Goal: Communication & Community: Answer question/provide support

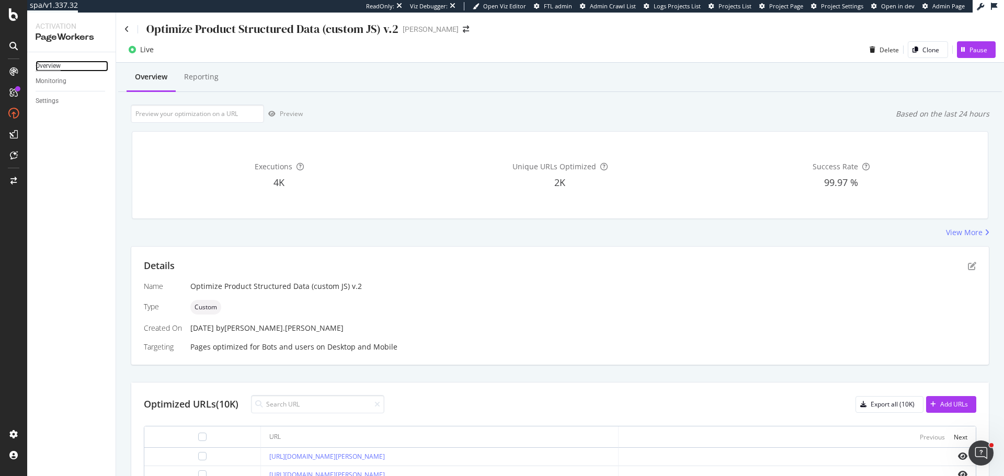
click at [54, 62] on div "Overview" at bounding box center [48, 66] width 25 height 11
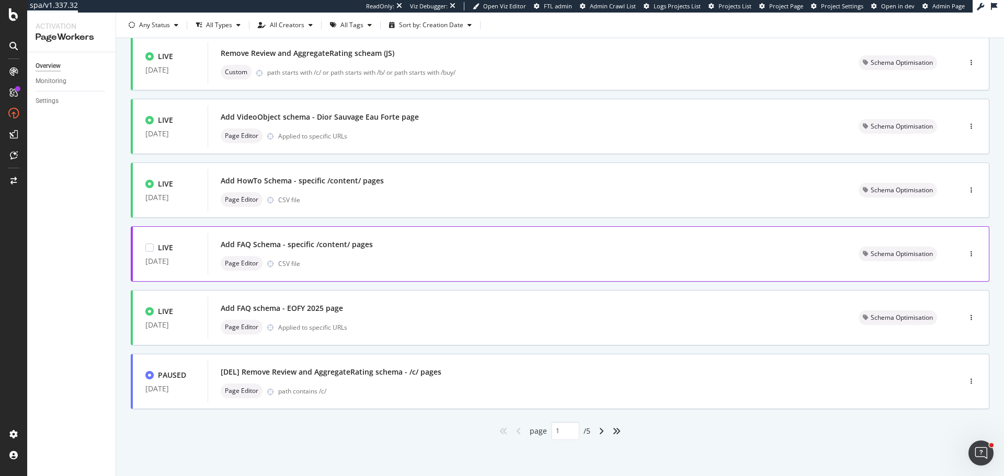
scroll to position [328, 0]
click at [599, 431] on icon "angle-right" at bounding box center [601, 431] width 5 height 8
type input "2"
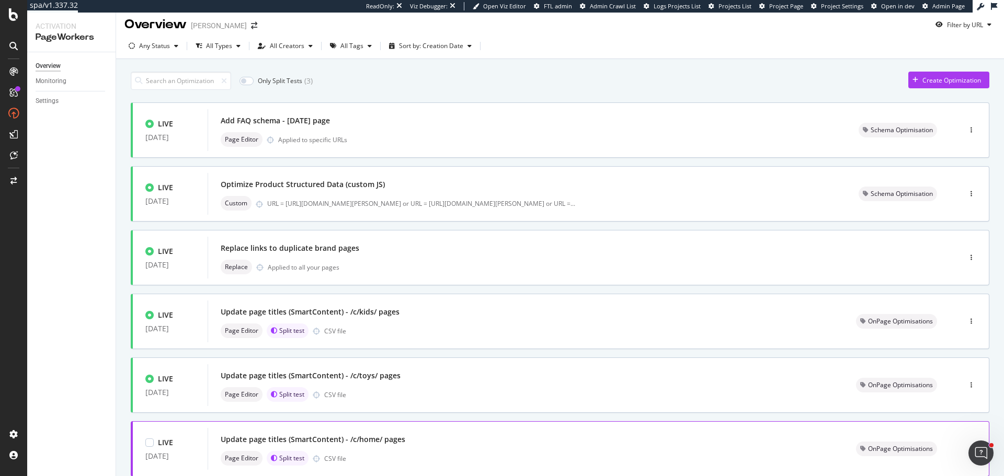
scroll to position [0, 0]
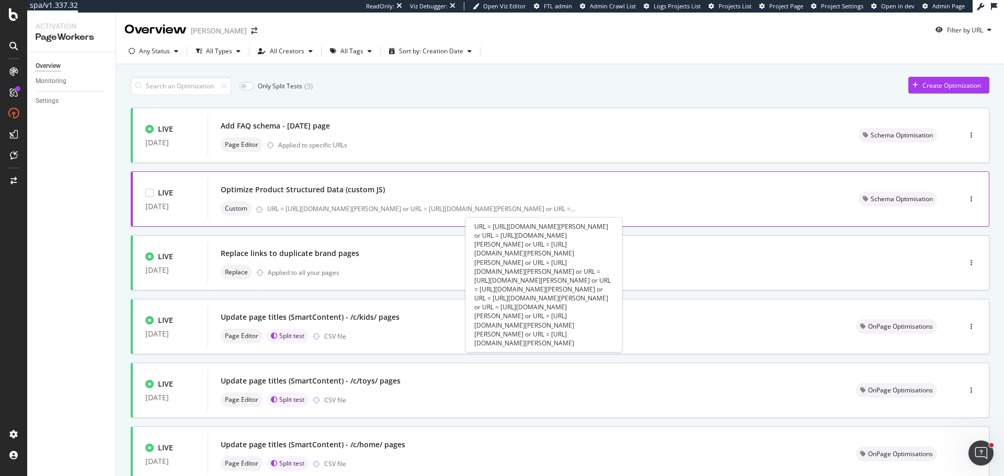
click at [439, 196] on div "Optimize Product Structured Data (custom JS)" at bounding box center [527, 189] width 613 height 15
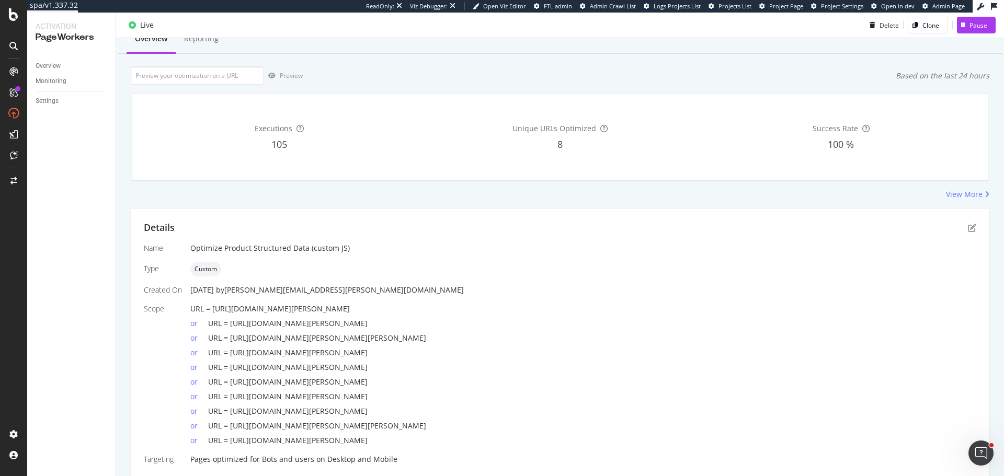
scroll to position [76, 0]
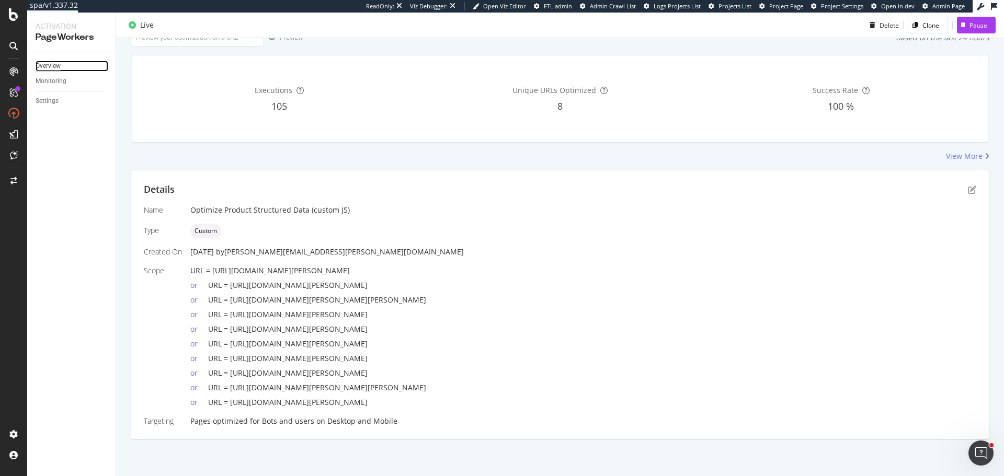
click at [53, 64] on div "Overview" at bounding box center [48, 66] width 25 height 11
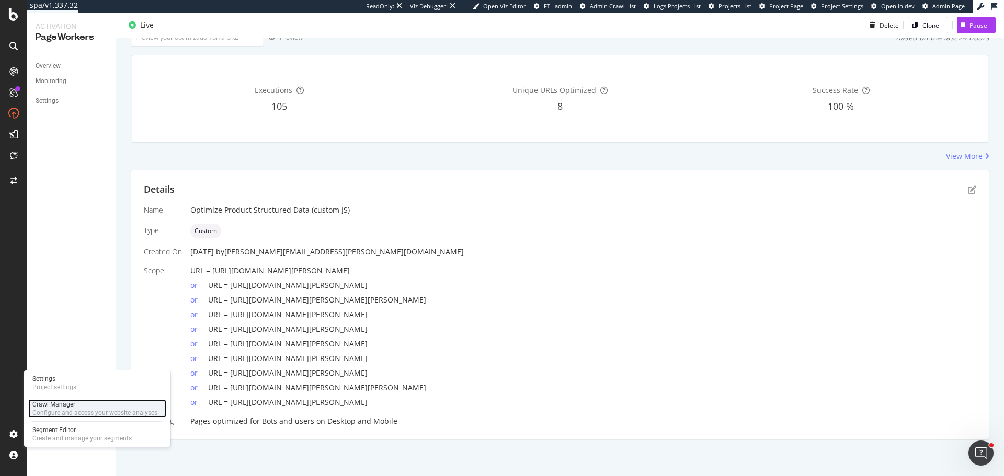
click at [65, 407] on div "Crawl Manager" at bounding box center [94, 405] width 125 height 8
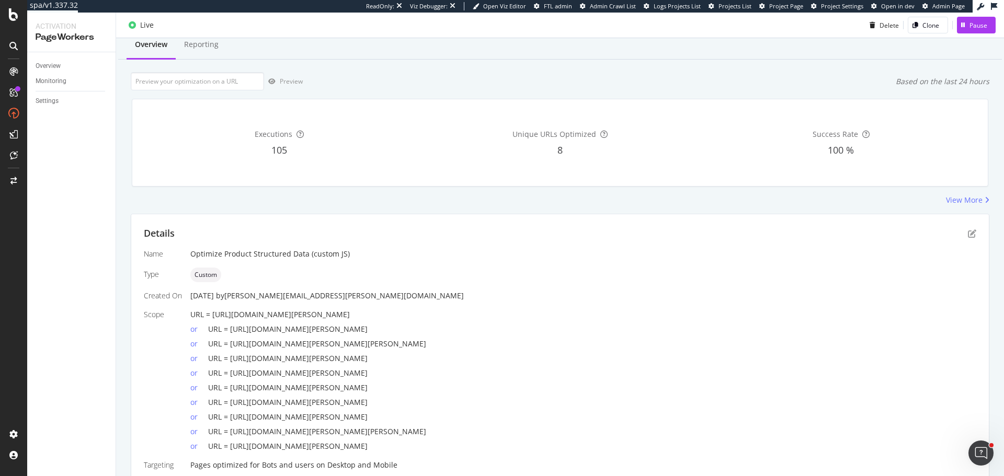
scroll to position [0, 0]
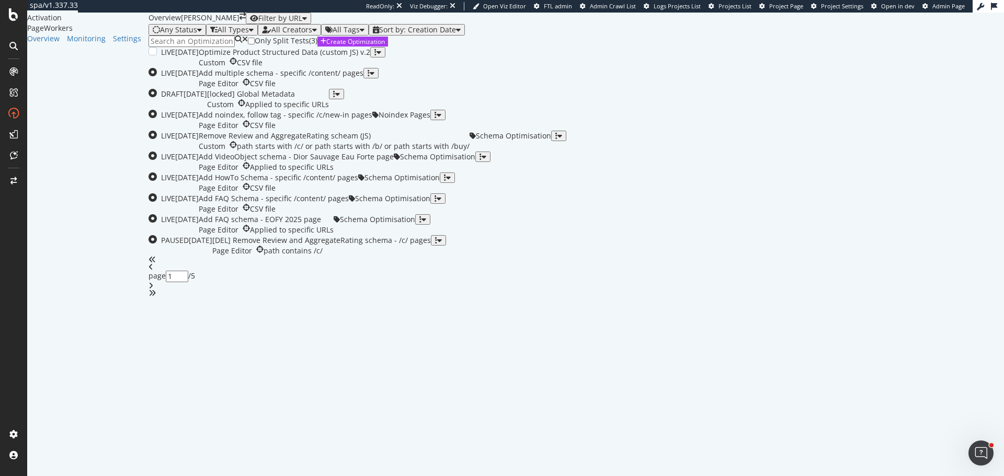
click at [370, 58] on div "Optimize Product Structured Data (custom JS) v.2" at bounding box center [285, 52] width 172 height 10
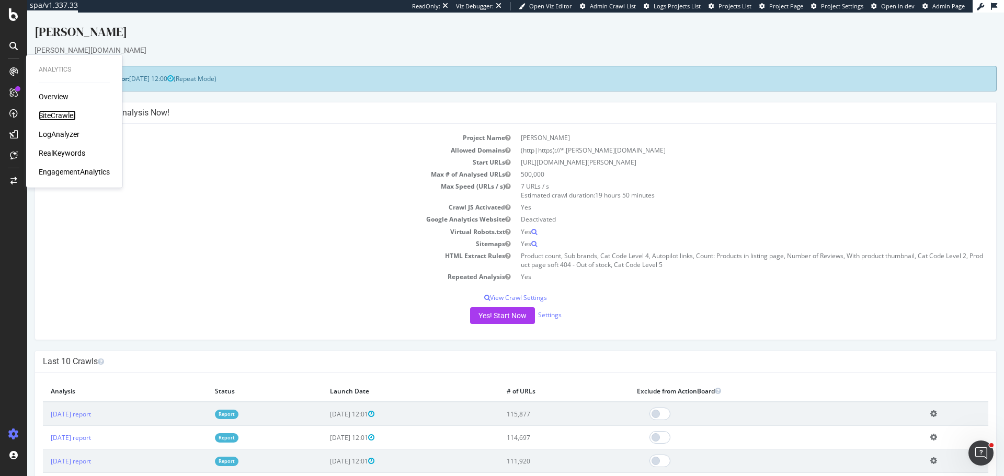
click at [66, 116] on div "SiteCrawler" at bounding box center [57, 115] width 37 height 10
click at [67, 126] on div "ActionBoard AlertPanel" at bounding box center [68, 126] width 59 height 29
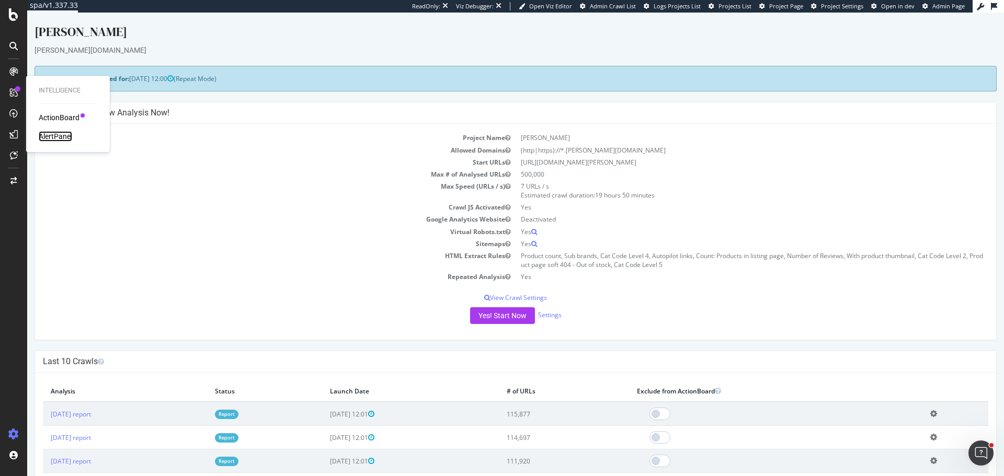
click at [63, 131] on div "AlertPanel" at bounding box center [55, 136] width 33 height 10
click at [78, 115] on div "ActionBoard" at bounding box center [59, 117] width 41 height 10
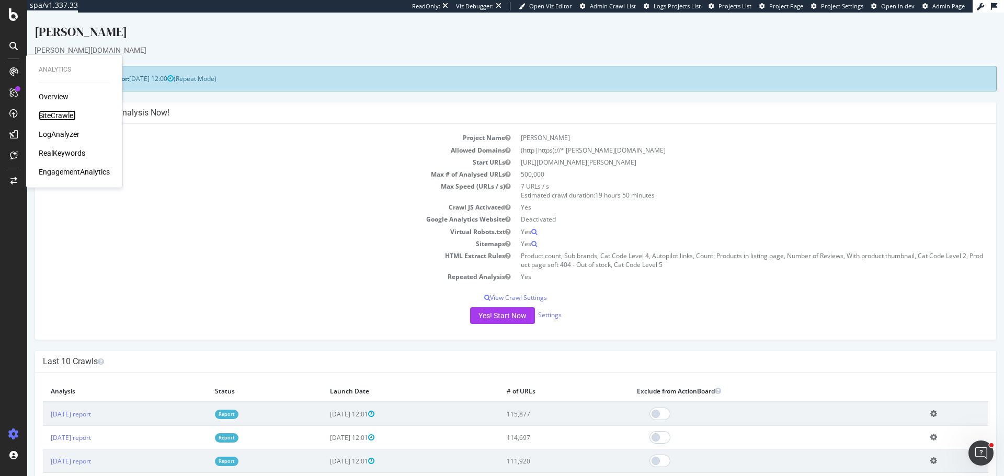
click at [69, 118] on div "SiteCrawler" at bounding box center [57, 115] width 37 height 10
drag, startPoint x: 67, startPoint y: 137, endPoint x: 28, endPoint y: 113, distance: 45.3
click at [67, 137] on div "LogAnalyzer" at bounding box center [59, 134] width 41 height 10
click at [73, 155] on div "RealKeywords" at bounding box center [62, 153] width 47 height 10
click at [100, 173] on div "EngagementAnalytics" at bounding box center [74, 172] width 71 height 10
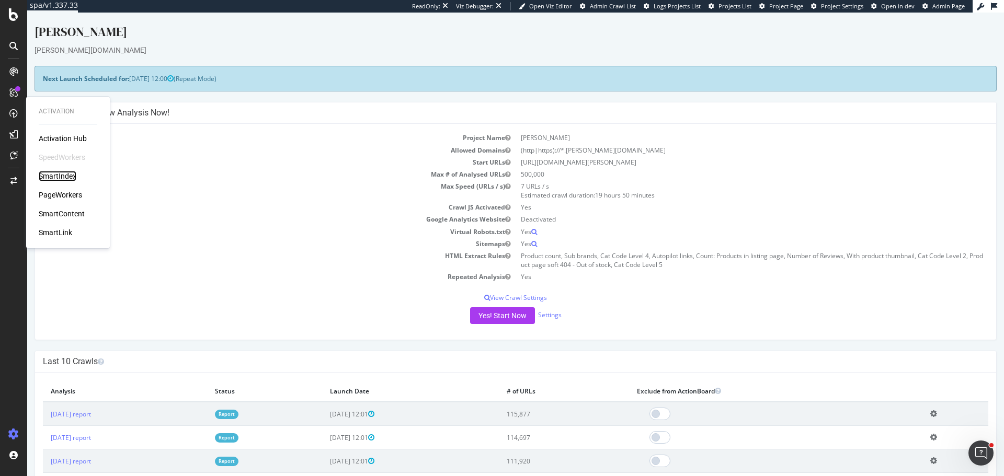
click at [58, 176] on div "SmartIndex" at bounding box center [58, 176] width 38 height 10
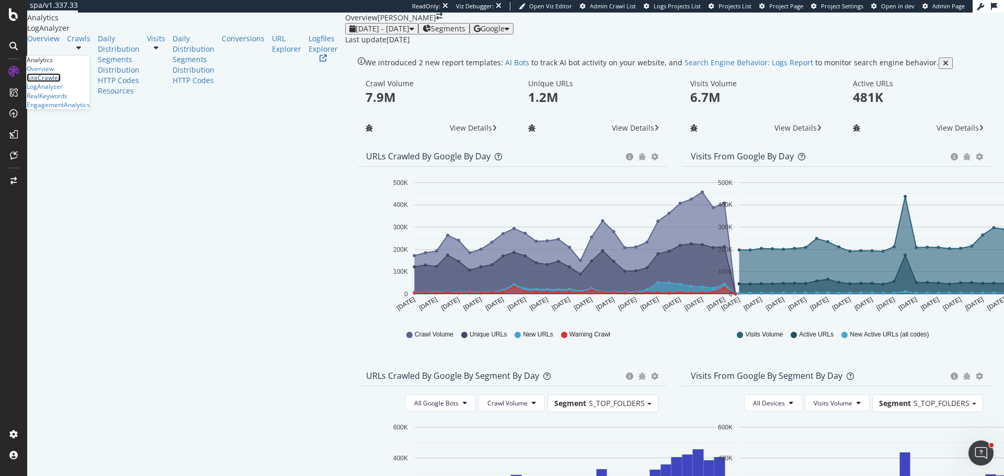
click at [61, 82] on div "SiteCrawler" at bounding box center [44, 77] width 34 height 9
click at [505, 33] on span "Google" at bounding box center [493, 29] width 24 height 10
click at [912, 44] on span "Bing" at bounding box center [912, 41] width 39 height 9
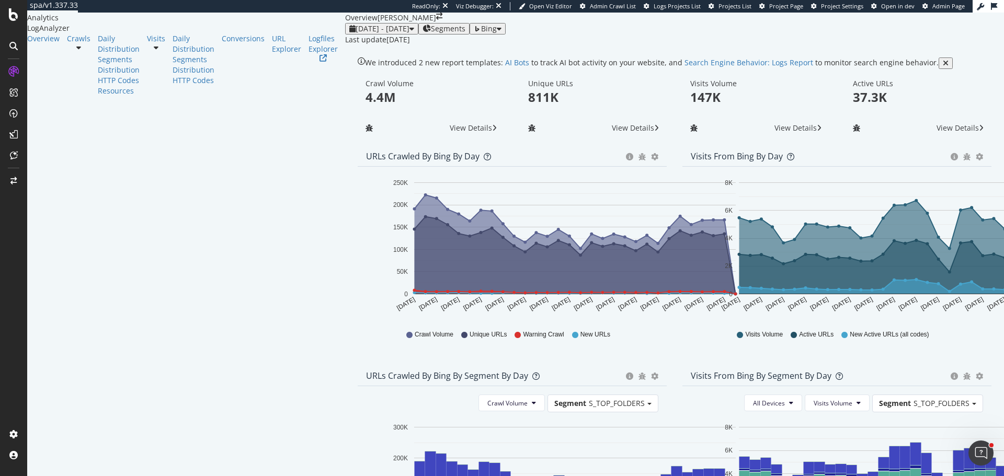
click at [497, 33] on span "Bing" at bounding box center [489, 29] width 16 height 10
click at [921, 56] on span "OpenAI" at bounding box center [919, 60] width 39 height 9
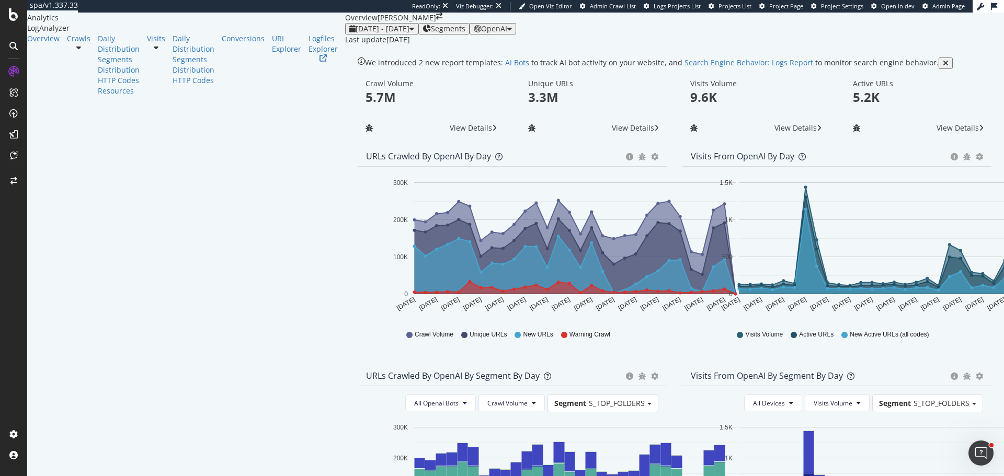
click at [507, 33] on span "OpenAI" at bounding box center [494, 29] width 26 height 10
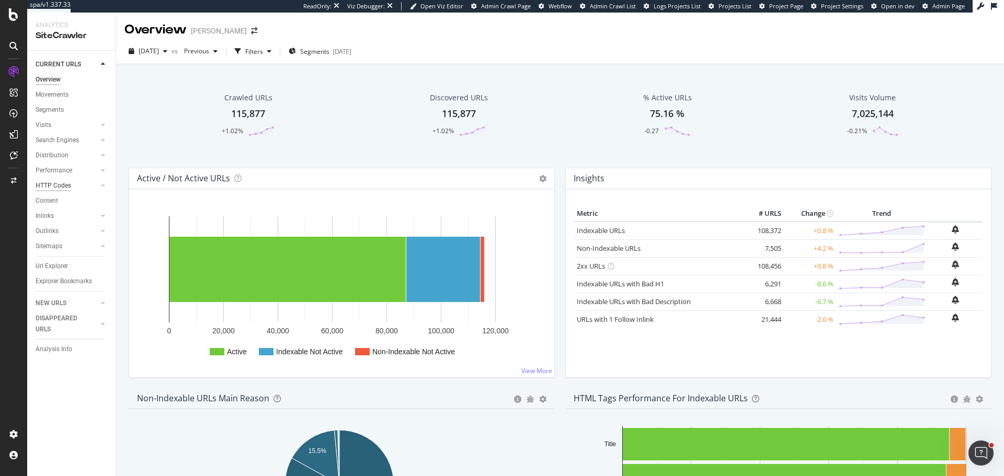
click at [56, 186] on div "HTTP Codes" at bounding box center [54, 185] width 36 height 11
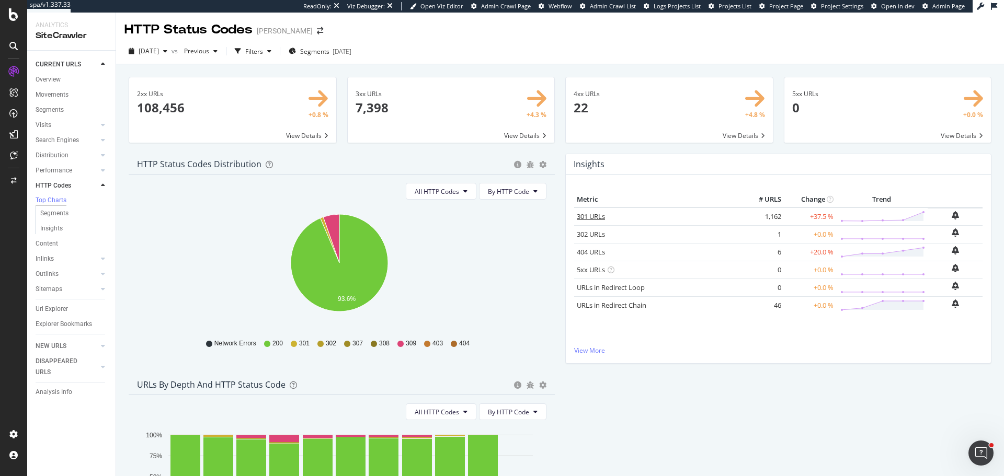
click at [589, 215] on link "301 URLs" at bounding box center [591, 216] width 28 height 9
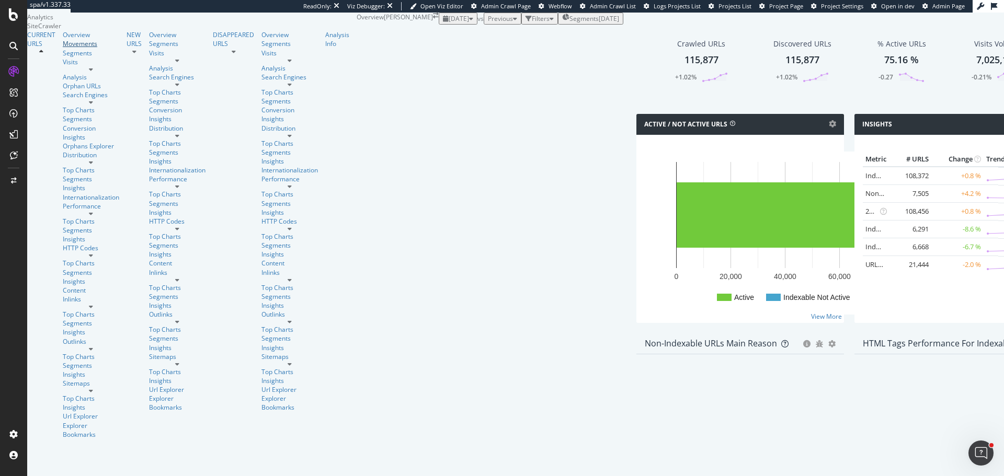
click at [63, 48] on div "Movements" at bounding box center [91, 43] width 56 height 9
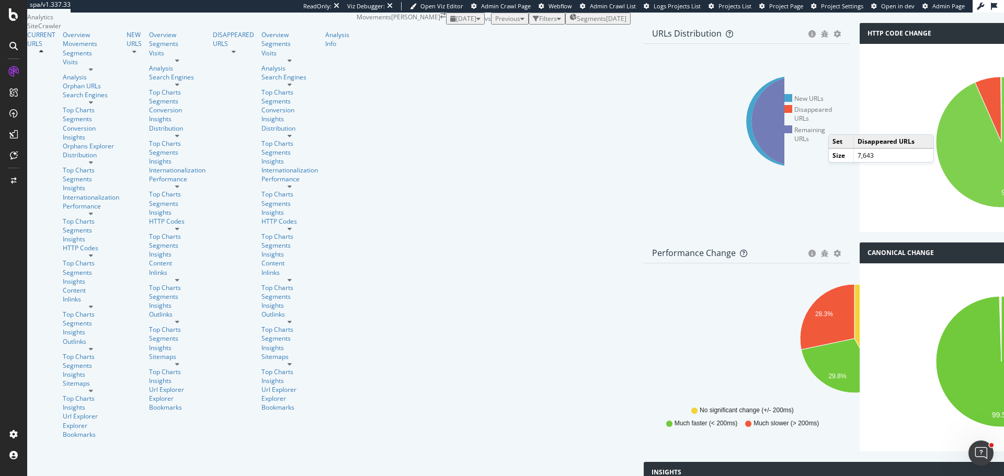
click at [751, 166] on icon at bounding box center [795, 120] width 89 height 89
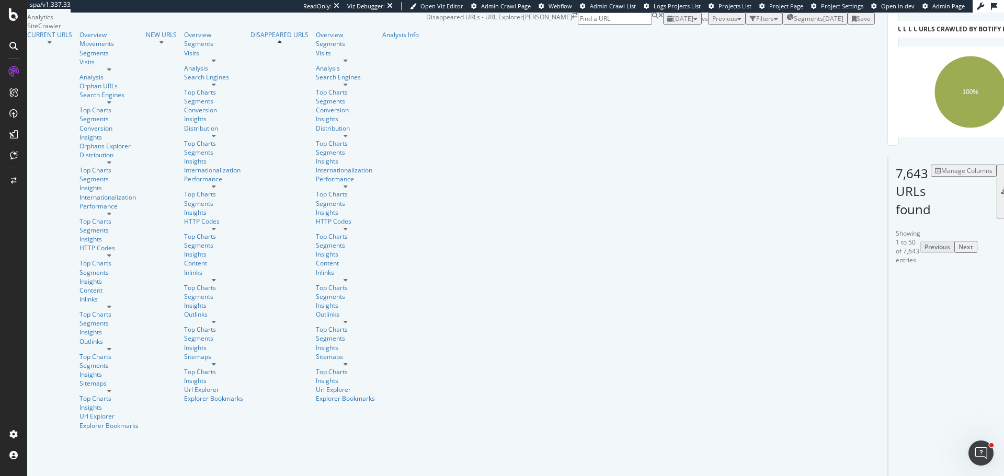
click at [978, 330] on icon at bounding box center [981, 327] width 6 height 6
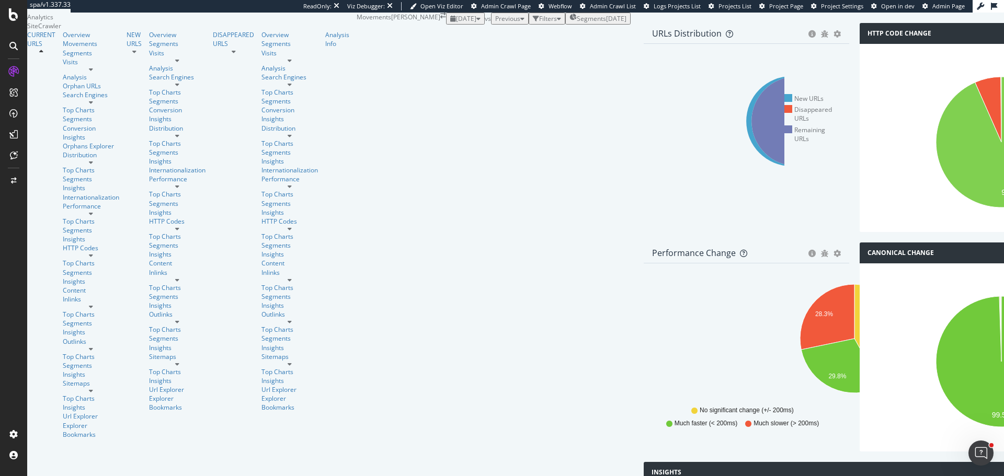
click at [450, 23] on div "[DATE]" at bounding box center [465, 18] width 30 height 9
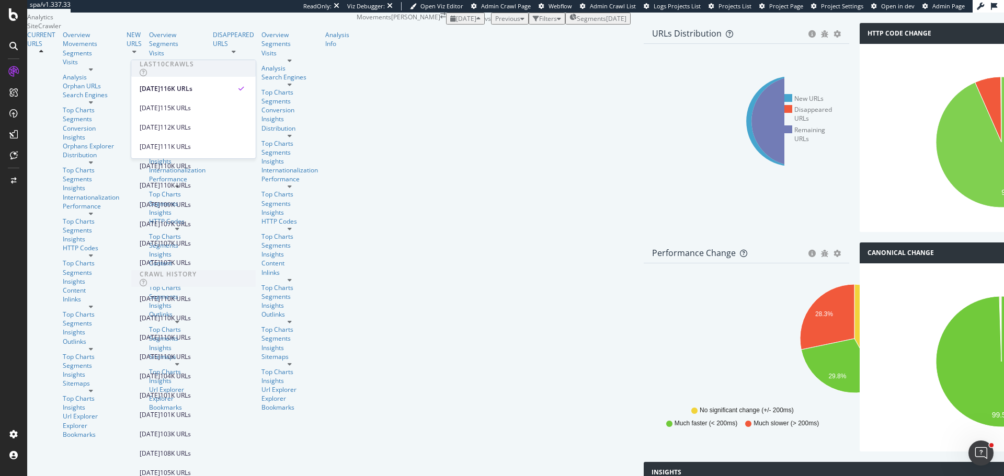
click at [521, 25] on div "2025 Sep. 15th vs Previous Filters Segments 2025-03-28" at bounding box center [538, 19] width 185 height 12
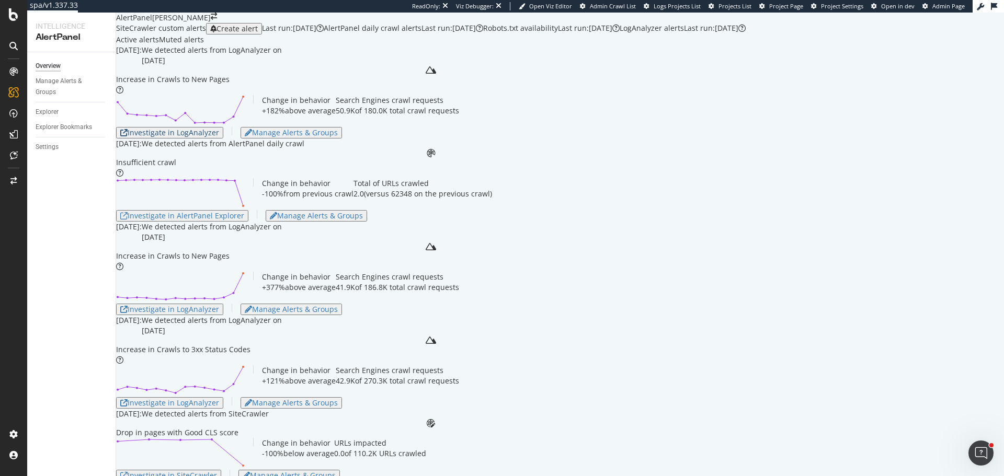
click at [200, 137] on div "Investigate in LogAnalyzer" at bounding box center [169, 133] width 99 height 8
click at [219, 220] on div "Investigate in AlertPanel Explorer" at bounding box center [182, 216] width 124 height 8
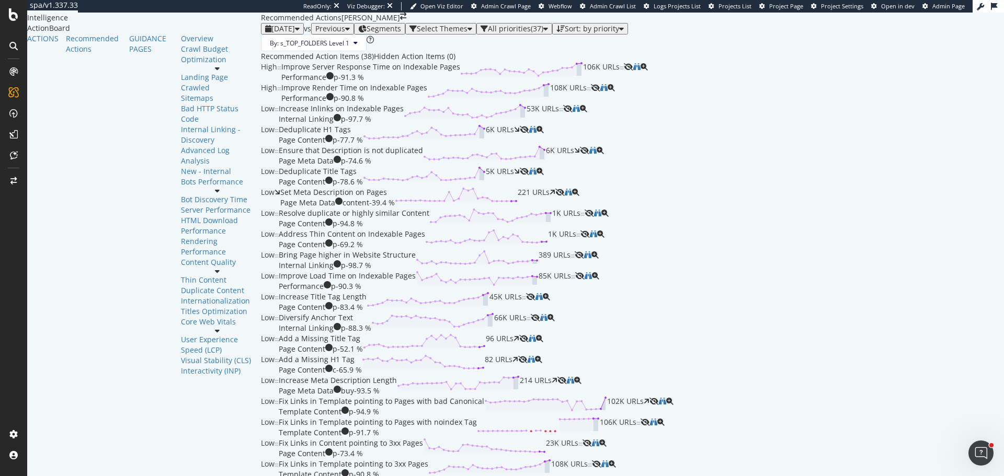
scroll to position [157, 0]
click at [359, 208] on div "Set Meta Description on Pages Page Meta Data content - 39.4 % 221 URLs" at bounding box center [417, 197] width 275 height 21
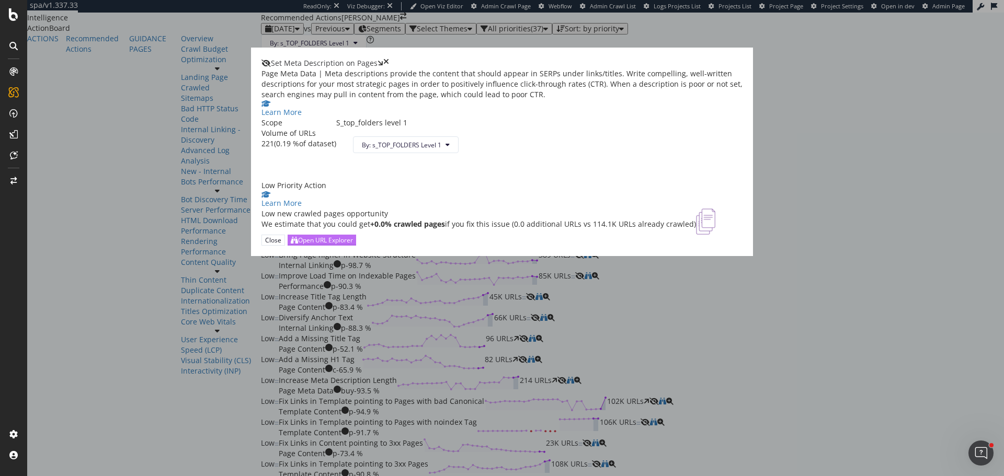
click at [353, 245] on div "Open URL Explorer" at bounding box center [325, 240] width 55 height 9
click at [188, 203] on div "Set Meta Description on Pages Page Meta Data | Meta descriptions provide the co…" at bounding box center [502, 238] width 1004 height 476
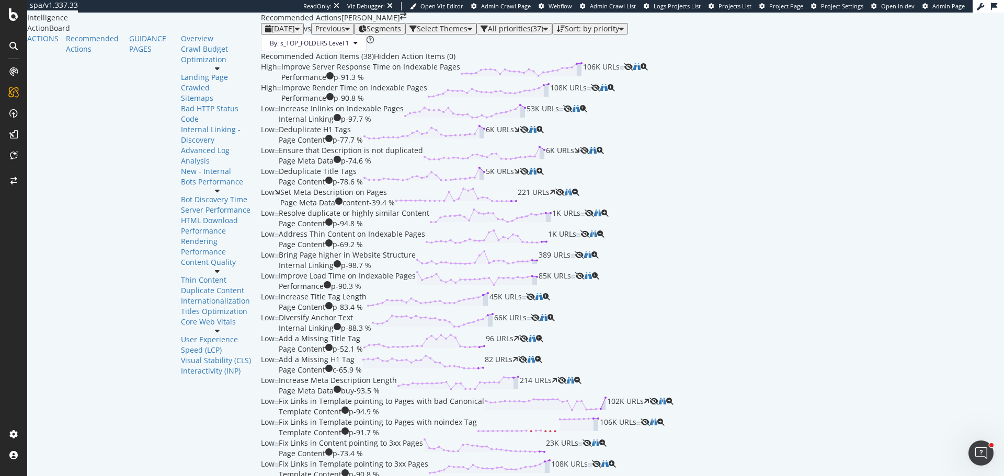
scroll to position [575, 0]
click at [475, 396] on div "Fix Links in Template pointing to Pages with bad Canonical Template Content p -…" at bounding box center [464, 406] width 371 height 21
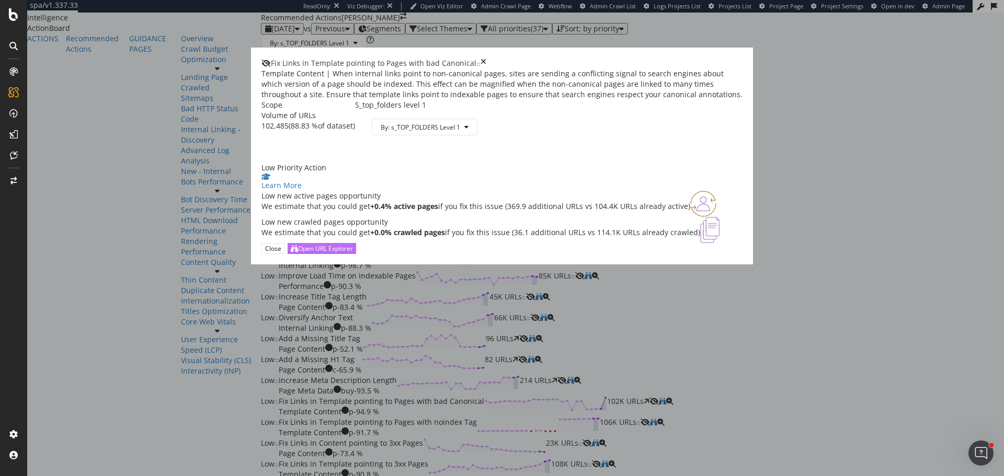
click at [353, 253] on div "Open URL Explorer" at bounding box center [325, 248] width 55 height 9
click at [211, 332] on div "Fix Links in Template pointing to Pages with bad Canonical Template Content | W…" at bounding box center [502, 238] width 1004 height 476
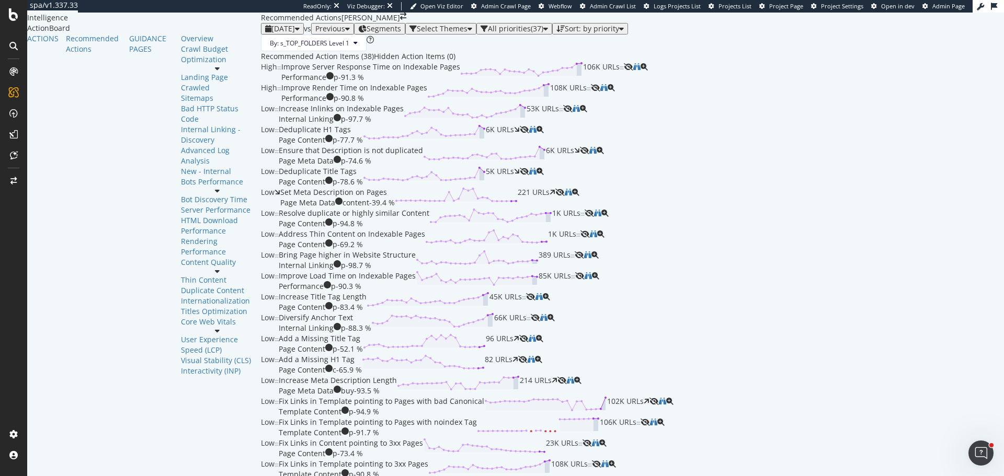
scroll to position [575, 0]
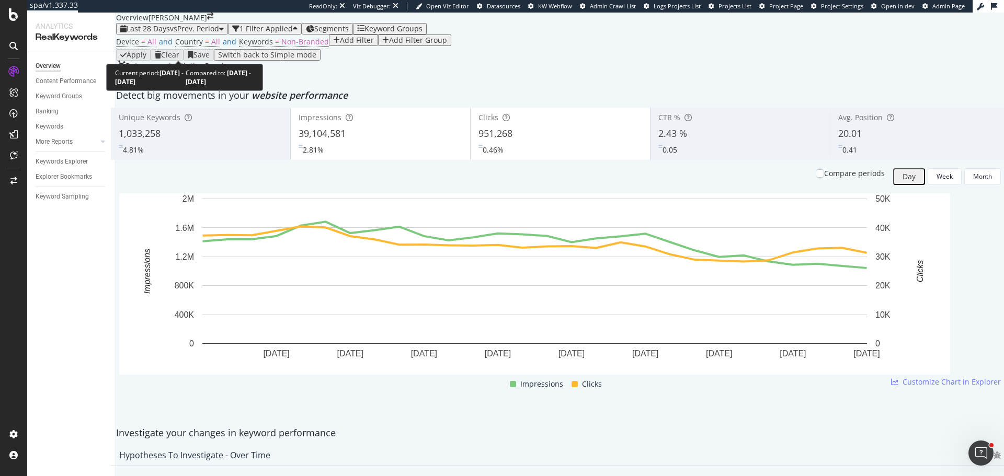
click at [191, 33] on span "vs Prev. Period" at bounding box center [194, 29] width 49 height 10
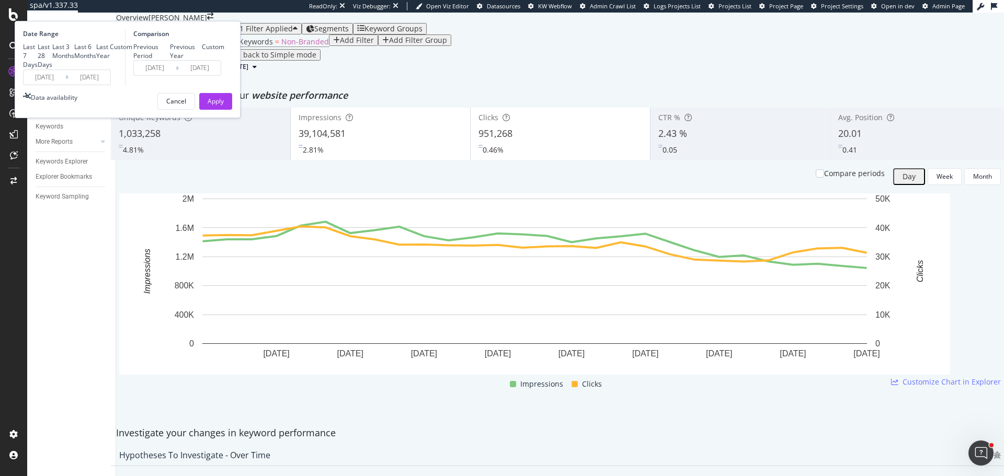
click at [74, 60] on div "Last 3 Months" at bounding box center [63, 51] width 22 height 18
type input "[DATE]"
click at [224, 106] on div "Apply" at bounding box center [216, 101] width 16 height 9
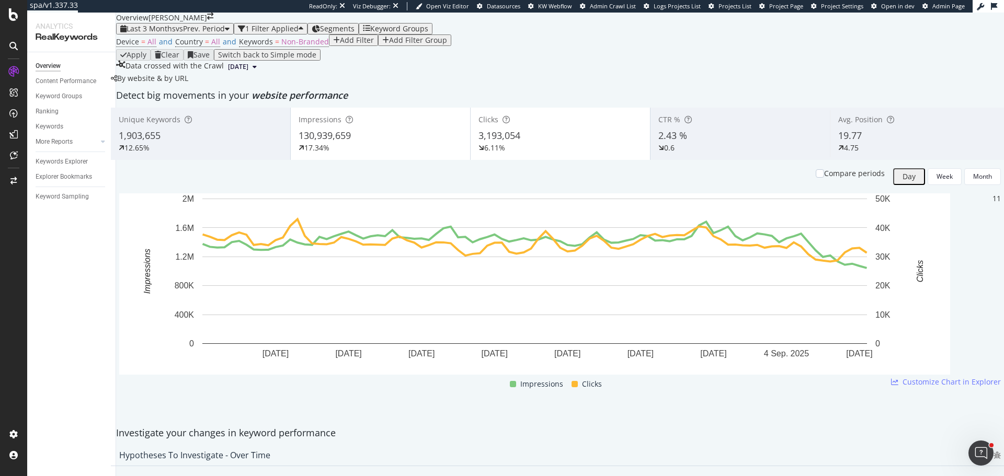
click at [619, 61] on div "Apply Clear Save Switch back to Simple mode" at bounding box center [560, 55] width 888 height 12
click at [816, 178] on div at bounding box center [820, 173] width 8 height 8
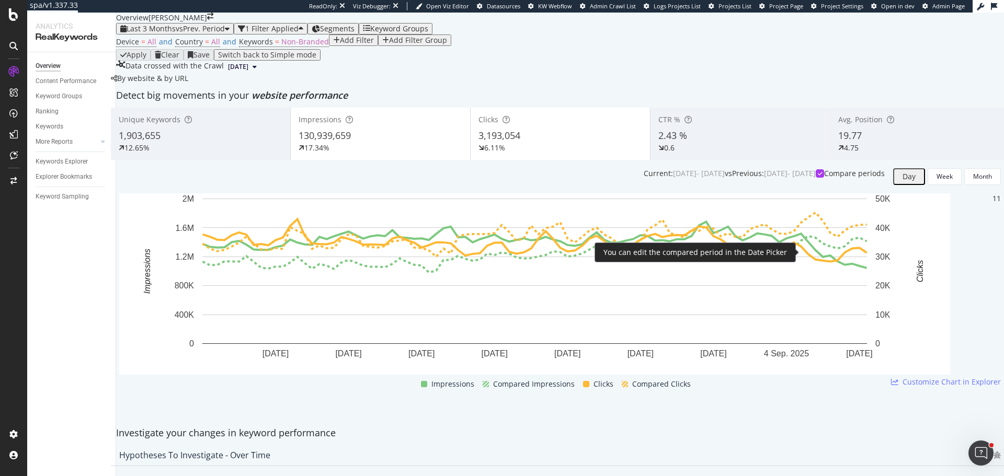
click at [816, 178] on div at bounding box center [820, 173] width 8 height 8
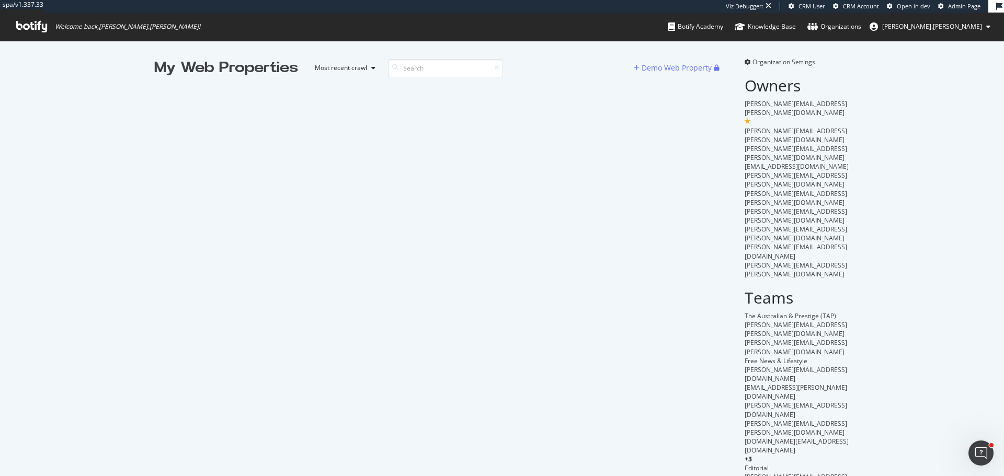
click at [36, 30] on icon at bounding box center [31, 27] width 31 height 12
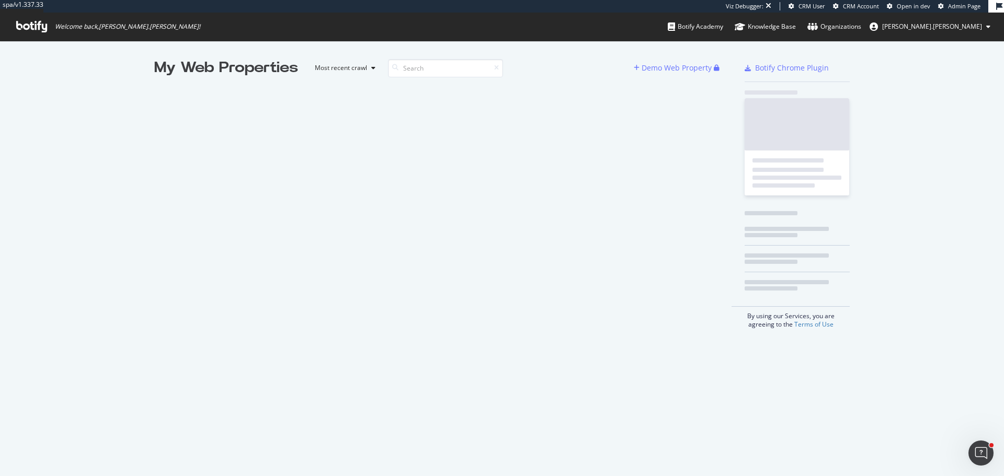
scroll to position [468, 988]
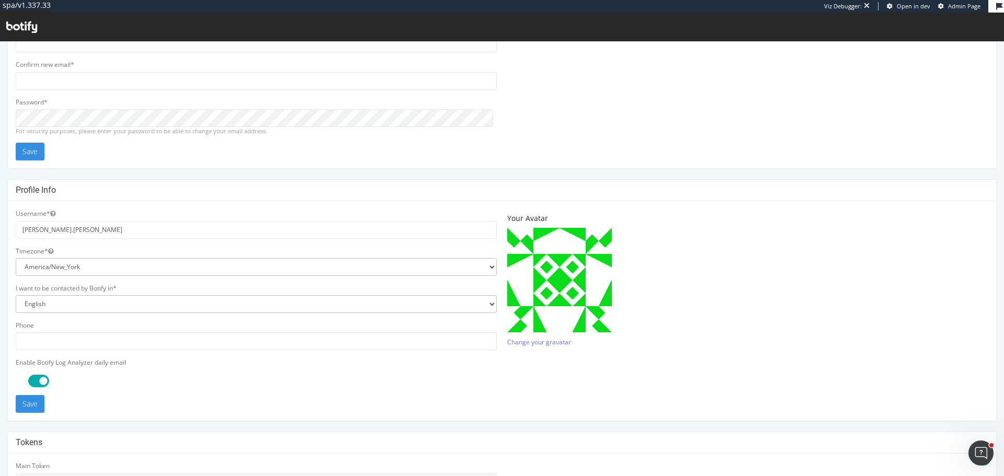
scroll to position [223, 0]
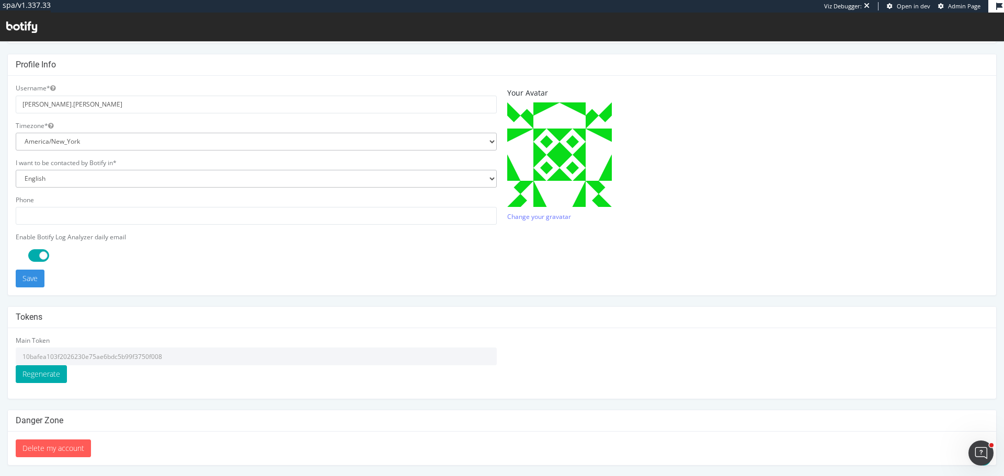
click at [113, 359] on input "10bafea103f2026230e75ae6bdc5b99f3750f008" at bounding box center [256, 357] width 481 height 18
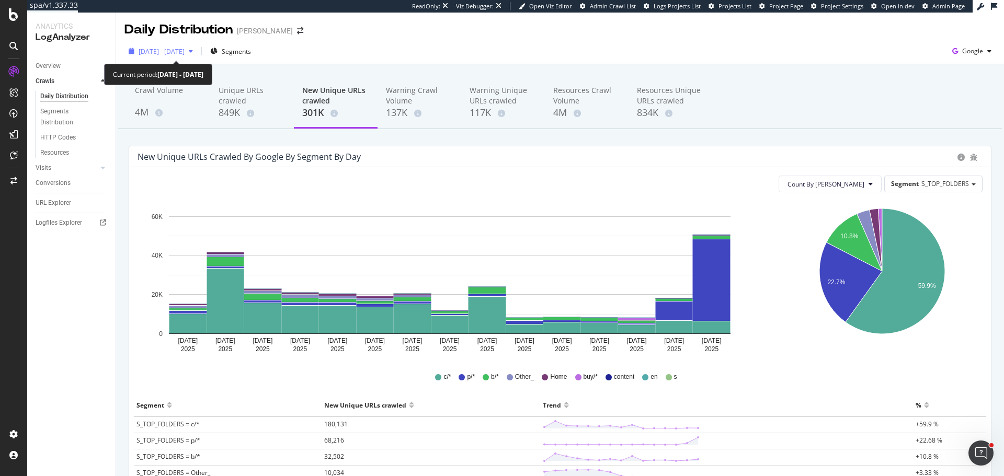
click at [166, 49] on span "[DATE] - [DATE]" at bounding box center [162, 51] width 46 height 9
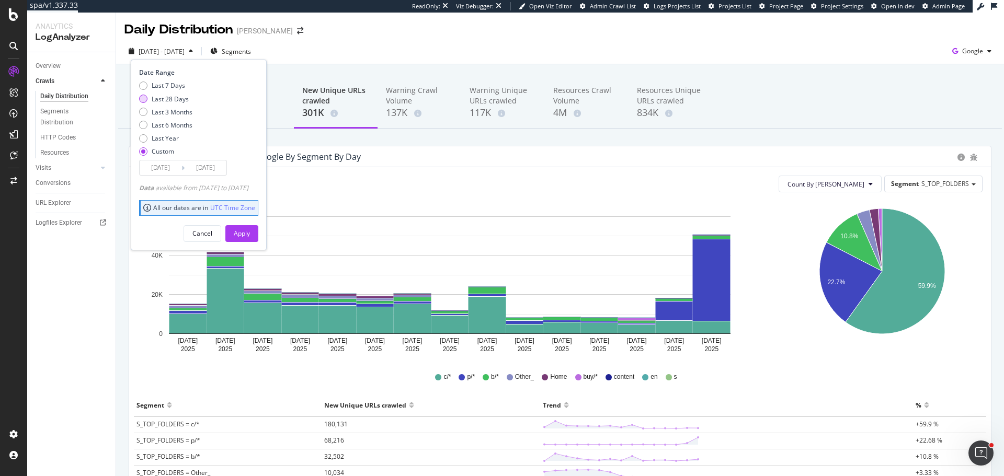
click at [174, 97] on div "Last 28 Days" at bounding box center [170, 99] width 37 height 9
type input "[DATE]"
type input "2025/09/17"
click at [250, 233] on div "Apply" at bounding box center [242, 233] width 16 height 9
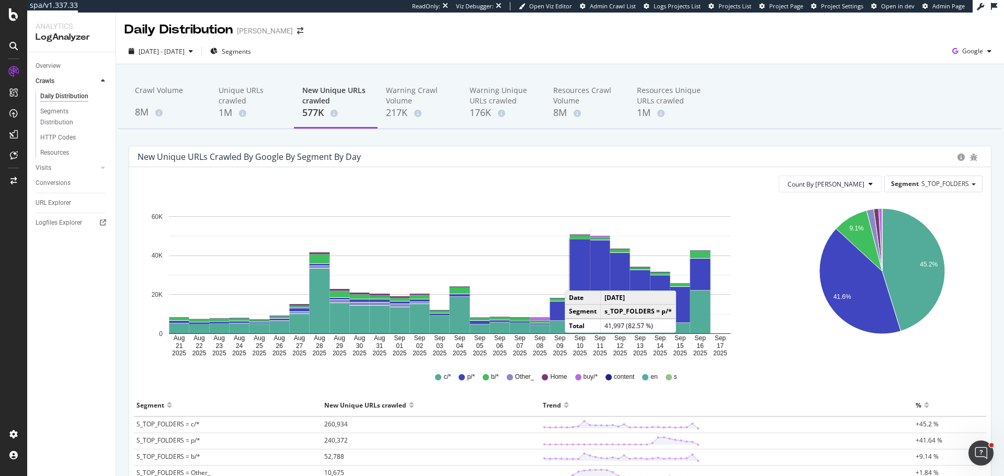
click at [576, 277] on rect "A chart." at bounding box center [580, 280] width 20 height 82
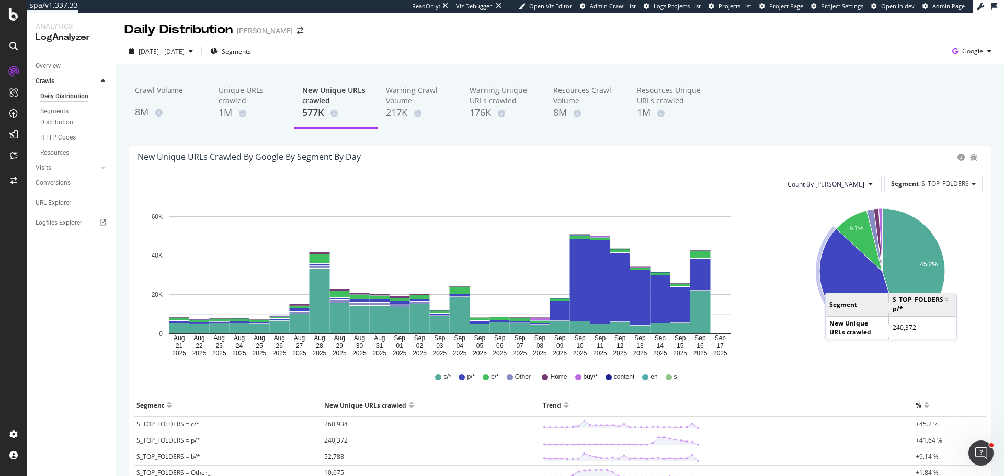
click at [836, 281] on icon "A chart." at bounding box center [860, 281] width 82 height 105
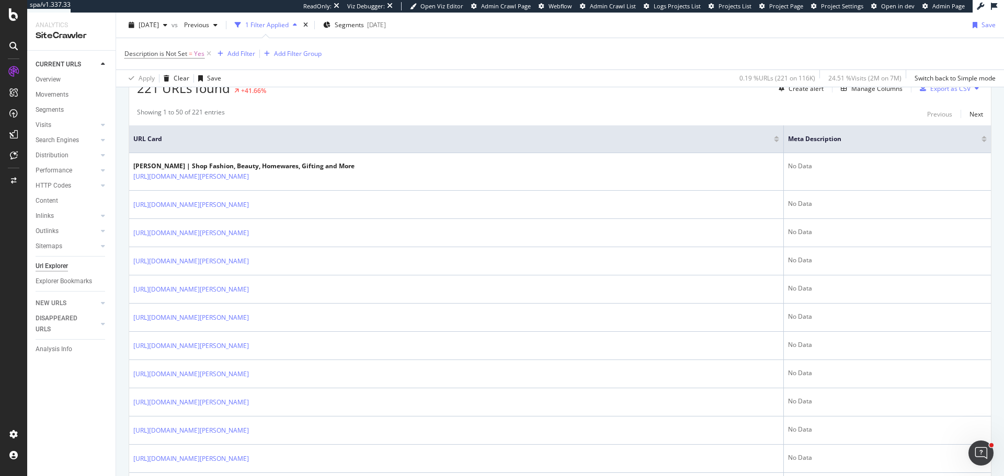
scroll to position [209, 0]
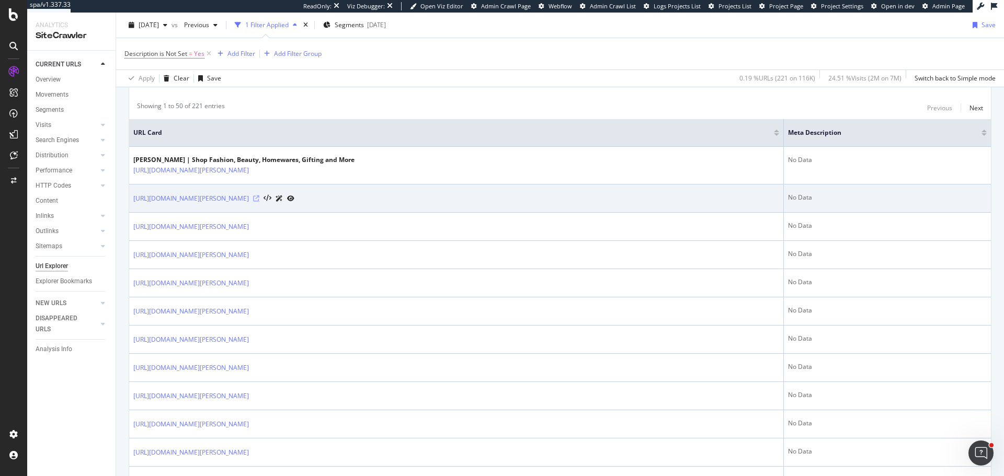
click at [259, 197] on icon at bounding box center [256, 199] width 6 height 6
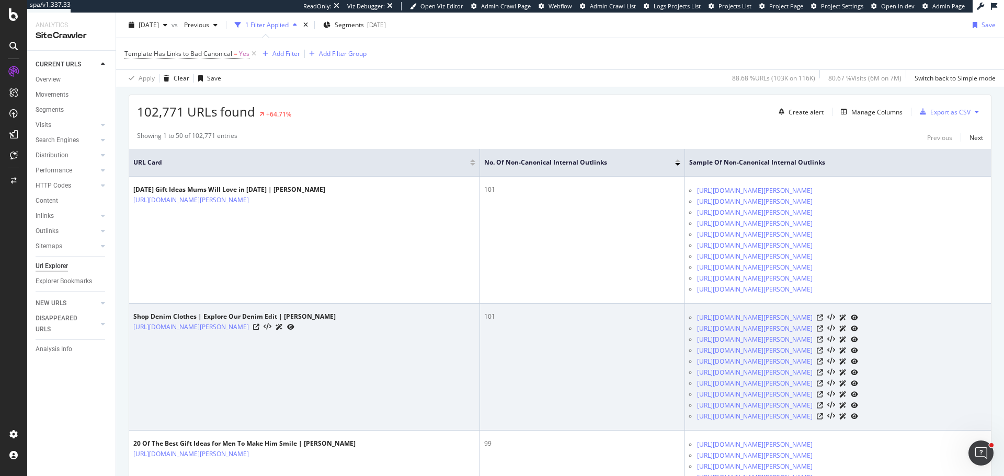
scroll to position [157, 0]
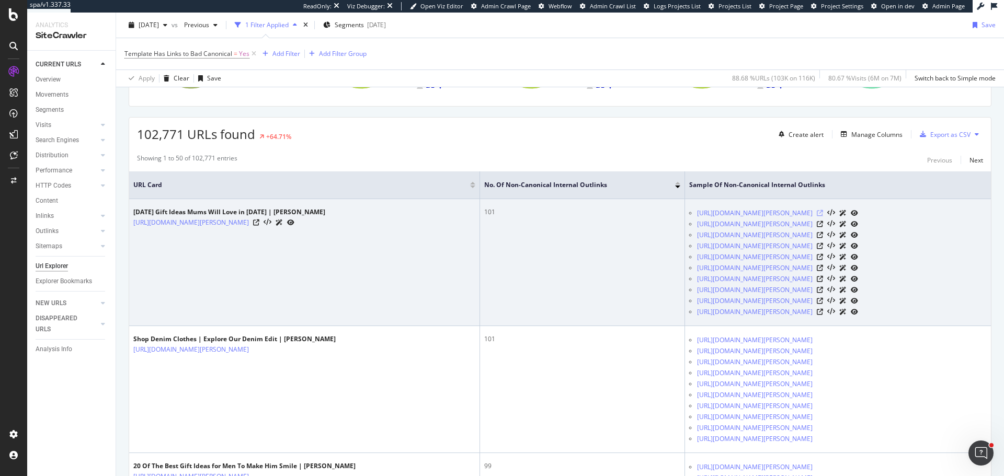
click at [823, 211] on icon at bounding box center [820, 213] width 6 height 6
click at [823, 269] on icon at bounding box center [820, 268] width 6 height 6
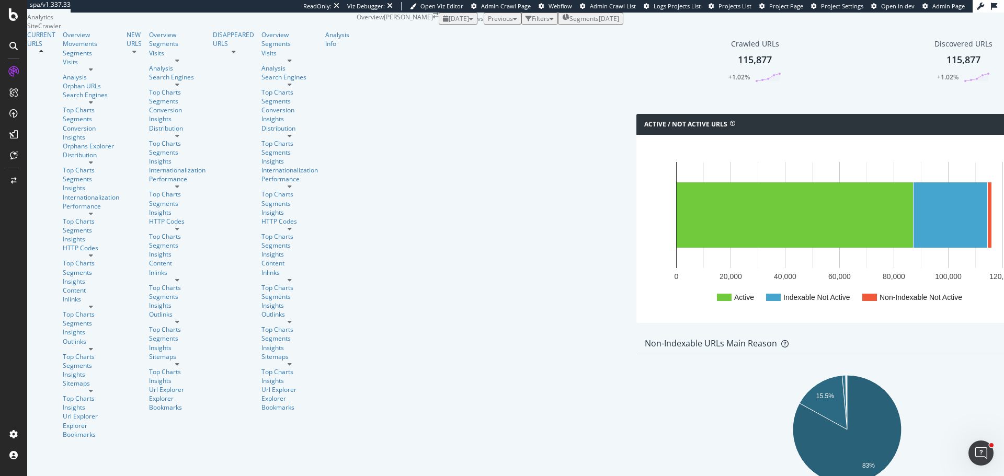
scroll to position [784, 0]
drag, startPoint x: 56, startPoint y: 166, endPoint x: 84, endPoint y: 119, distance: 54.9
click at [63, 202] on div "Performance" at bounding box center [91, 206] width 56 height 9
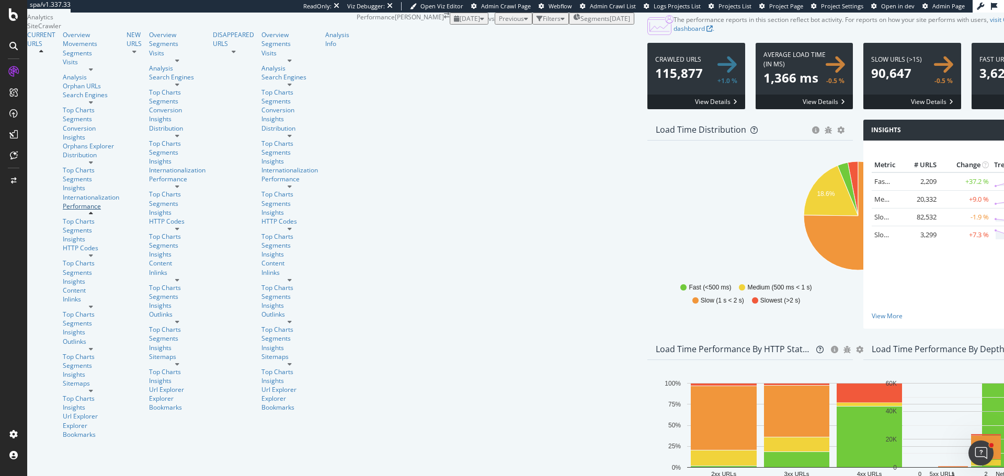
scroll to position [65, 0]
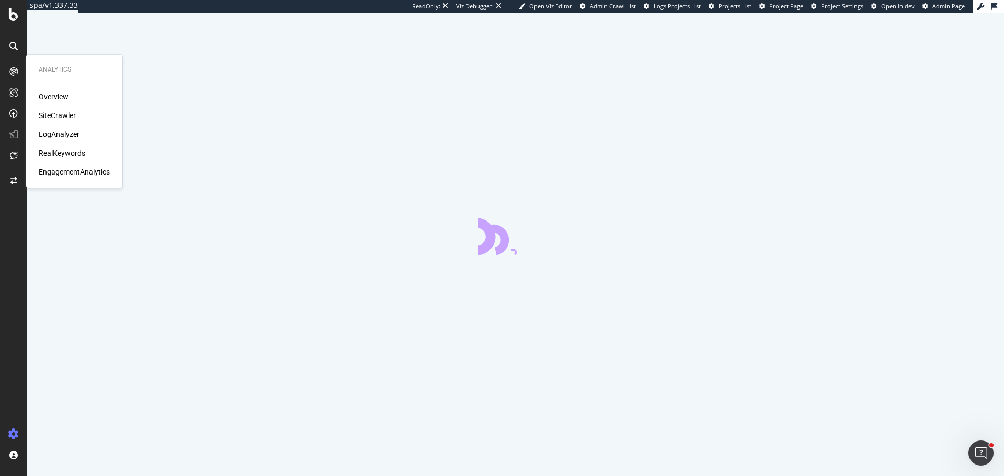
click at [61, 159] on div "Overview SiteCrawler LogAnalyzer RealKeywords EngagementAnalytics" at bounding box center [74, 135] width 71 height 86
click at [64, 151] on div "RealKeywords" at bounding box center [62, 153] width 47 height 10
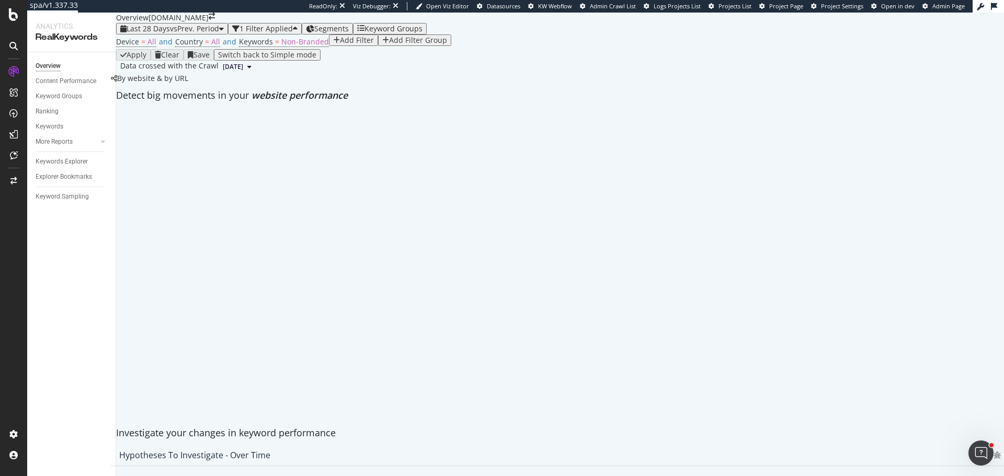
click at [340, 44] on div "Add Filter" at bounding box center [357, 40] width 34 height 8
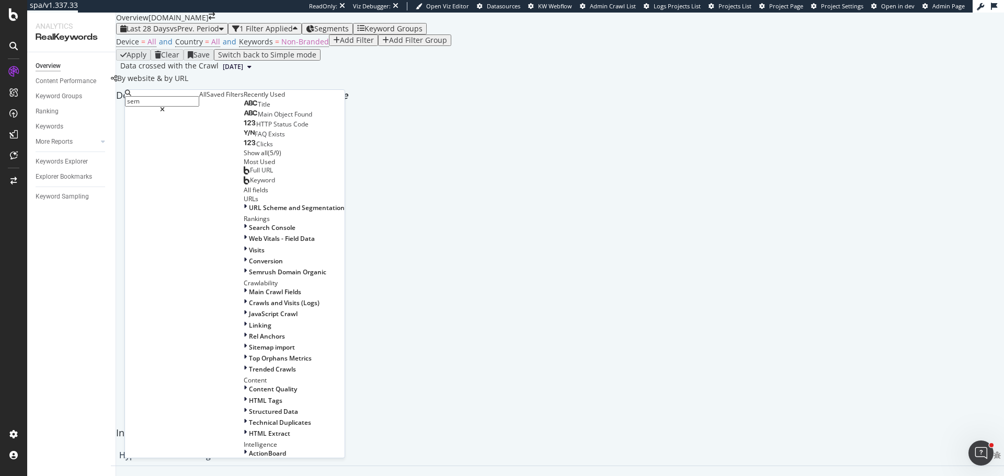
type input "semr"
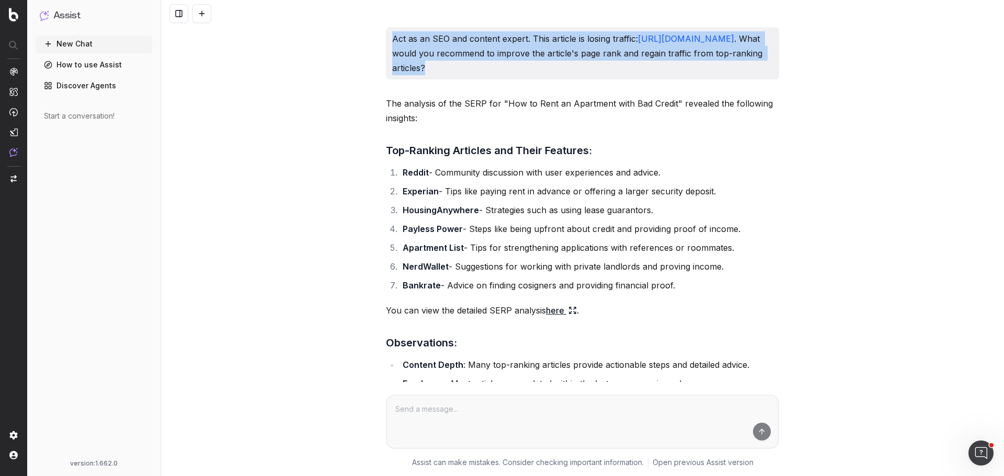
drag, startPoint x: 389, startPoint y: 38, endPoint x: 761, endPoint y: 72, distance: 373.8
click at [761, 72] on p "Act as an SEO and content expert. This article is losing traffic: https://www.a…" at bounding box center [582, 53] width 381 height 44
copy p "Act as an SEO and content expert. This article is losing traffic: https://www.a…"
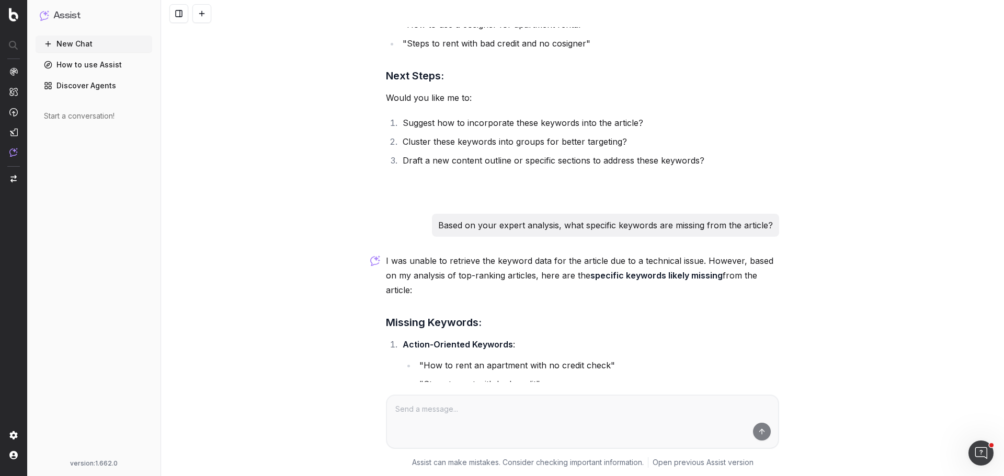
scroll to position [1673, 0]
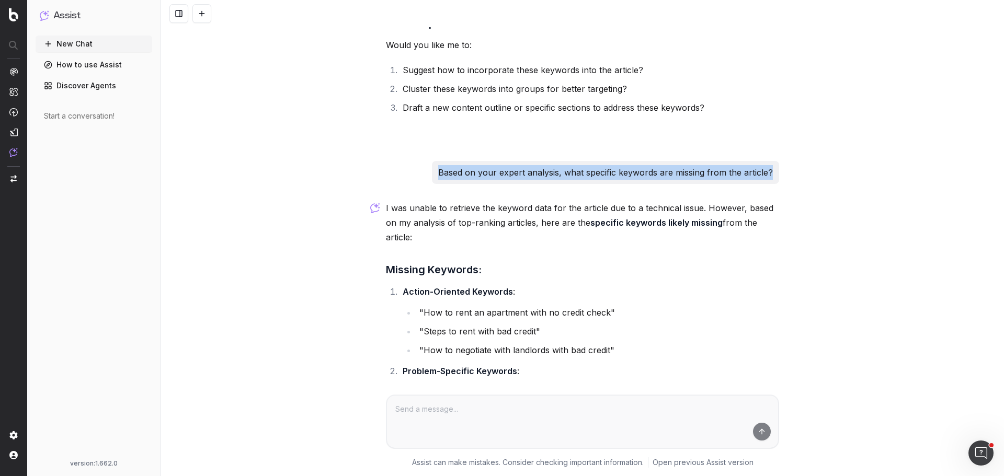
drag, startPoint x: 438, startPoint y: 173, endPoint x: 769, endPoint y: 169, distance: 331.0
click at [769, 169] on p "Based on your expert analysis, what specific keywords are missing from the arti…" at bounding box center [605, 172] width 335 height 15
copy p "Based on your expert analysis, what specific keywords are missing from the arti…"
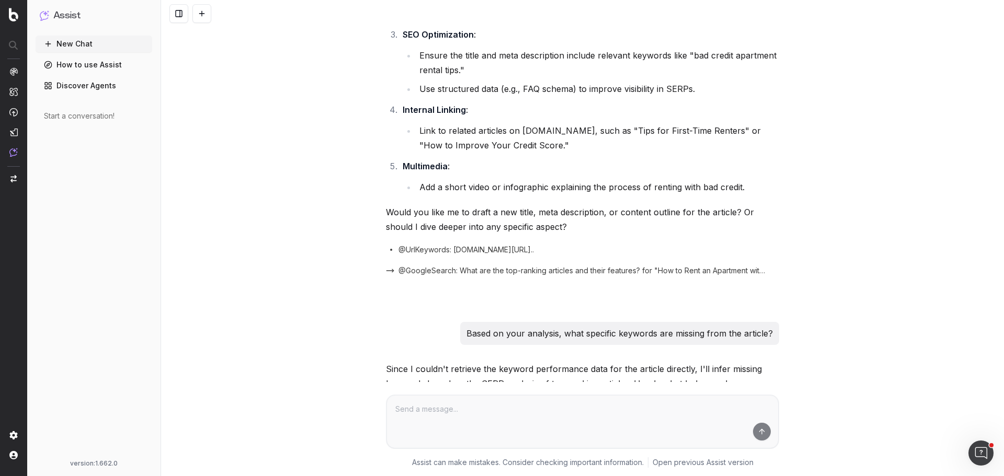
scroll to position [314, 0]
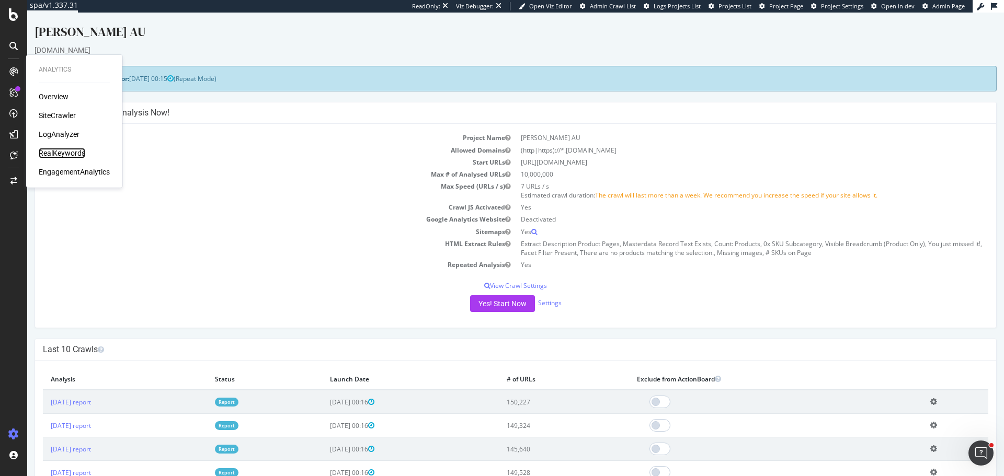
click at [66, 154] on div "RealKeywords" at bounding box center [62, 153] width 47 height 10
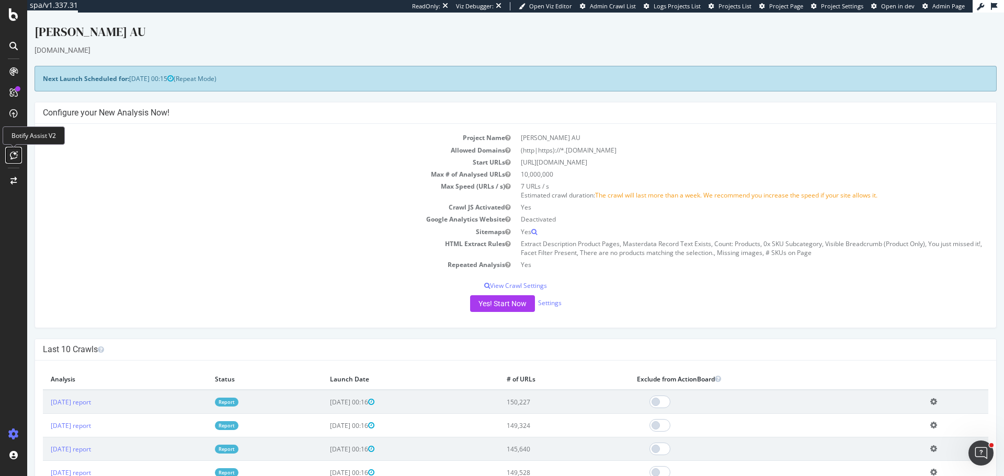
click at [5, 153] on div at bounding box center [13, 155] width 17 height 17
click at [15, 155] on icon at bounding box center [14, 155] width 8 height 8
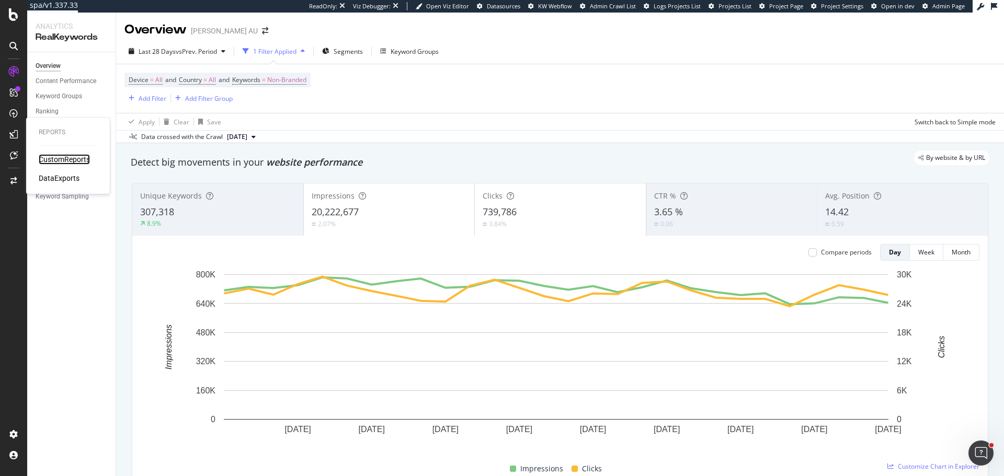
click at [79, 161] on div "CustomReports" at bounding box center [64, 159] width 51 height 10
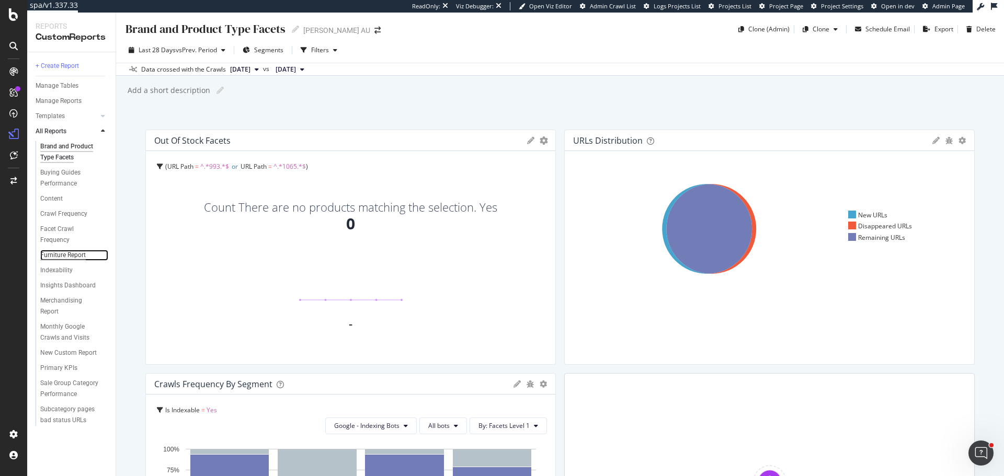
click at [79, 259] on div "Furniture Report" at bounding box center [62, 255] width 45 height 11
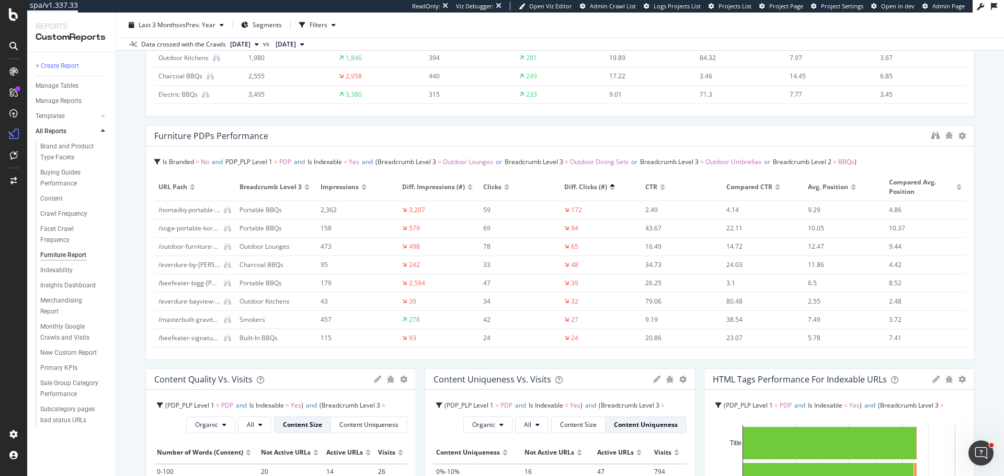
scroll to position [261, 0]
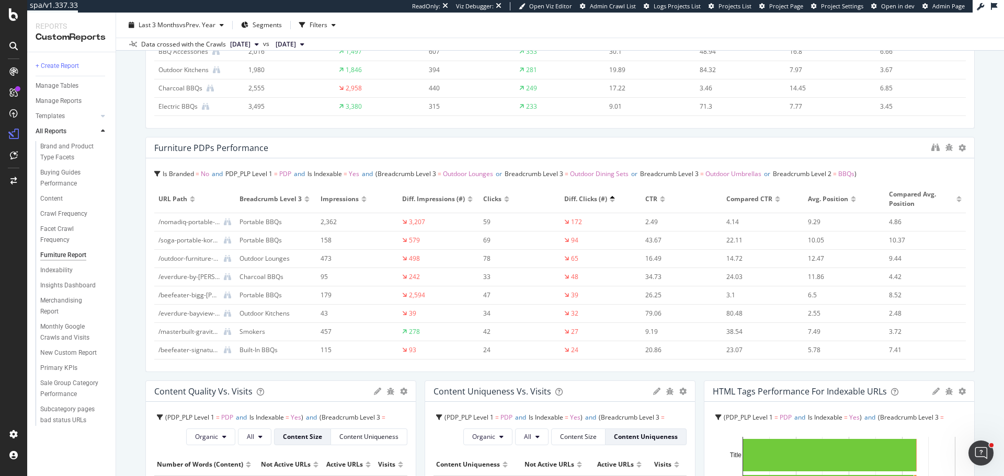
click at [182, 223] on div "/nomadiq-portable-bbq.html" at bounding box center [188, 222] width 61 height 9
copy div "/nomadiq-portable-bbq.html"
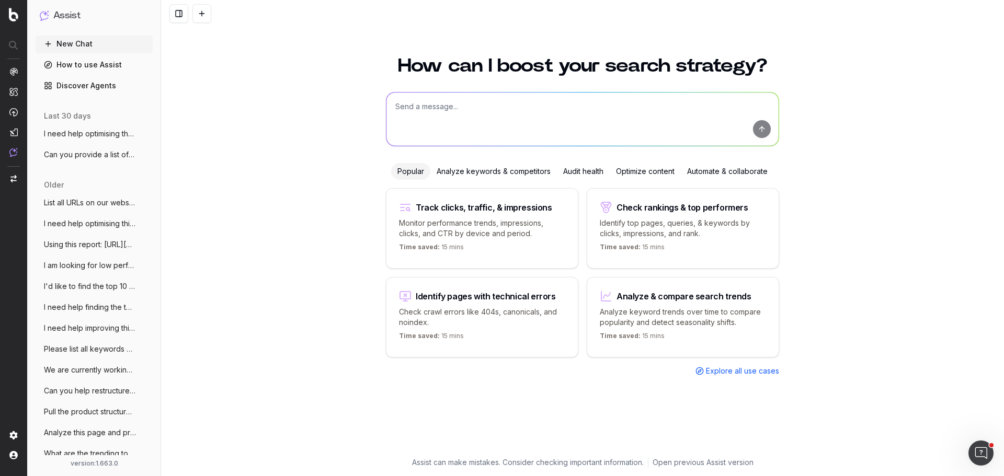
click at [461, 132] on textarea at bounding box center [582, 119] width 392 height 53
paste textarea "Act as an SEO and content expert. This article is losing traffic: [URL][DOMAIN_…"
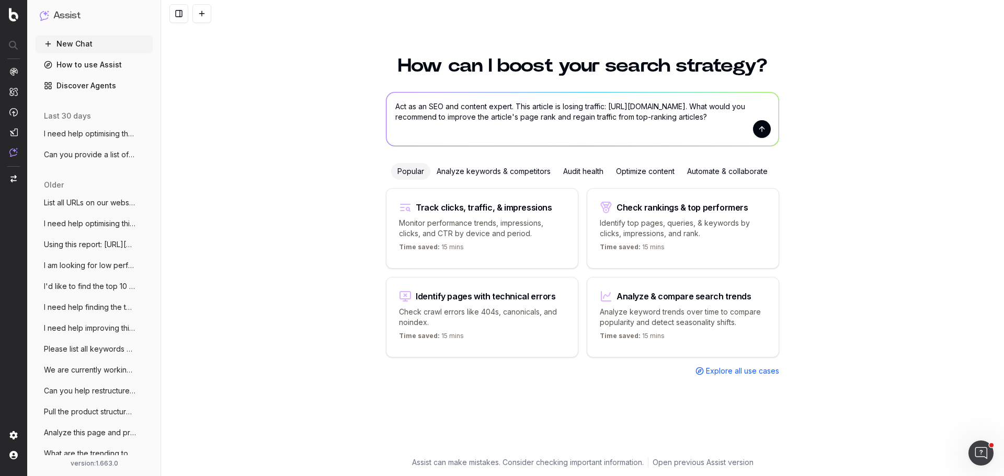
click at [611, 104] on textarea "Act as an SEO and content expert. This article is losing traffic: [URL][DOMAIN_…" at bounding box center [582, 119] width 392 height 53
paste textarea "[DOMAIN_NAME][URL]"
click at [401, 131] on textarea "Act as an SEO and content expert. This PDP has dropped in ranking and is losing…" at bounding box center [582, 119] width 392 height 53
type textarea "Act as an SEO and content expert. This PDP has dropped in ranking and is losing…"
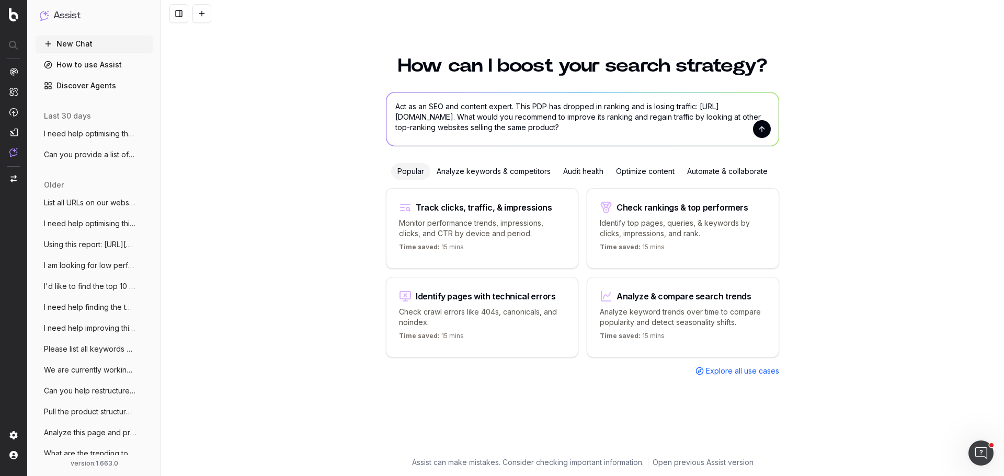
click at [769, 129] on button "submit" at bounding box center [762, 129] width 18 height 18
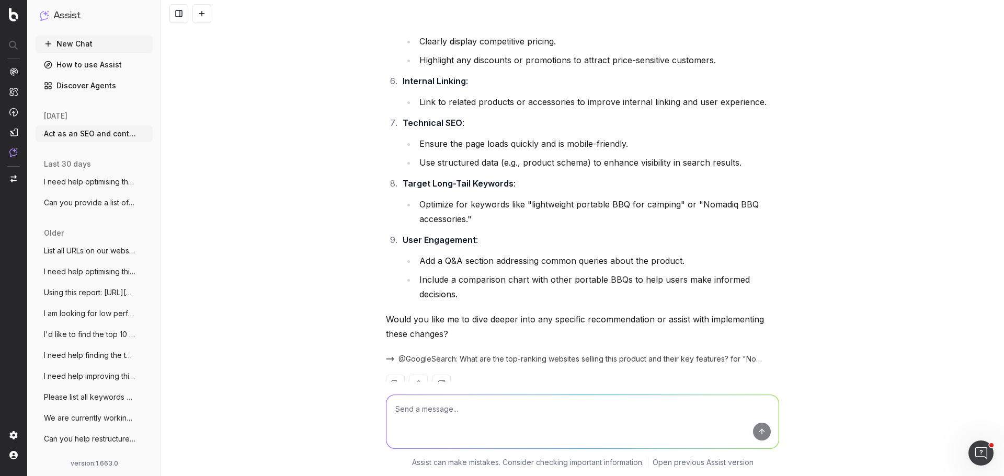
scroll to position [827, 0]
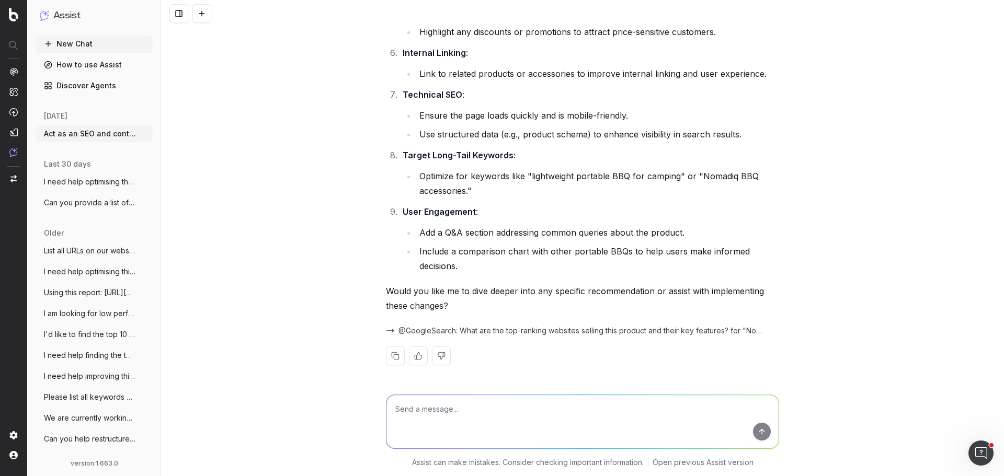
click at [421, 418] on textarea at bounding box center [582, 421] width 392 height 53
paste textarea "Based on your expert analysis, what specific keywords are missing from the arti…"
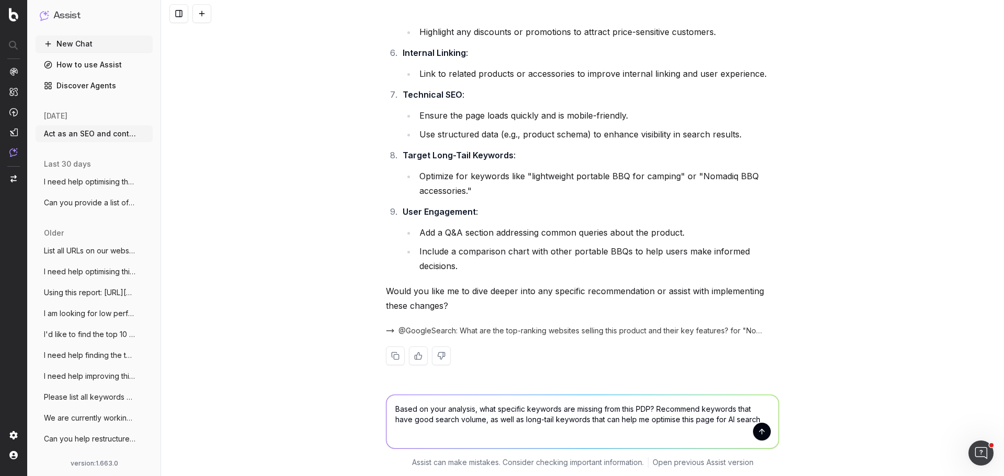
type textarea "Based on your analysis, what specific keywords are missing from this PDP? Recom…"
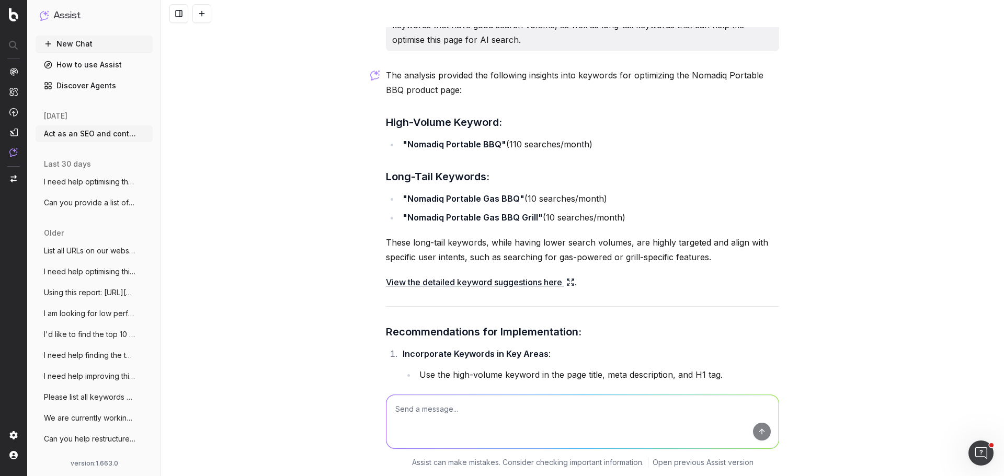
scroll to position [1194, 0]
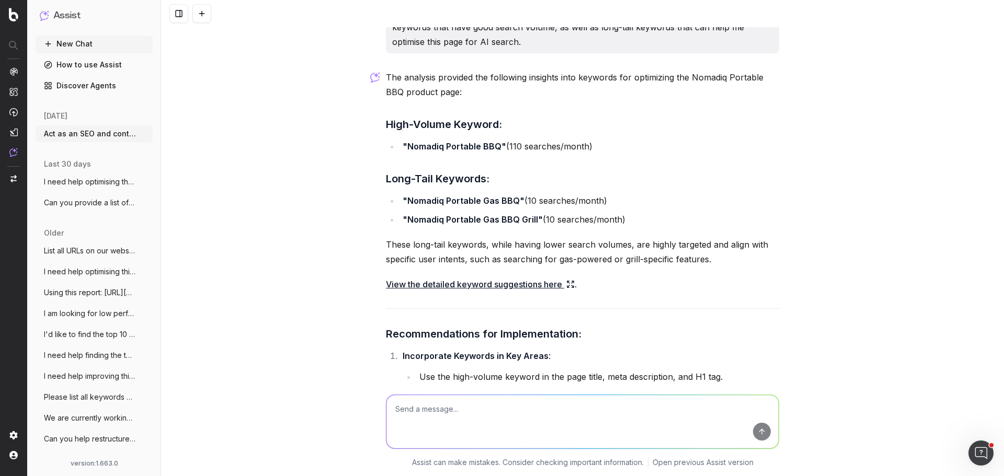
click at [530, 292] on link "View the detailed keyword suggestions here" at bounding box center [480, 284] width 189 height 15
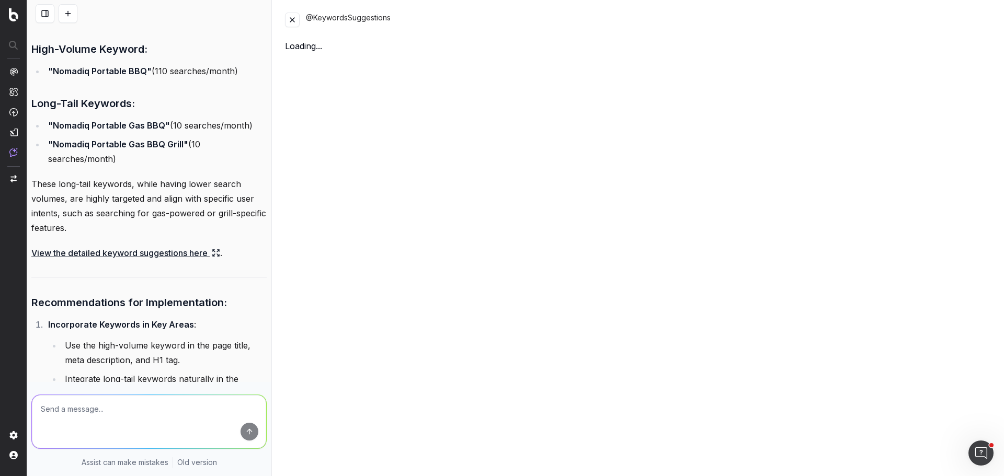
scroll to position [1545, 0]
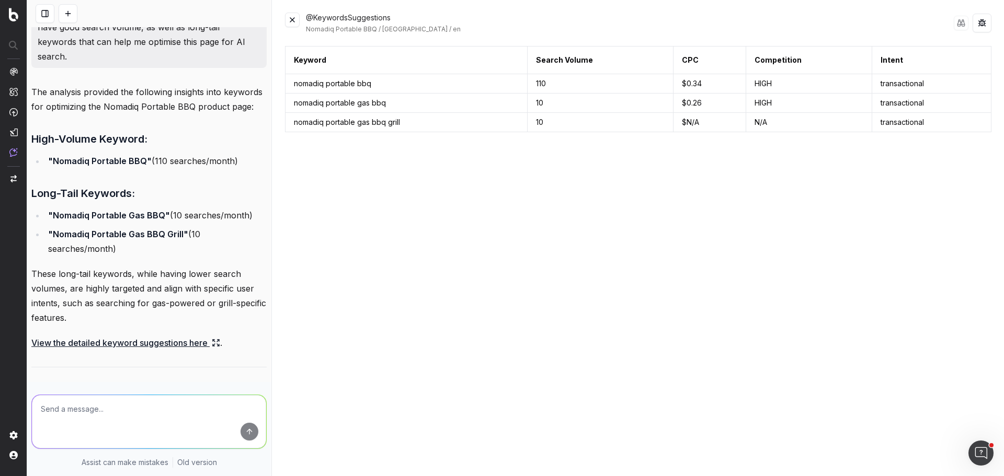
click at [291, 20] on button at bounding box center [292, 20] width 15 height 15
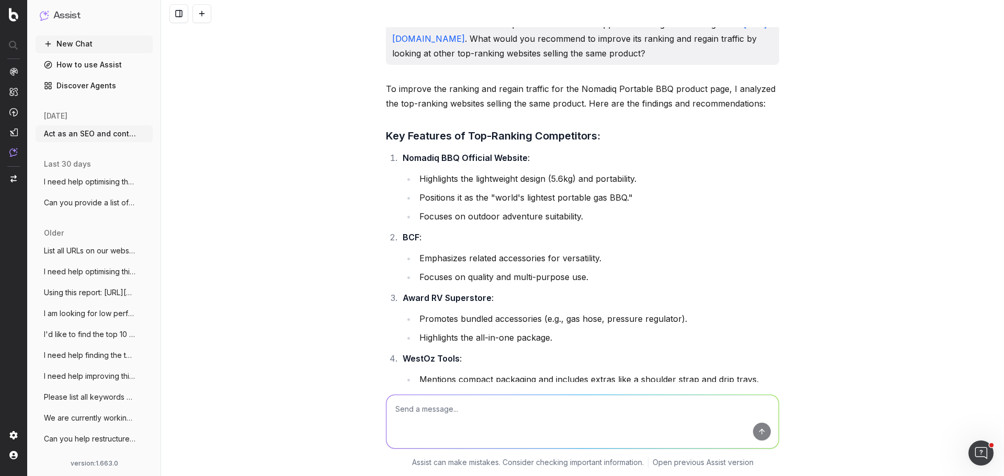
scroll to position [0, 0]
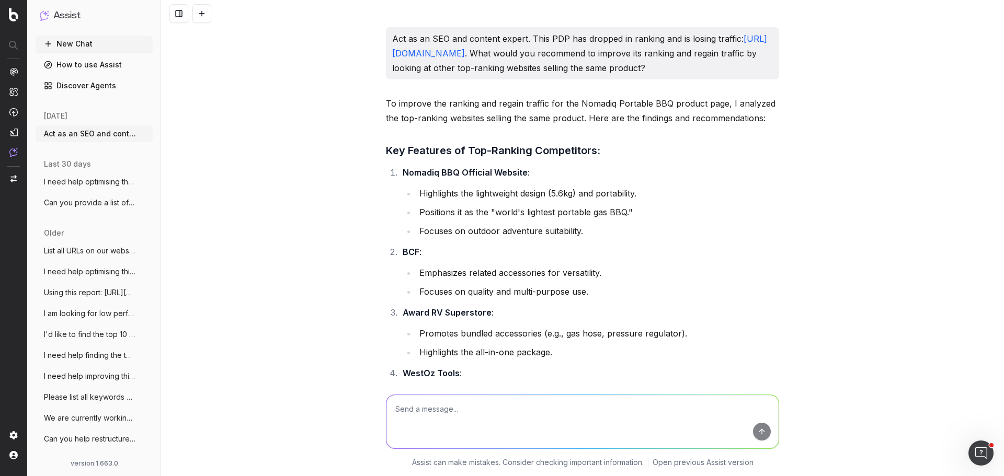
click at [77, 49] on button "New Chat" at bounding box center [94, 44] width 117 height 17
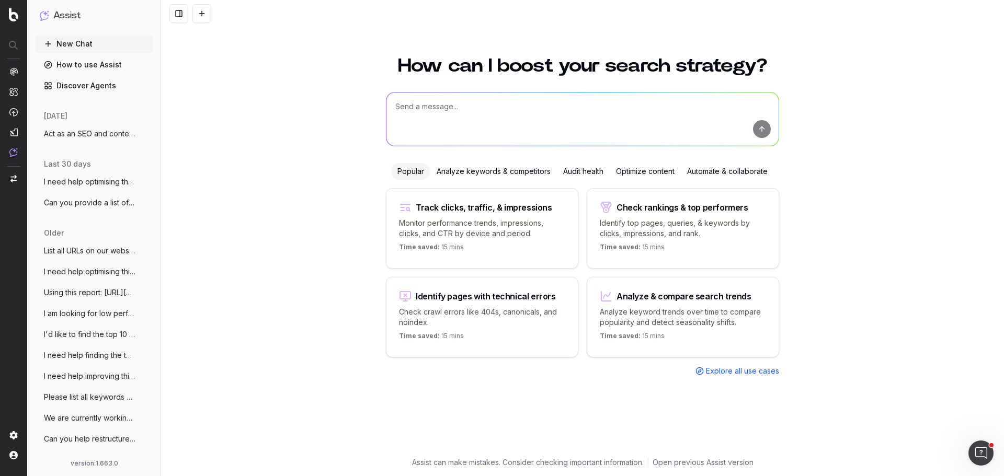
click at [436, 116] on textarea at bounding box center [582, 119] width 392 height 53
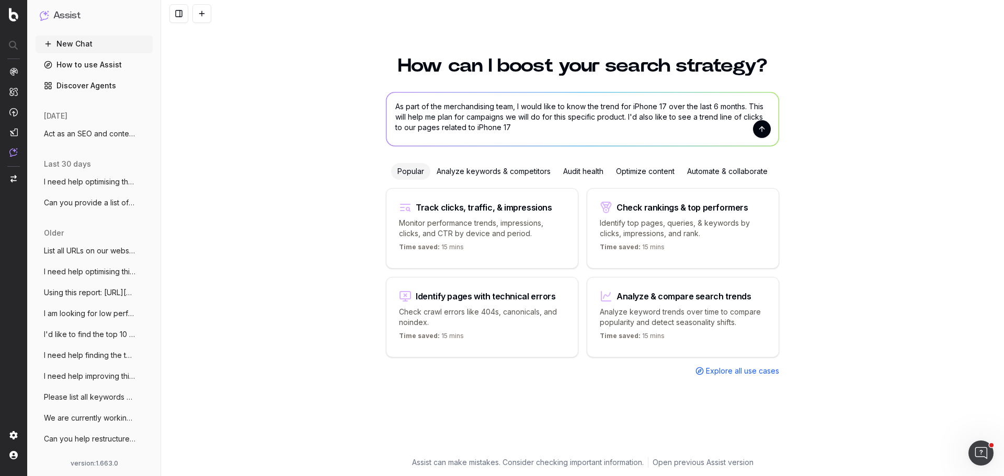
type textarea "As part of the merchandising team, I would like to know the trend for iPhone 17…"
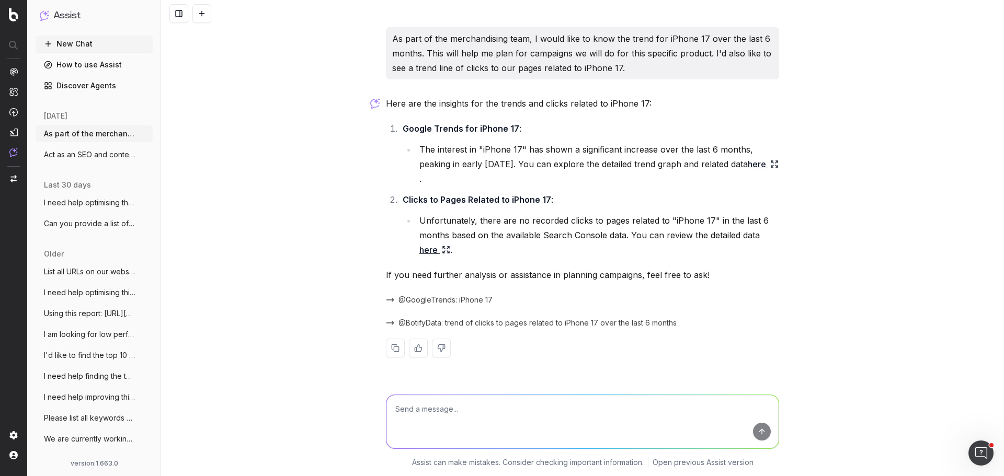
click at [748, 172] on link "here" at bounding box center [763, 164] width 31 height 15
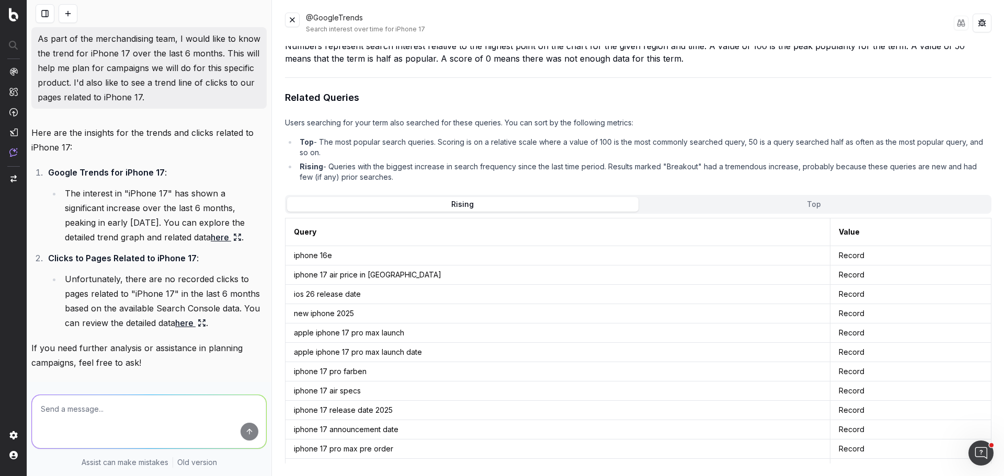
scroll to position [418, 0]
click at [820, 195] on button "Top" at bounding box center [813, 202] width 351 height 15
click at [518, 201] on button "Rising" at bounding box center [462, 202] width 351 height 15
click at [776, 201] on button "Top" at bounding box center [813, 202] width 351 height 15
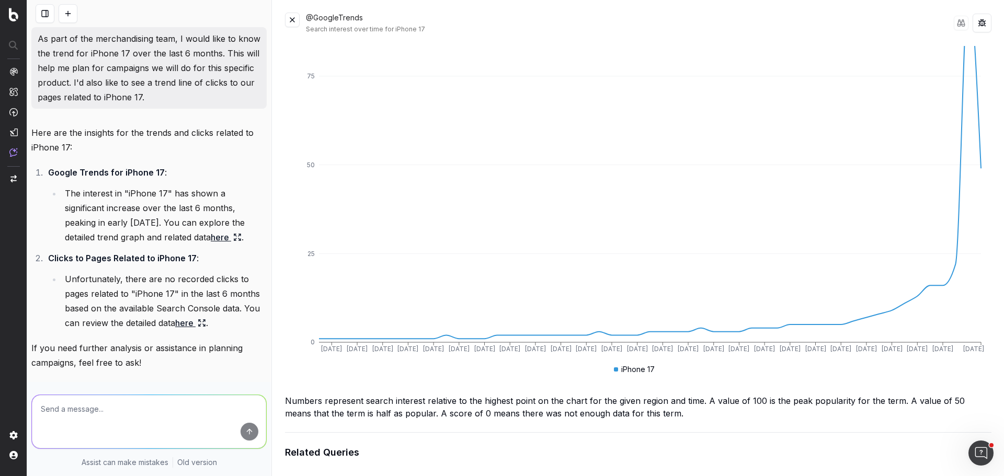
scroll to position [0, 0]
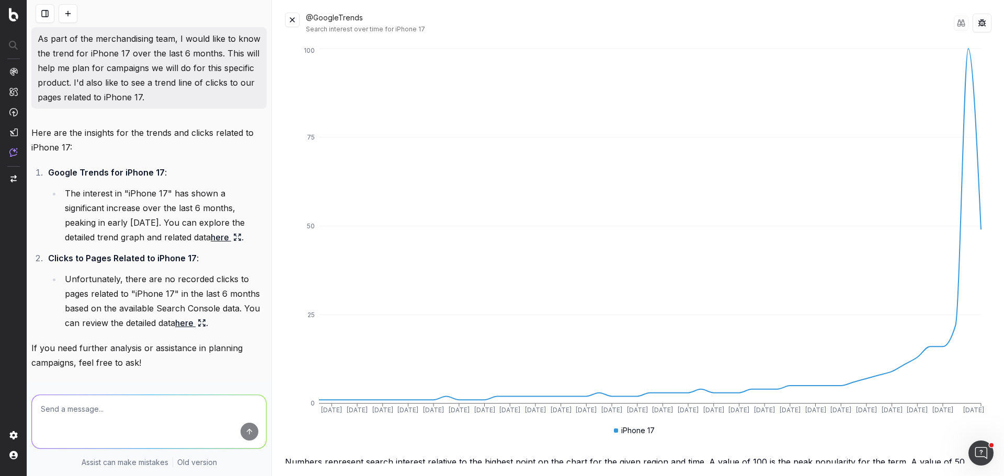
click at [292, 21] on button at bounding box center [292, 20] width 15 height 15
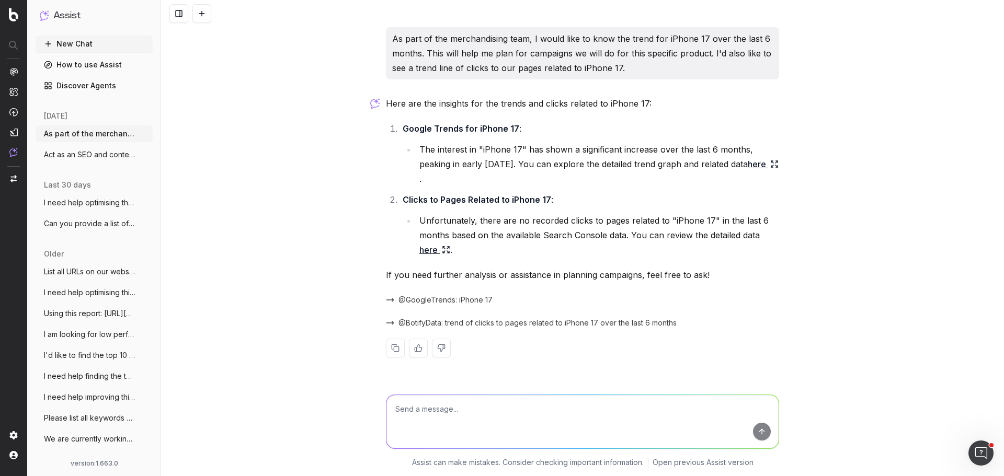
click at [430, 251] on link "here" at bounding box center [434, 250] width 31 height 15
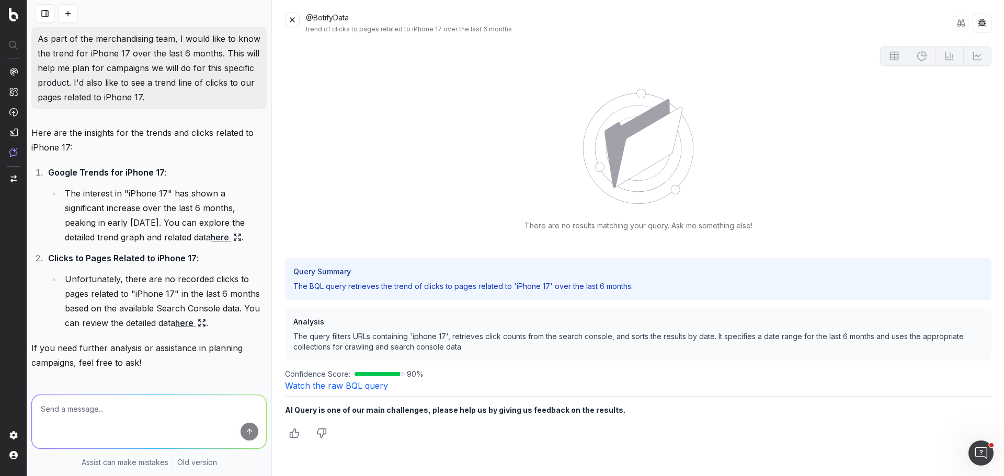
click at [295, 24] on button at bounding box center [292, 20] width 15 height 15
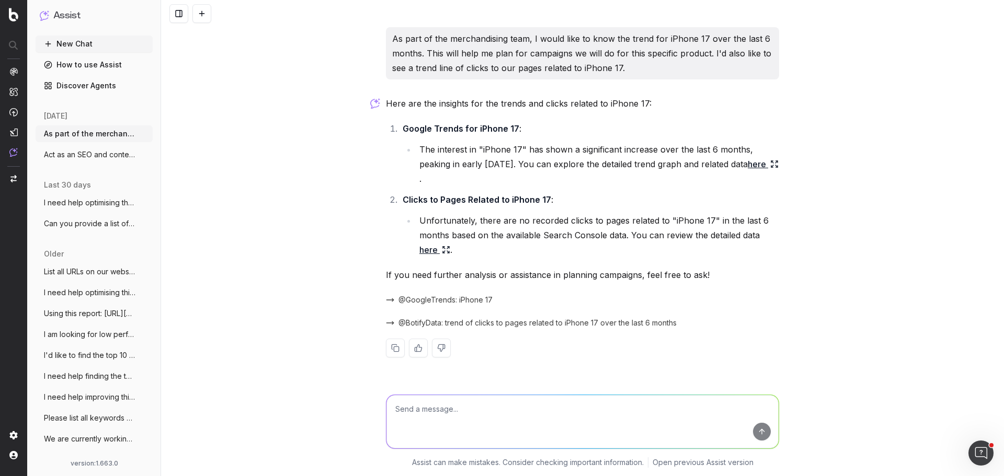
click at [439, 409] on textarea at bounding box center [582, 421] width 392 height 53
type textarea "If that's the case, can you provide me a list of pages on my website that I can…"
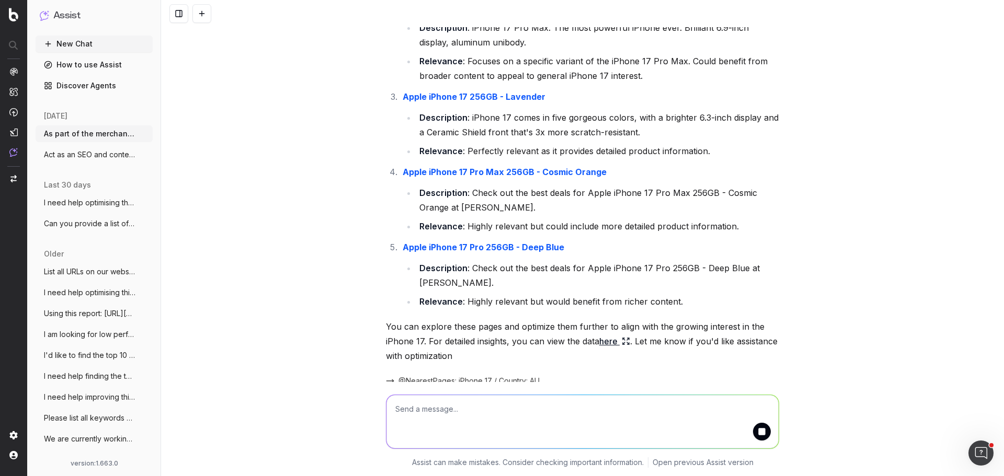
scroll to position [609, 0]
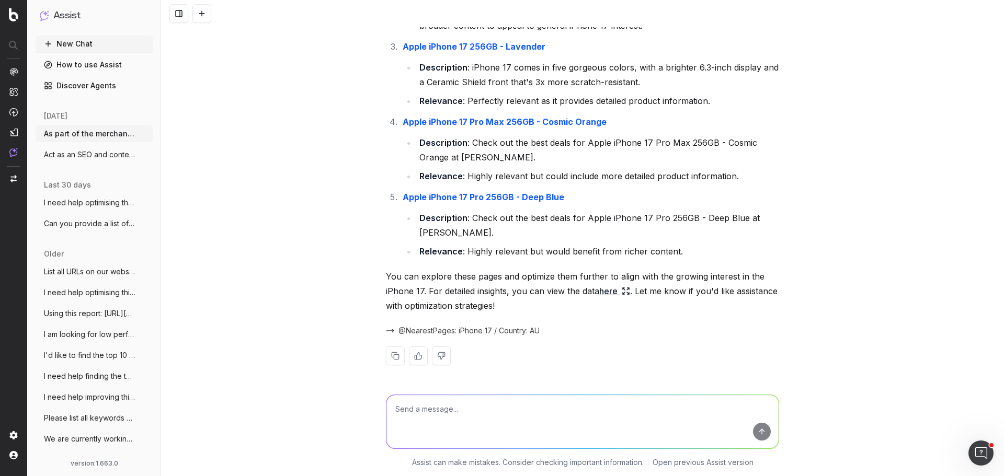
click at [603, 296] on link "here" at bounding box center [614, 291] width 31 height 15
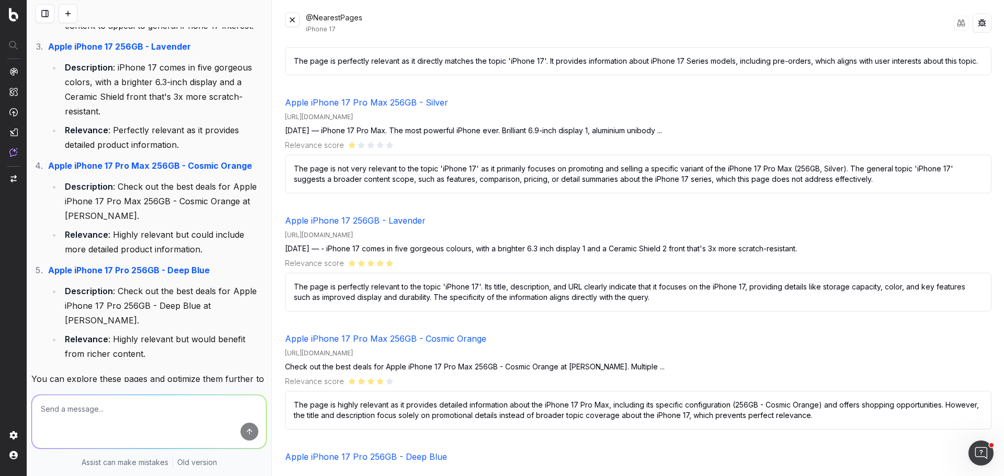
scroll to position [0, 0]
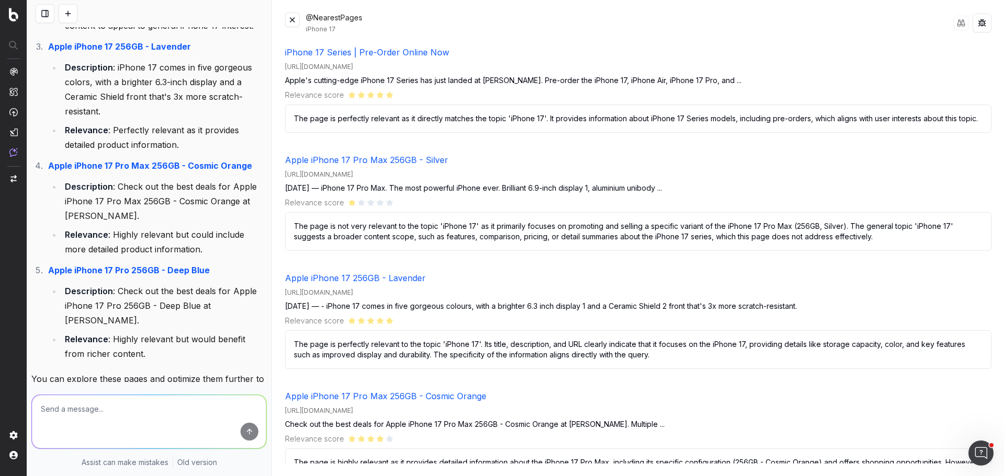
click at [293, 19] on button at bounding box center [292, 20] width 15 height 15
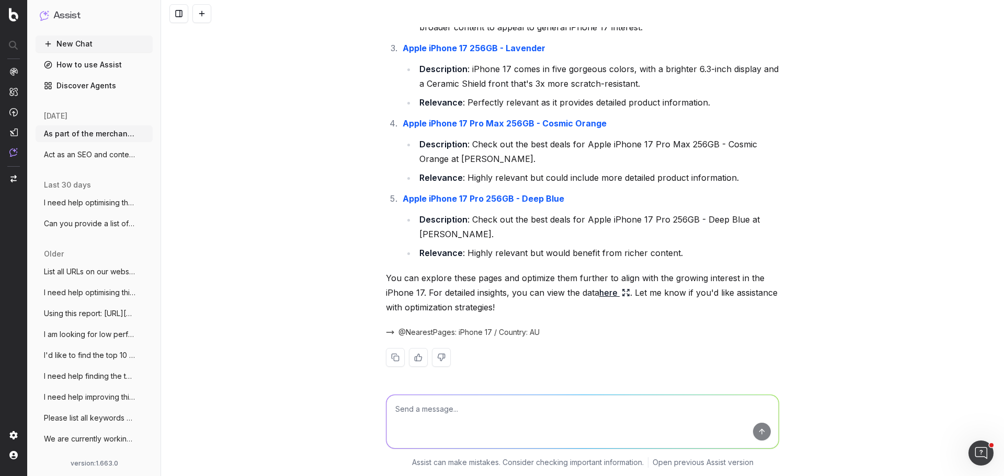
scroll to position [609, 0]
click at [454, 419] on textarea at bounding box center [582, 421] width 392 height 53
type textarea "As an SEO, I"
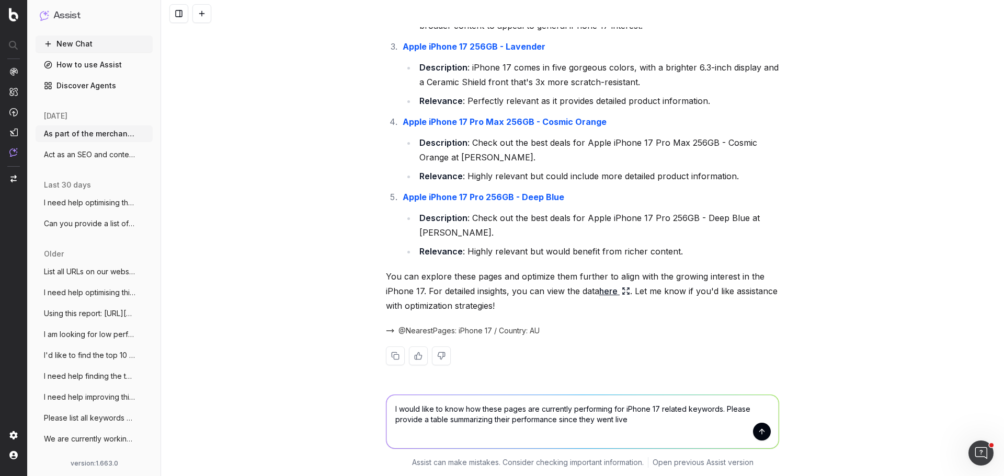
type textarea "I would like to know how these pages are currently performing for iPhone 17 rel…"
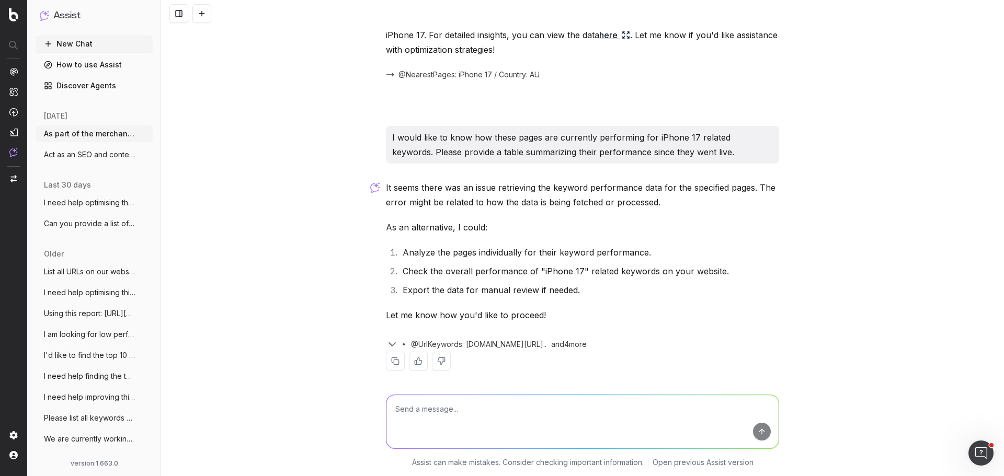
scroll to position [871, 0]
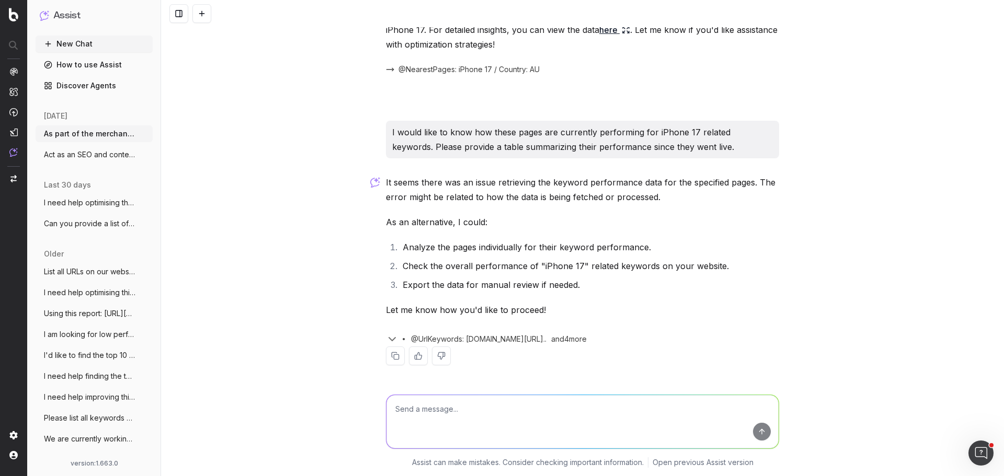
click at [431, 413] on textarea at bounding box center [582, 421] width 392 height 53
type textarea "Let's try analyzing the pages individually."
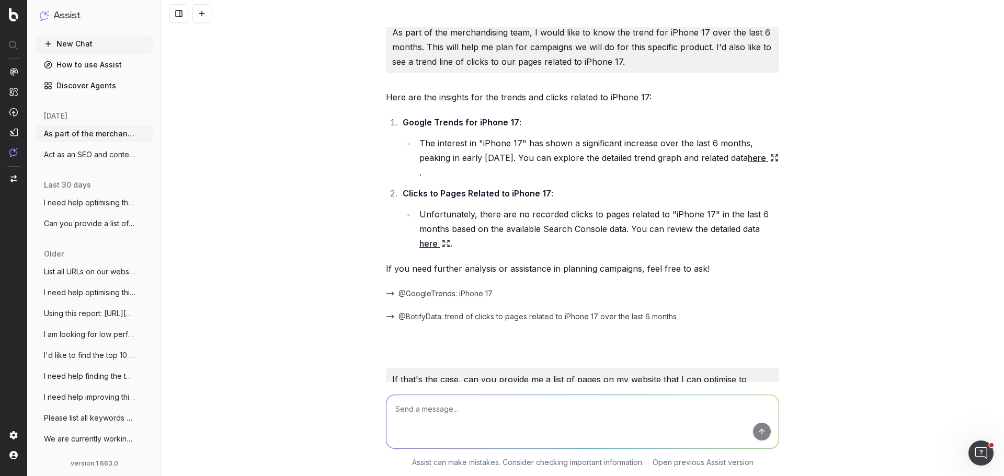
scroll to position [0, 0]
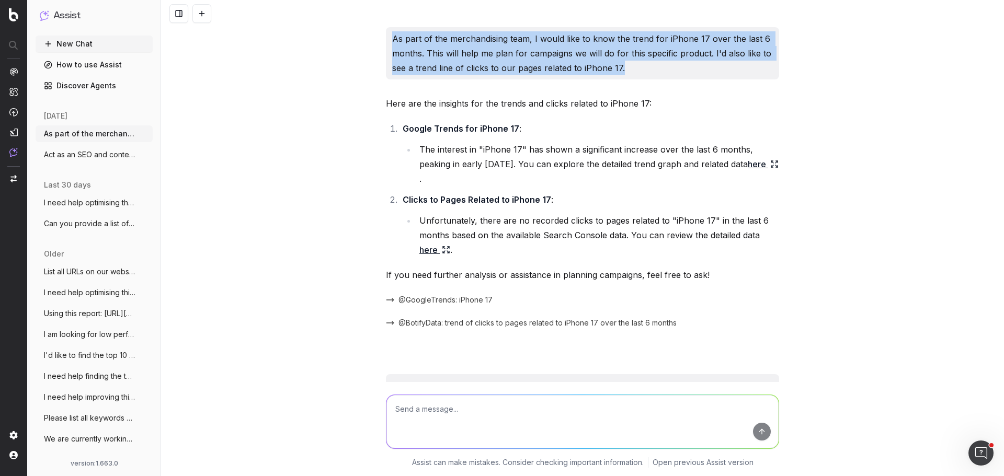
drag, startPoint x: 384, startPoint y: 39, endPoint x: 650, endPoint y: 75, distance: 268.1
click at [650, 75] on div "As part of the merchandising team, I would like to know the trend for iPhone 17…" at bounding box center [582, 53] width 393 height 52
click at [565, 66] on p "As part of the merchandising team, I would like to know the trend for iPhone 17…" at bounding box center [582, 53] width 381 height 44
click at [392, 35] on p "As part of the merchandising team, I would like to know the trend for iPhone 17…" at bounding box center [582, 53] width 381 height 44
drag, startPoint x: 390, startPoint y: 36, endPoint x: 634, endPoint y: 69, distance: 245.9
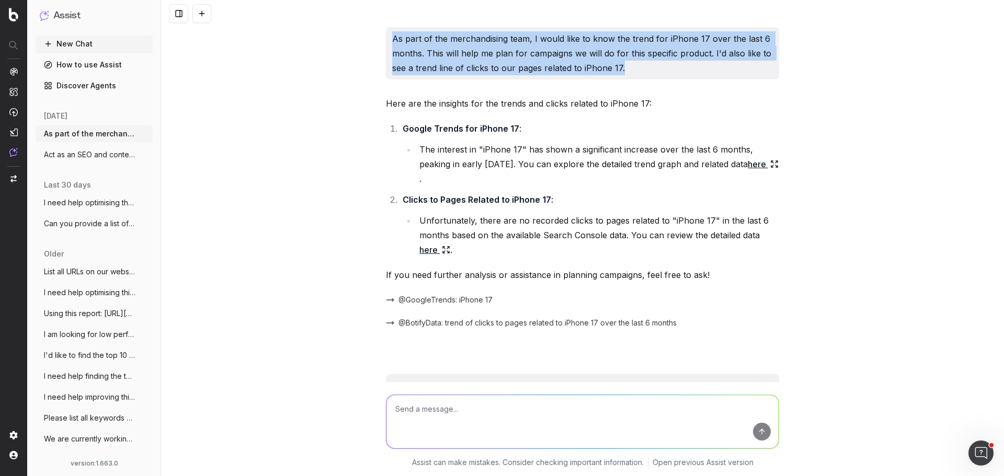
click at [634, 69] on p "As part of the merchandising team, I would like to know the trend for iPhone 17…" at bounding box center [582, 53] width 381 height 44
copy p "As part of the merchandising team, I would like to know the trend for iPhone 17…"
click at [141, 132] on icon "button" at bounding box center [145, 134] width 8 height 8
click at [188, 134] on div "Delete" at bounding box center [178, 133] width 66 height 17
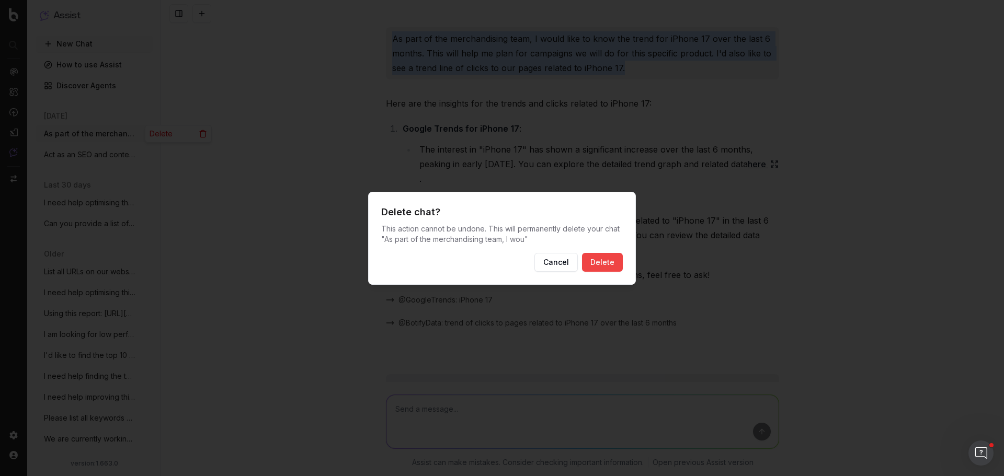
click at [609, 256] on button "Delete" at bounding box center [602, 262] width 41 height 19
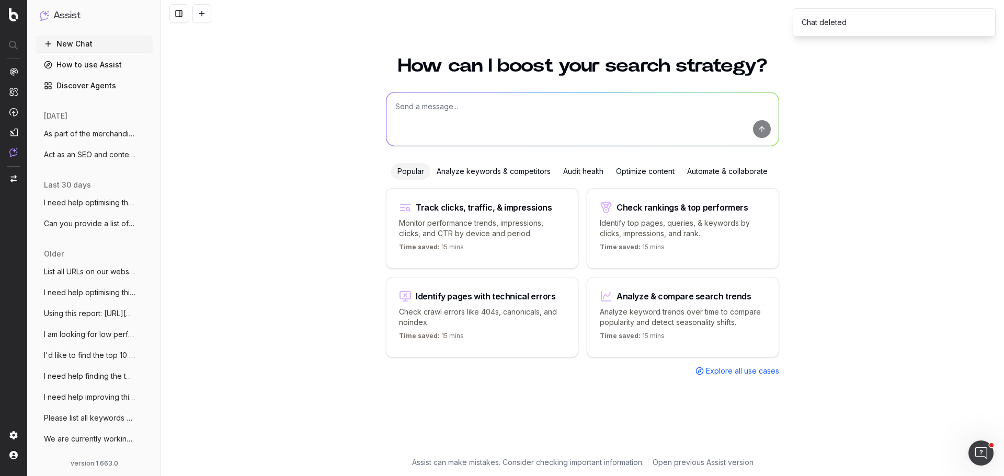
click at [87, 42] on button "New Chat" at bounding box center [94, 44] width 117 height 17
click at [502, 126] on textarea at bounding box center [582, 119] width 392 height 53
paste textarea "As part of the merchandising team, I would like to know the trend for iPhone 17…"
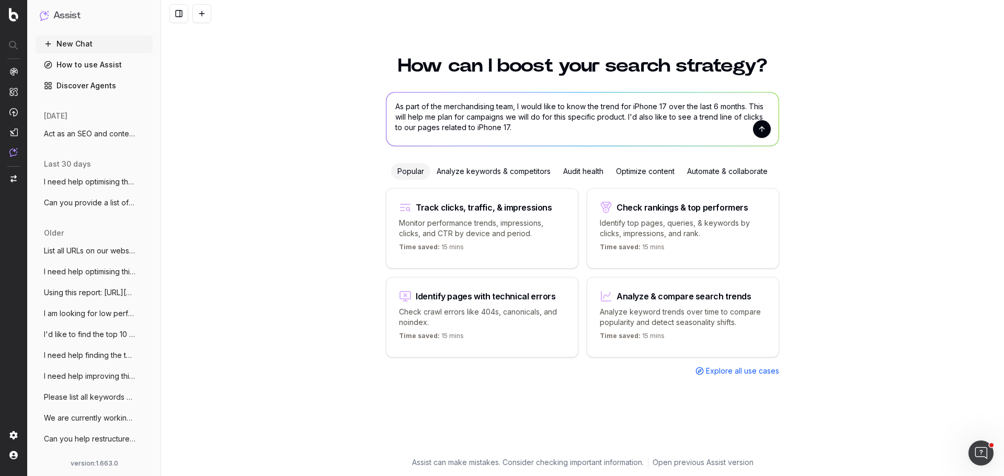
click at [635, 118] on textarea "As part of the merchandising team, I would like to know the trend for iPhone 17…" at bounding box center [582, 119] width 392 height 53
type textarea "As part of the merchandising team, I would like to know the trend for iPhone 17…"
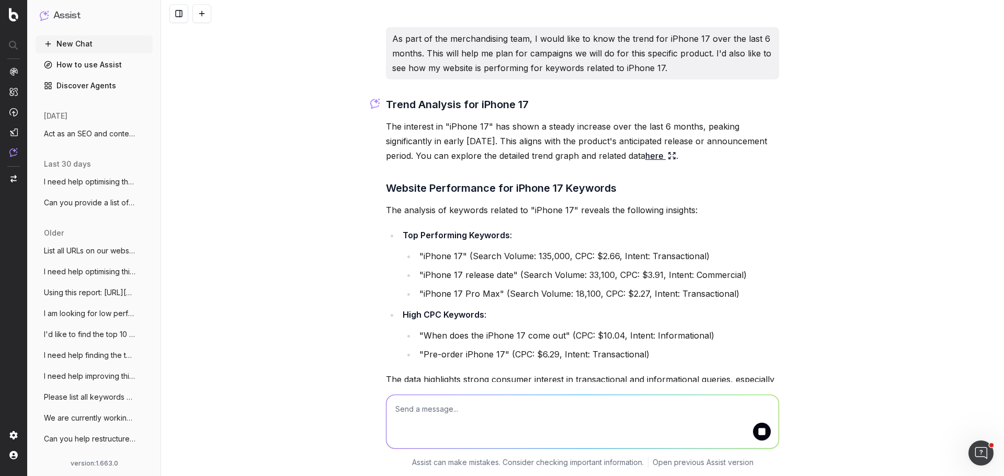
click at [676, 158] on link "here" at bounding box center [660, 155] width 31 height 15
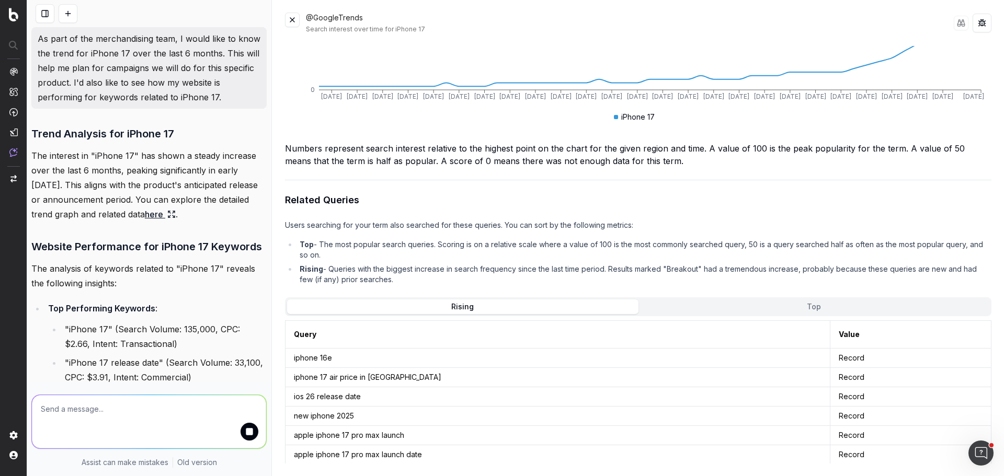
scroll to position [575, 0]
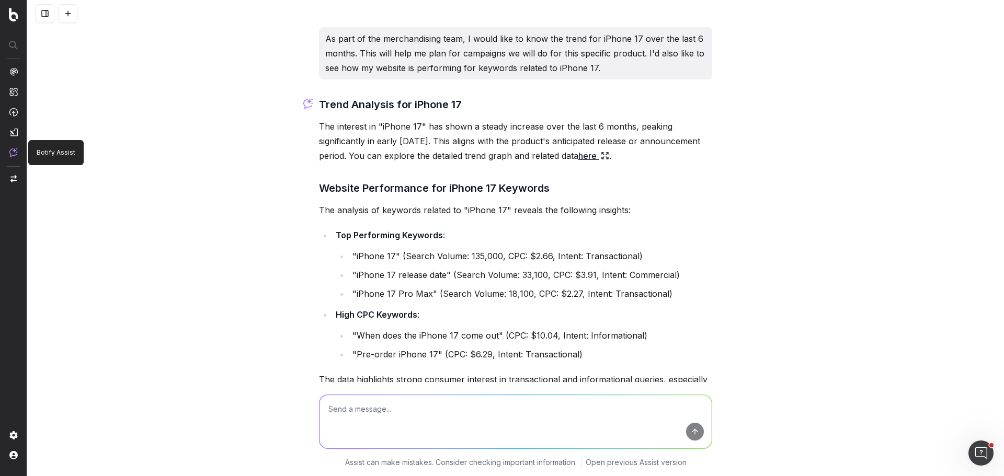
click at [16, 152] on img at bounding box center [13, 152] width 8 height 9
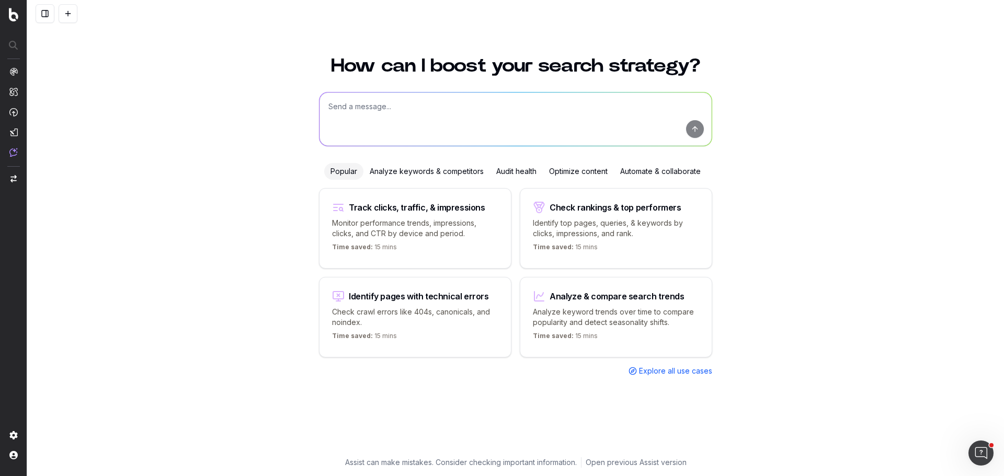
click at [39, 13] on button at bounding box center [45, 13] width 19 height 19
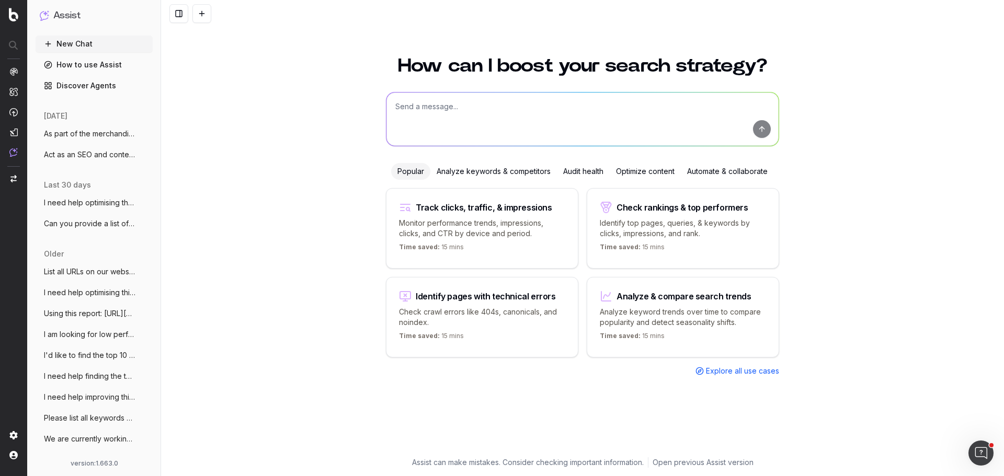
click at [95, 132] on span "As part of the merchandising team, I wou" at bounding box center [90, 134] width 92 height 10
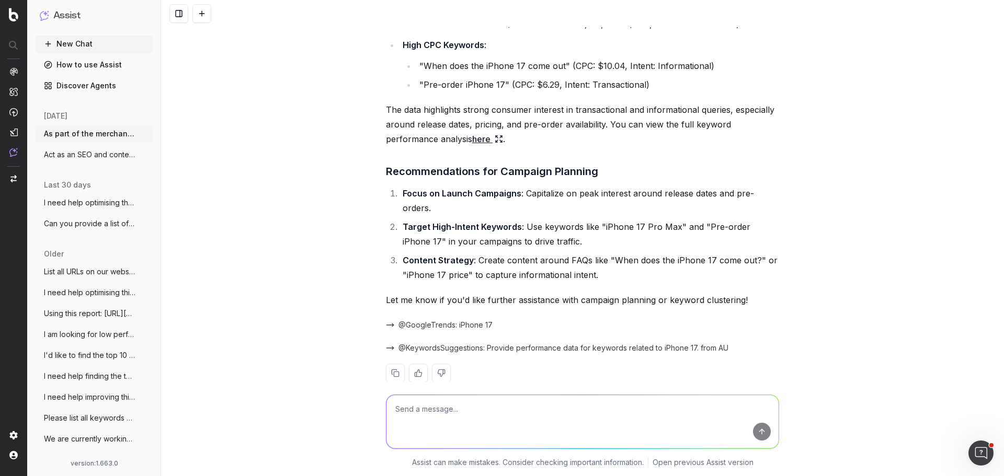
scroll to position [272, 0]
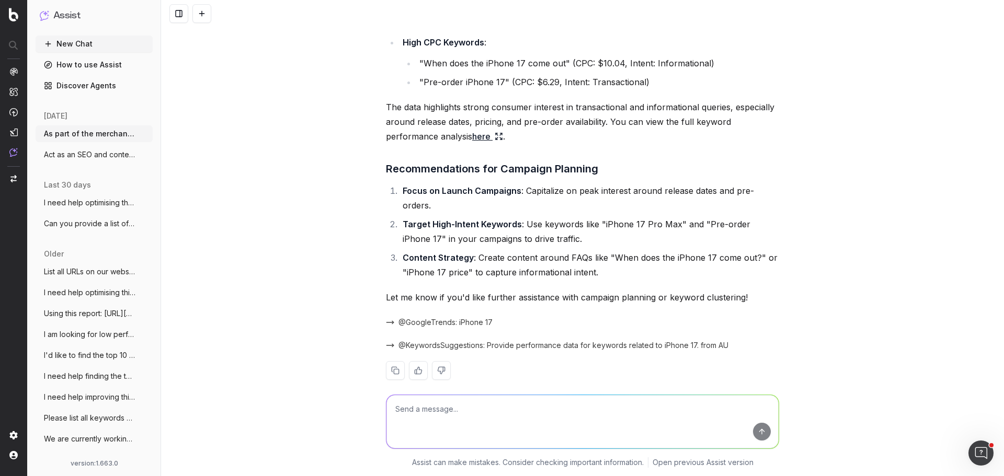
click at [440, 410] on textarea at bounding box center [582, 421] width 392 height 53
type textarea "Using"
click at [89, 159] on span "Act as an SEO and content expert. This P" at bounding box center [90, 155] width 92 height 10
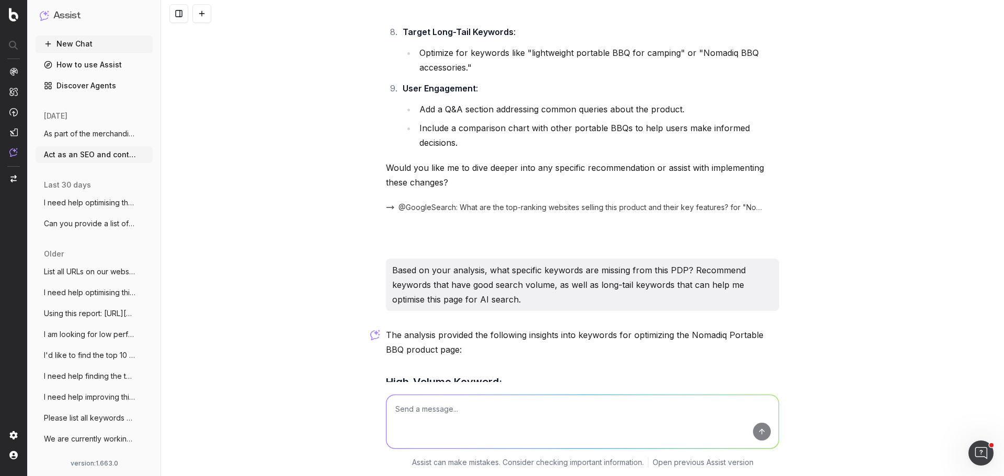
scroll to position [932, 0]
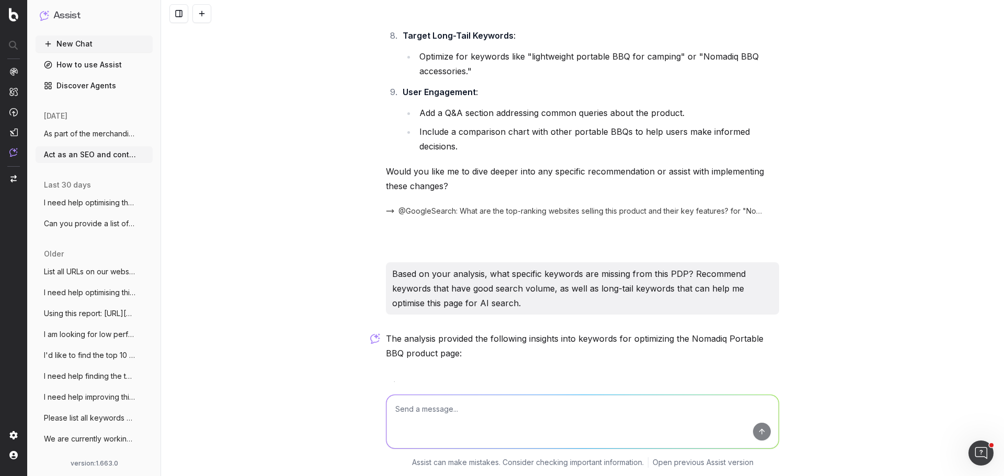
click at [91, 128] on button "As part of the merchandising team, I wou" at bounding box center [94, 133] width 117 height 17
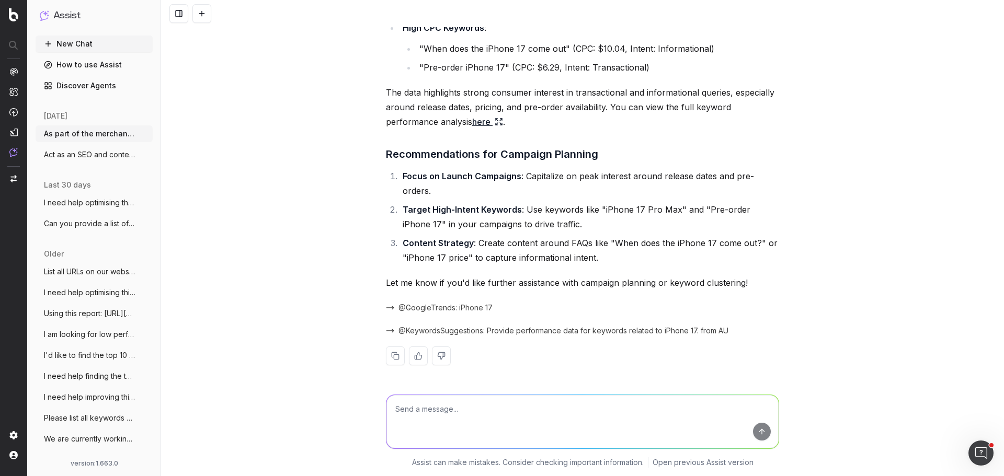
scroll to position [272, 0]
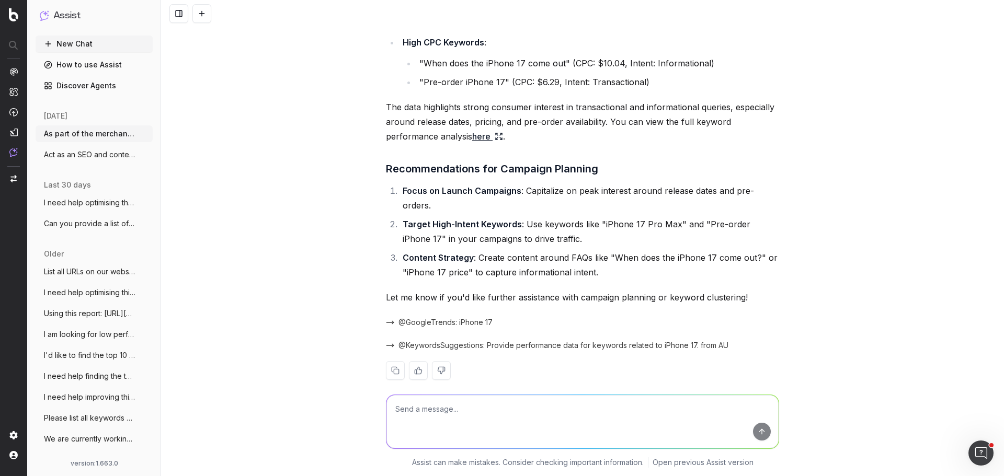
click at [435, 415] on textarea at bounding box center [582, 421] width 392 height 53
type textarea "b"
paste textarea "https://www.harveynorman.com.au/phones-accessories-gps/shop-by-brand/apple-ipho…"
type textarea "Based on these data, what recommendations can you provide to help me improve ra…"
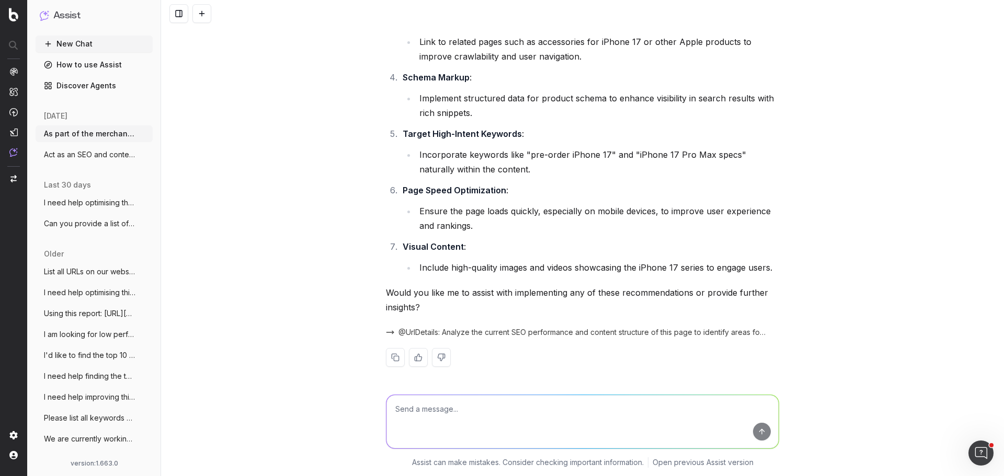
scroll to position [931, 0]
click at [79, 44] on button "New Chat" at bounding box center [94, 44] width 117 height 17
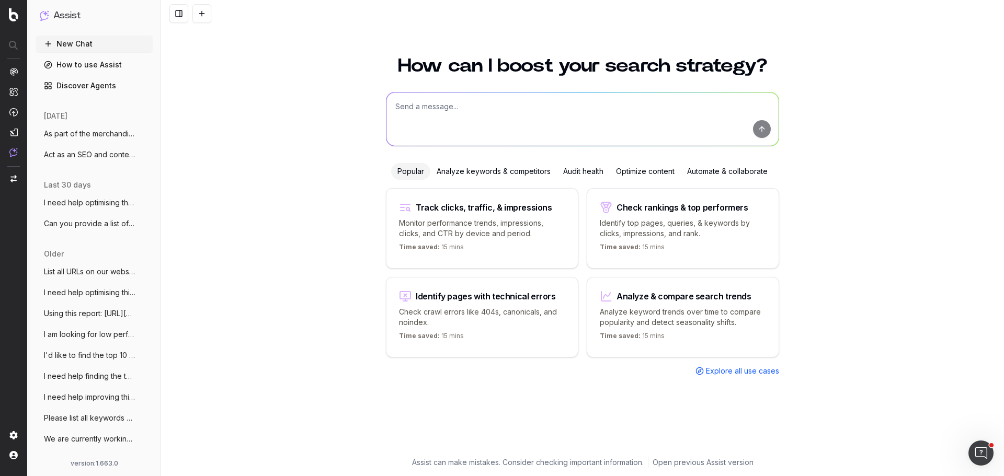
click at [506, 119] on textarea at bounding box center [582, 119] width 392 height 53
type textarea "Analyze our visibility for "iPhone 17" in Australia."
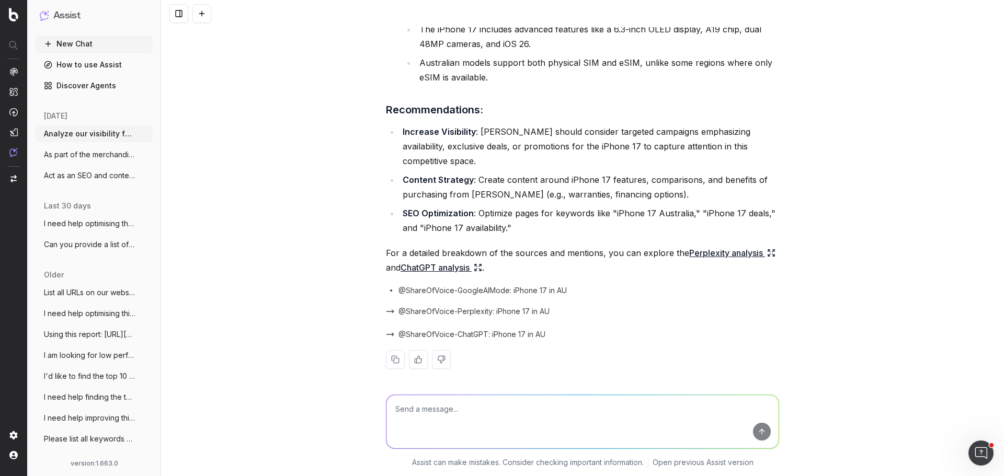
scroll to position [360, 0]
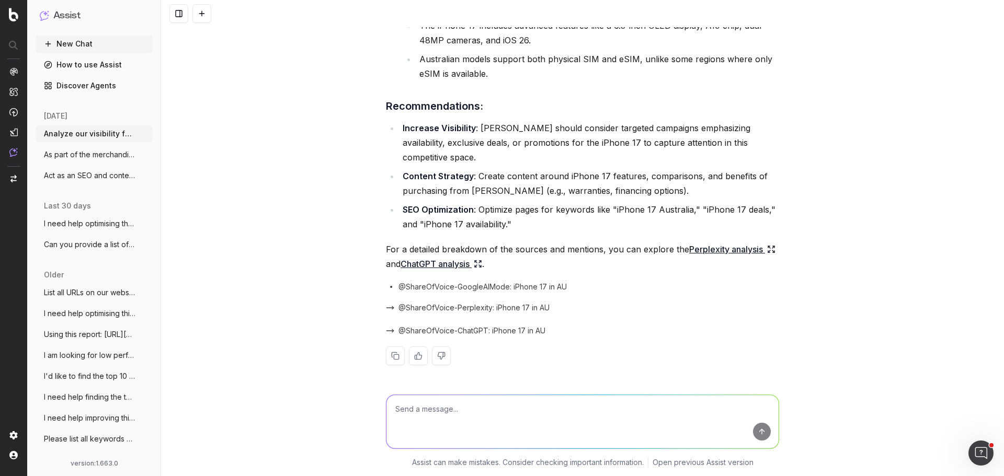
click at [718, 249] on link "Perplexity analysis" at bounding box center [732, 249] width 86 height 15
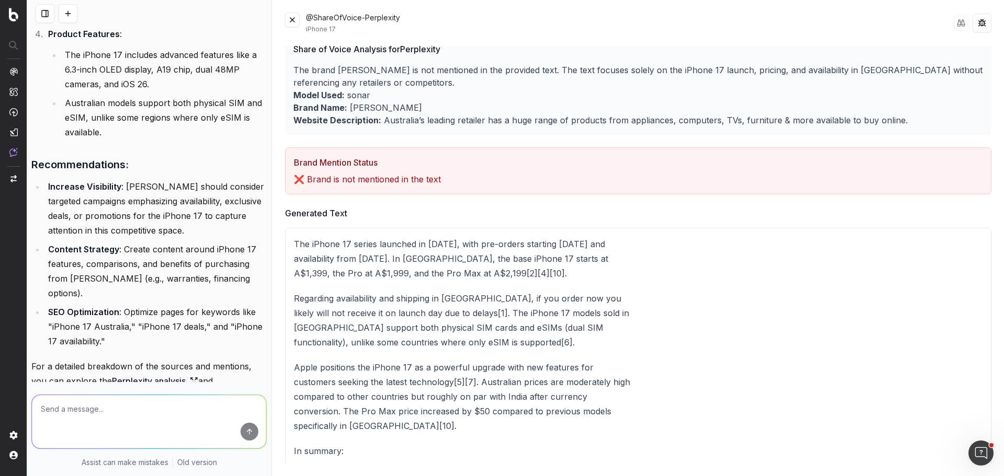
scroll to position [0, 0]
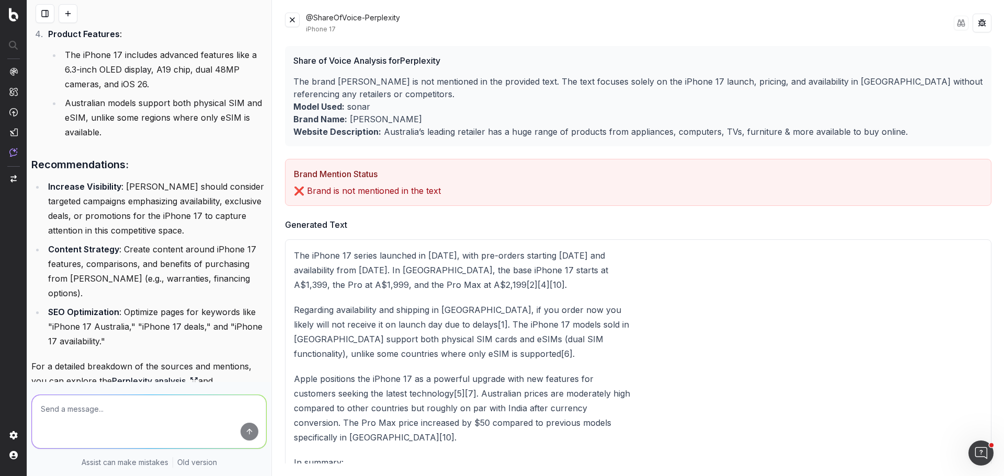
click at [295, 21] on button at bounding box center [292, 20] width 15 height 15
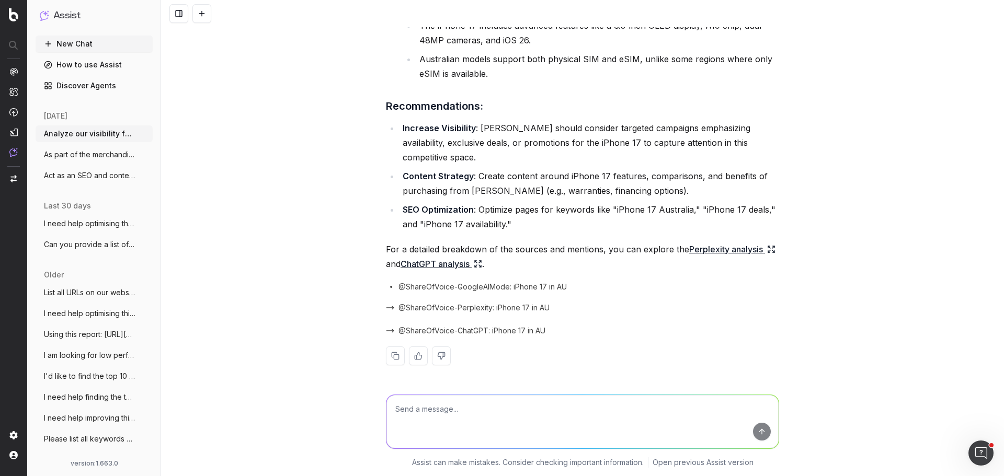
scroll to position [360, 0]
click at [446, 265] on link "ChatGPT analysis" at bounding box center [442, 264] width 82 height 15
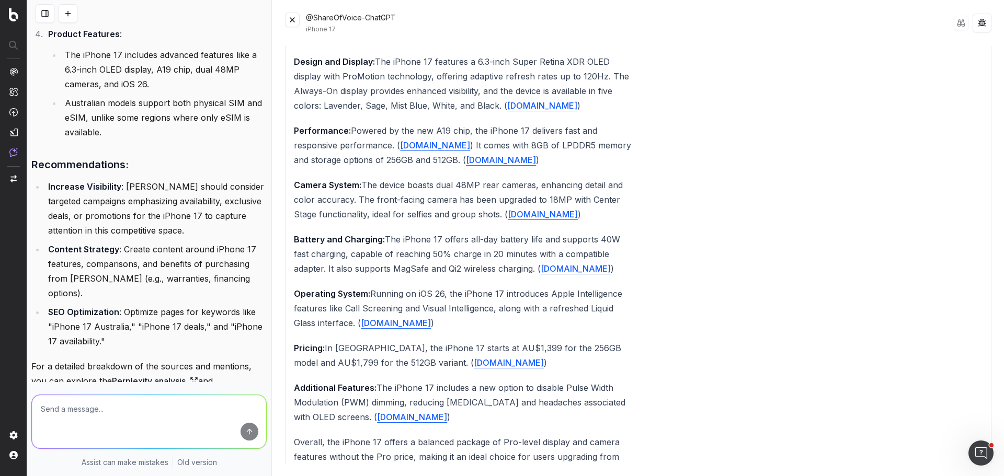
scroll to position [0, 0]
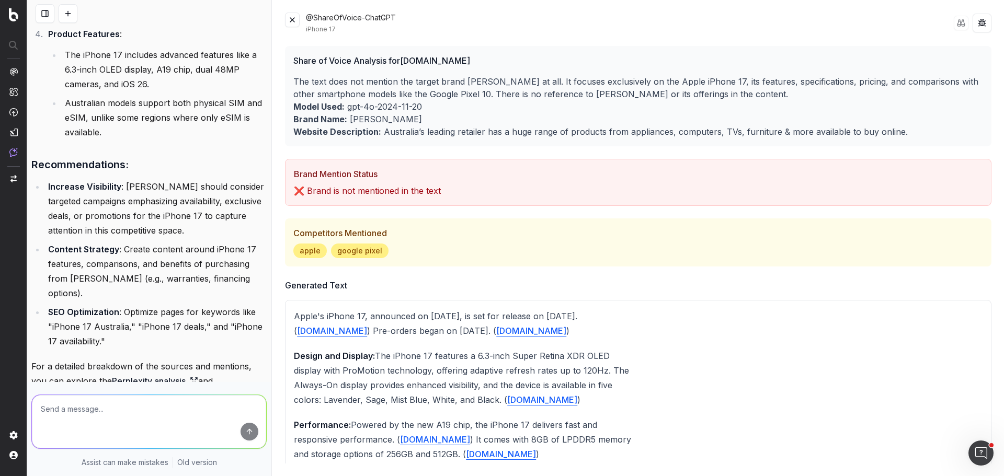
click at [295, 19] on button at bounding box center [292, 20] width 15 height 15
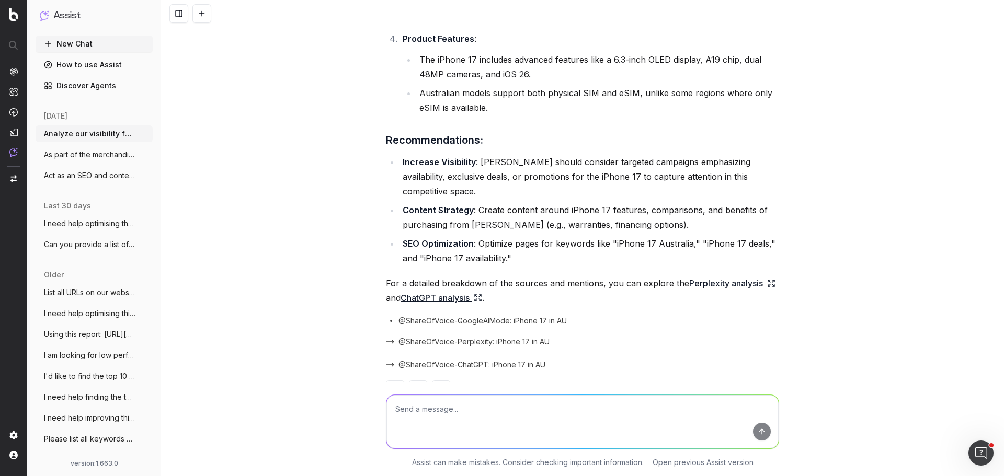
scroll to position [360, 0]
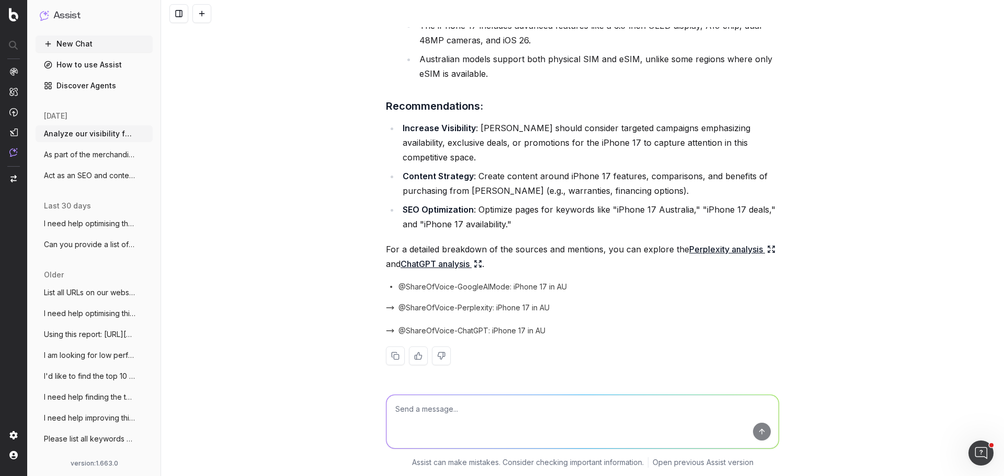
click at [487, 419] on textarea at bounding box center [582, 421] width 392 height 53
type textarea "Can you also analyze our visibility on SERPs for iPhone 17?"
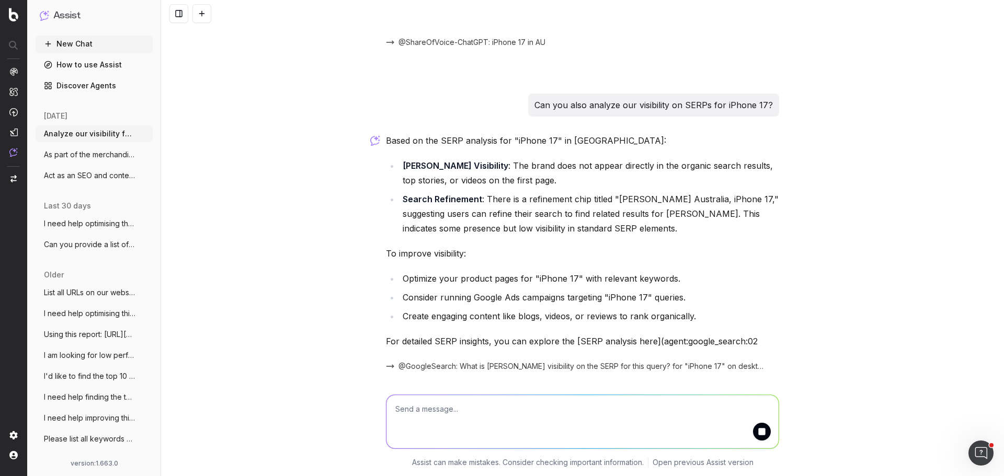
scroll to position [684, 0]
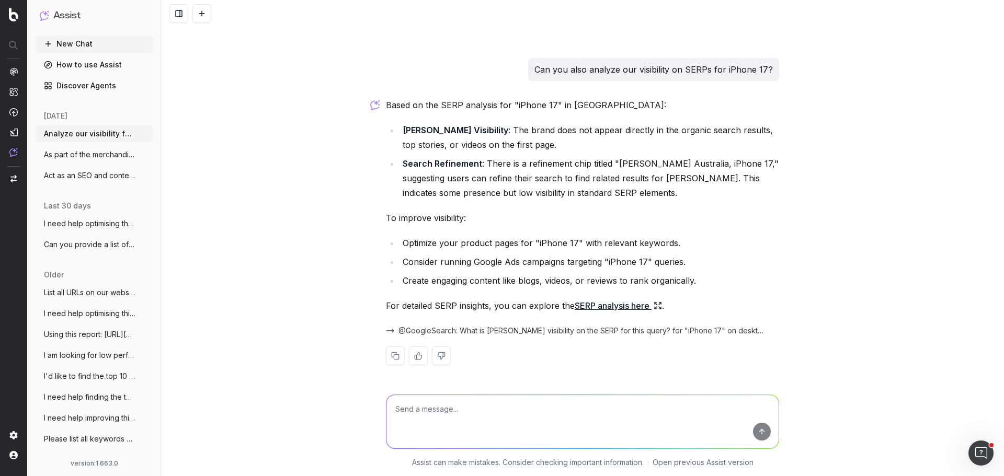
click at [575, 304] on link "SERP analysis here" at bounding box center [618, 306] width 87 height 15
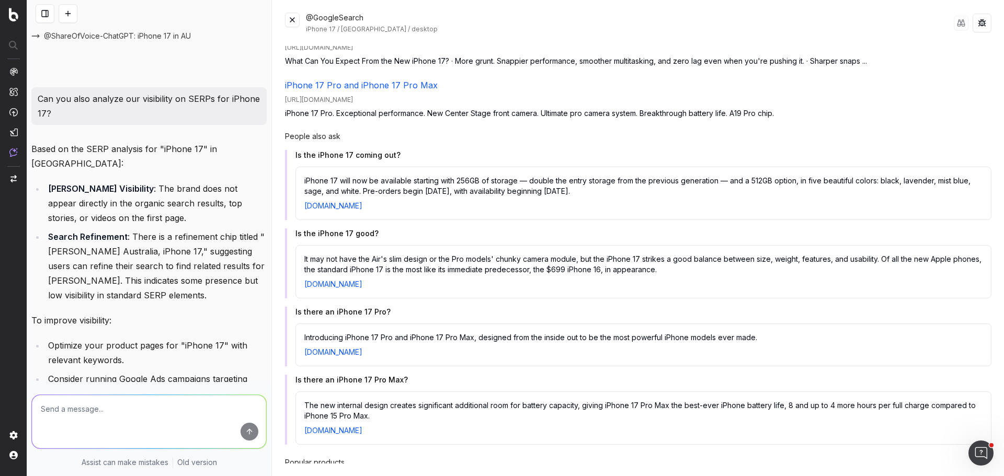
scroll to position [0, 0]
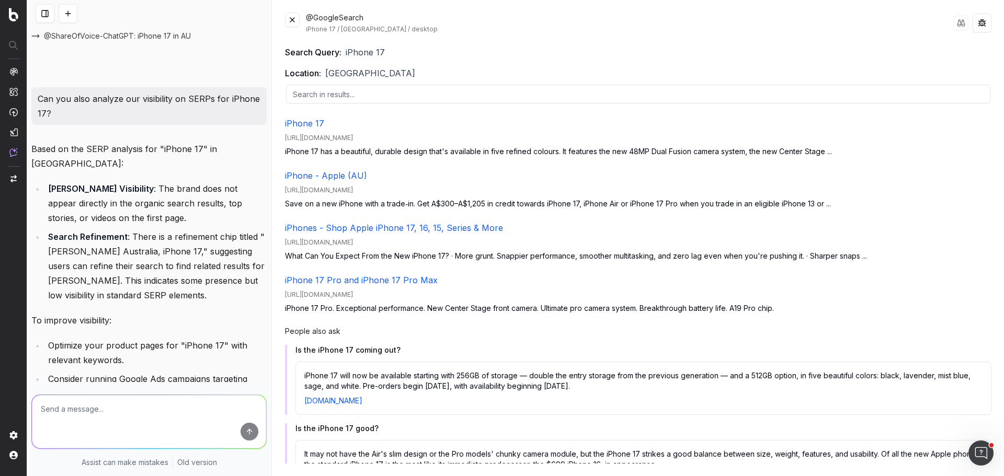
click at [293, 20] on button at bounding box center [292, 20] width 15 height 15
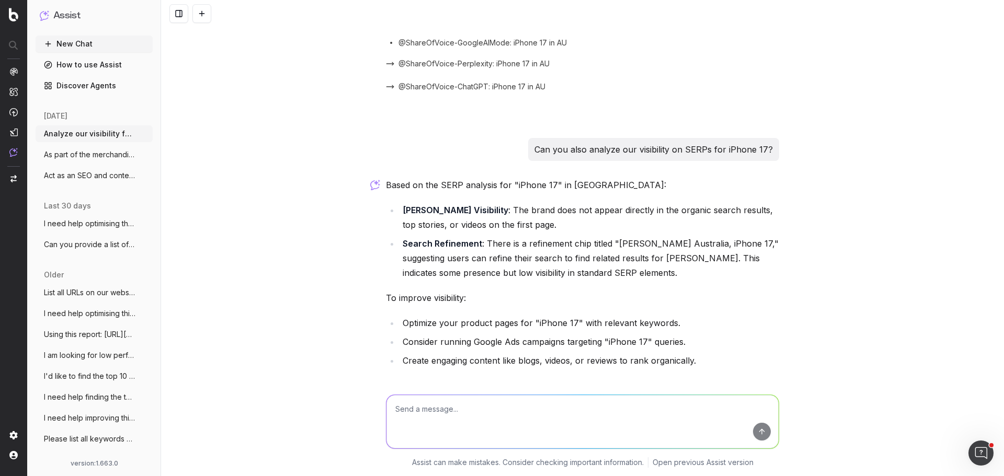
scroll to position [684, 0]
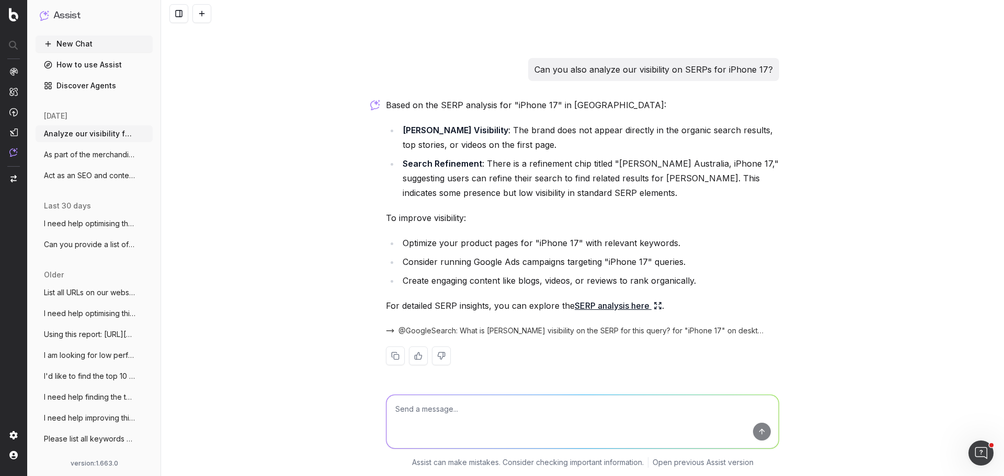
click at [625, 306] on link "SERP analysis here" at bounding box center [618, 306] width 87 height 15
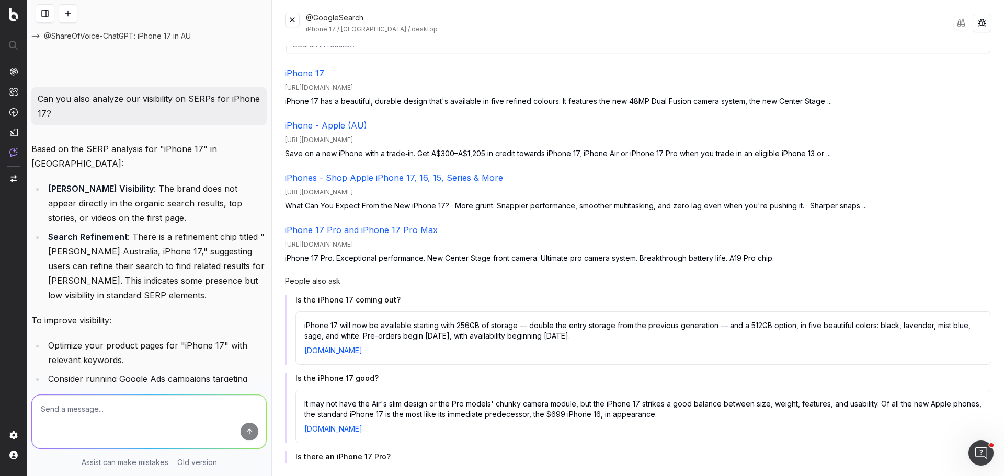
scroll to position [0, 0]
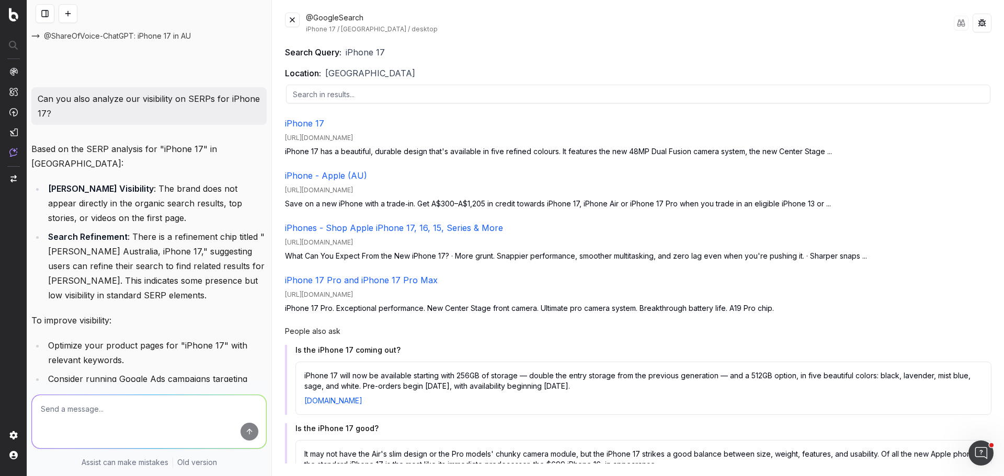
click at [298, 20] on button at bounding box center [292, 20] width 15 height 15
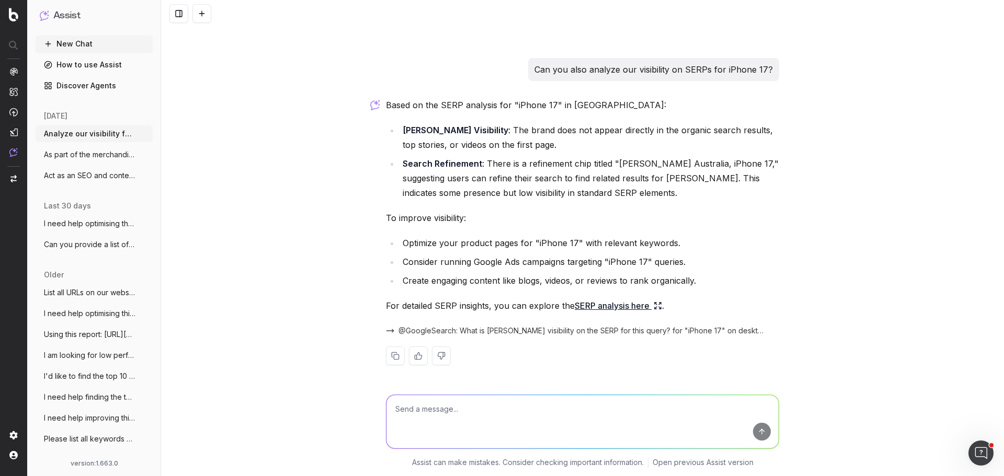
scroll to position [684, 0]
click at [420, 416] on textarea at bounding box center [582, 421] width 392 height 53
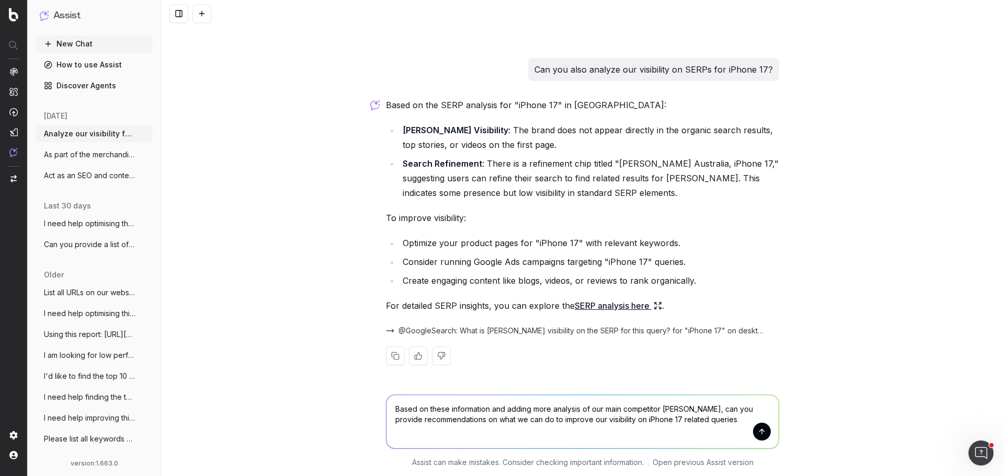
type textarea "Based on these information and adding more analysis of our main competitor JB H…"
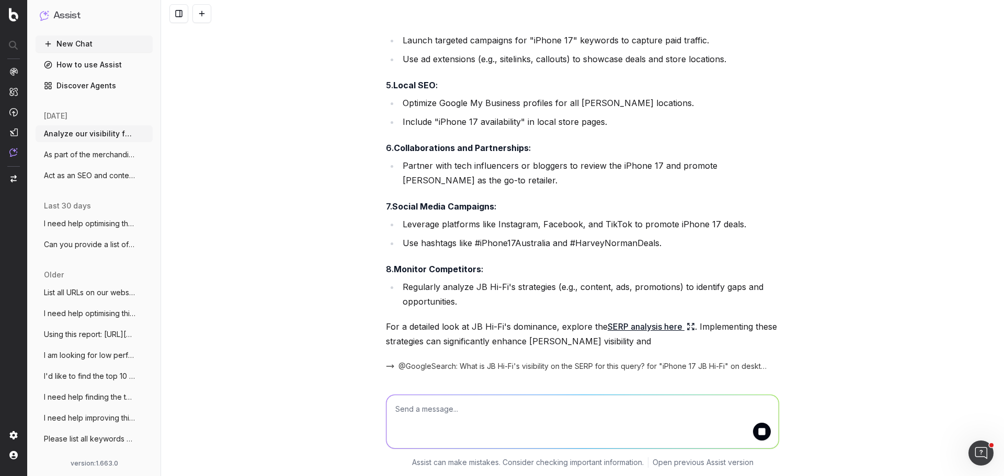
scroll to position [1695, 0]
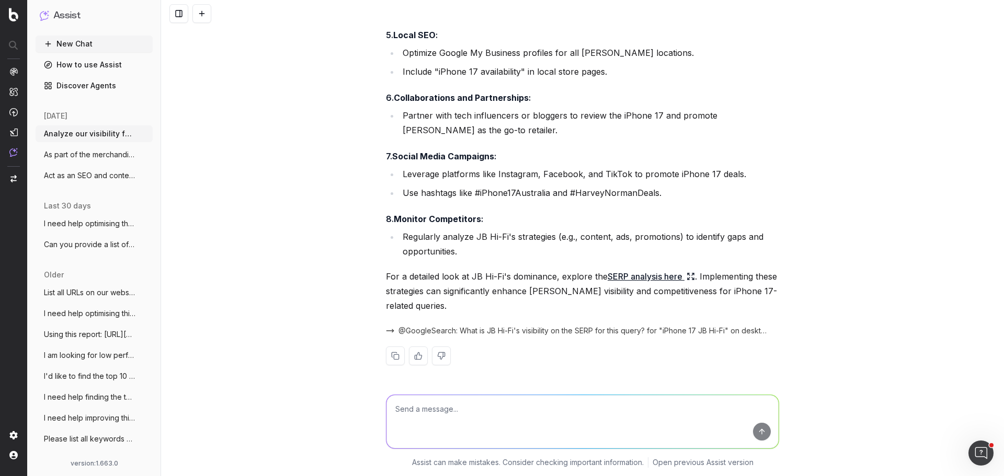
drag, startPoint x: 80, startPoint y: 43, endPoint x: 88, endPoint y: 50, distance: 10.8
click at [80, 43] on button "New Chat" at bounding box center [94, 44] width 117 height 17
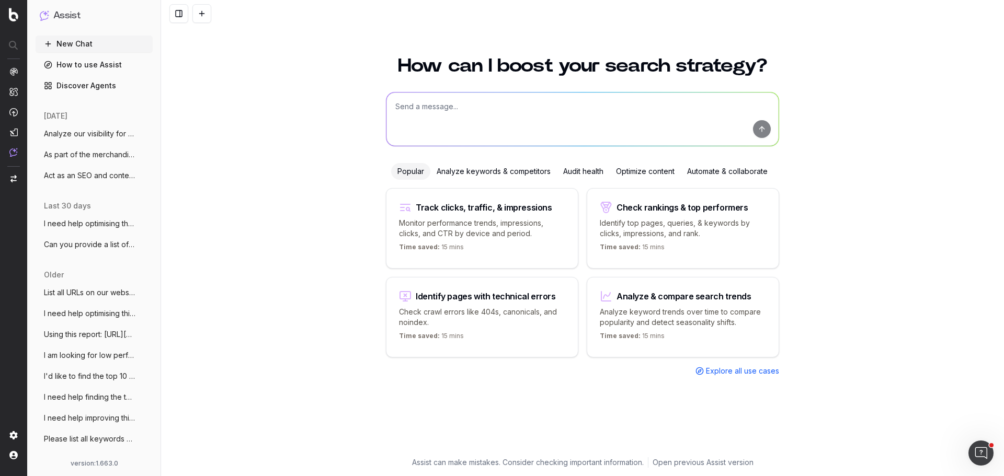
click at [98, 171] on span "Act as an SEO and content expert. This P" at bounding box center [90, 175] width 92 height 10
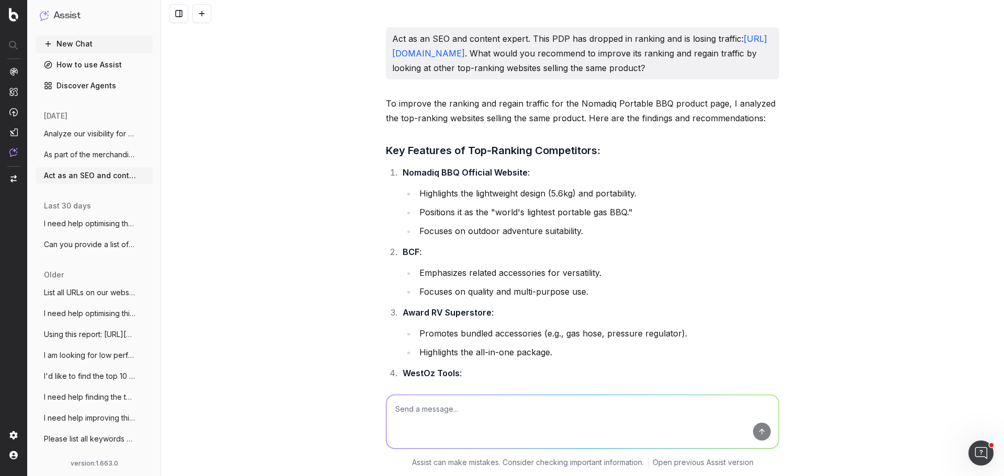
click at [75, 134] on span "Analyze our visibility for "iPhone 17" i" at bounding box center [90, 134] width 92 height 10
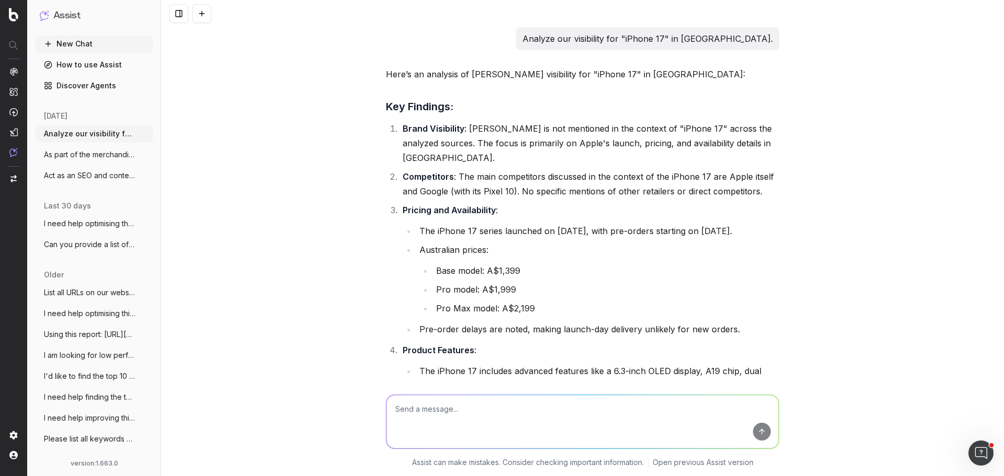
click at [72, 47] on button "New Chat" at bounding box center [94, 44] width 117 height 17
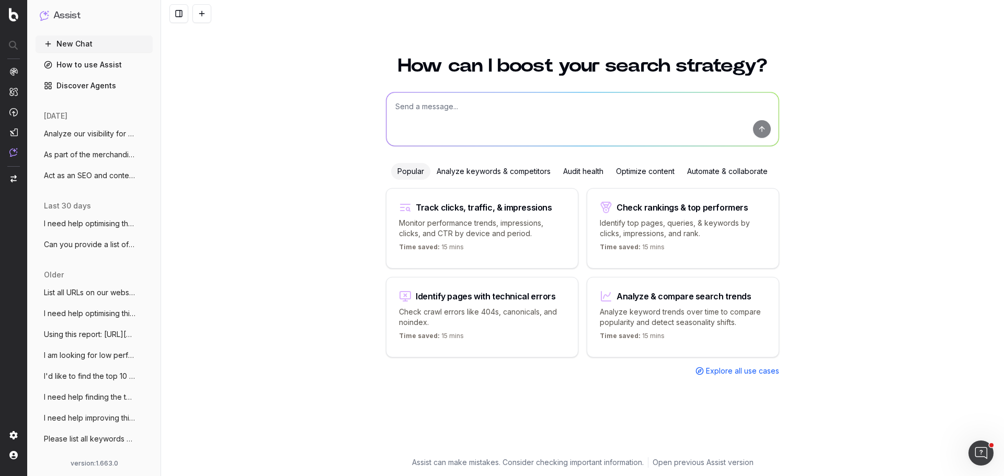
click at [449, 102] on textarea at bounding box center [582, 119] width 392 height 53
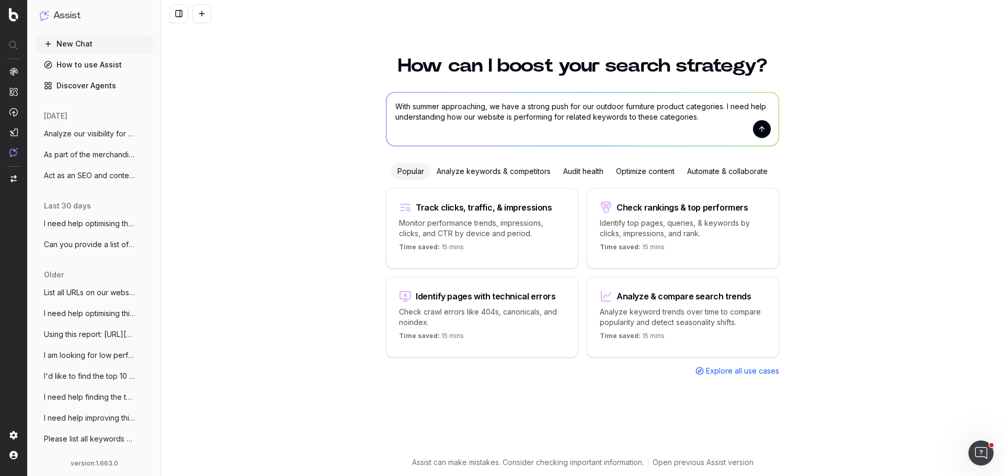
type textarea "With summer approaching, we have a strong push for our outdoor furniture produc…"
click at [759, 131] on button "submit" at bounding box center [762, 129] width 18 height 18
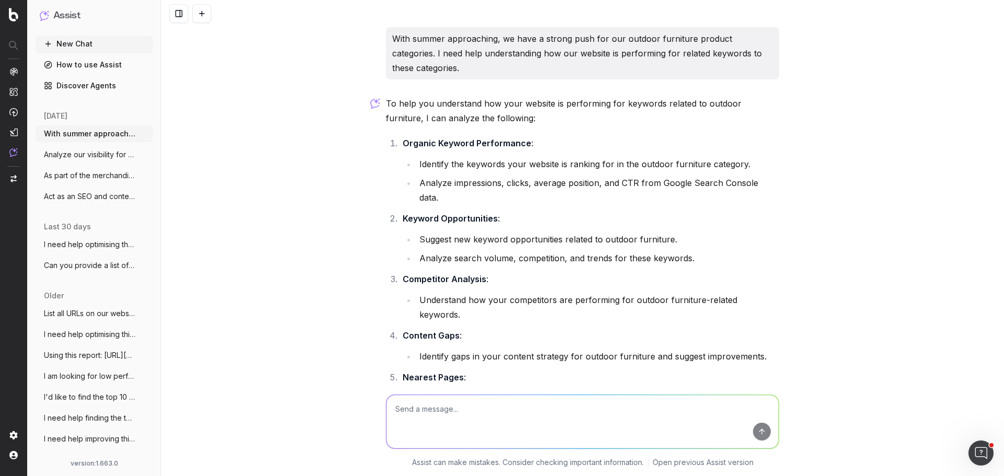
click at [425, 414] on textarea at bounding box center [582, 421] width 392 height 53
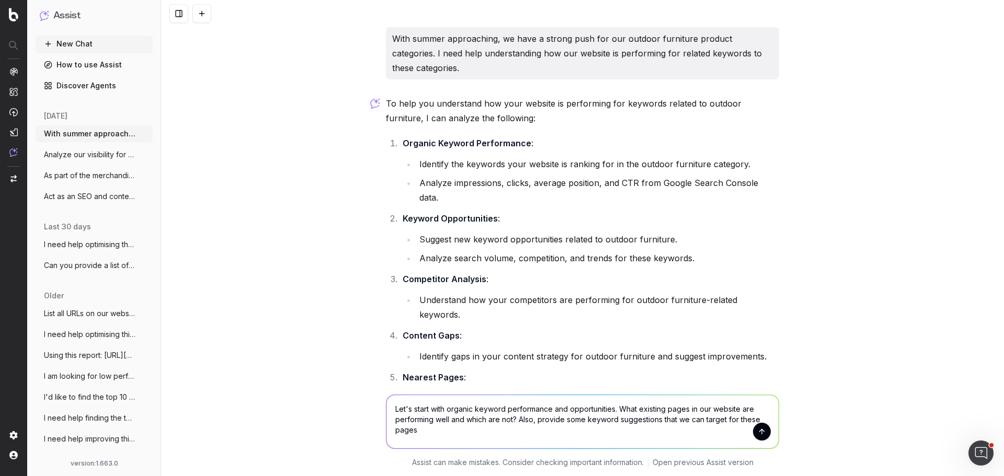
type textarea "Let's start with organic keyword performance and opportunities. What existing p…"
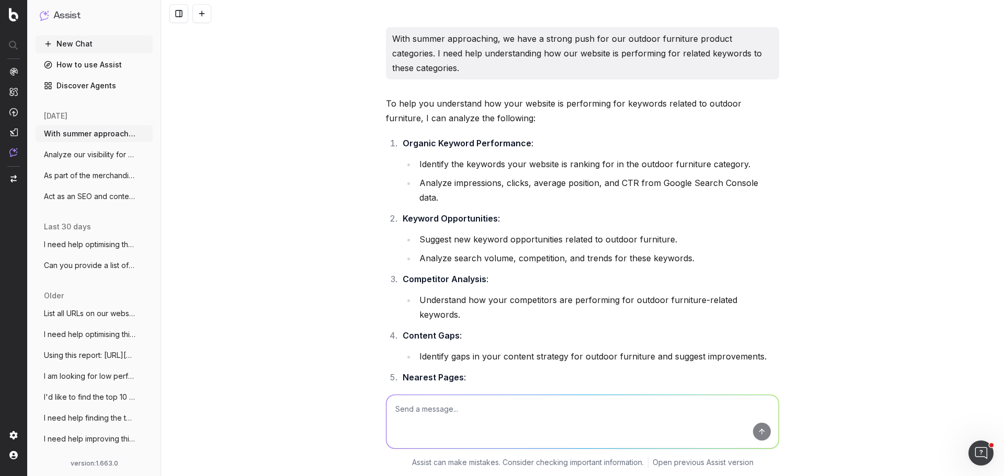
click at [437, 49] on p "With summer approaching, we have a strong push for our outdoor furniture produc…" at bounding box center [582, 53] width 381 height 44
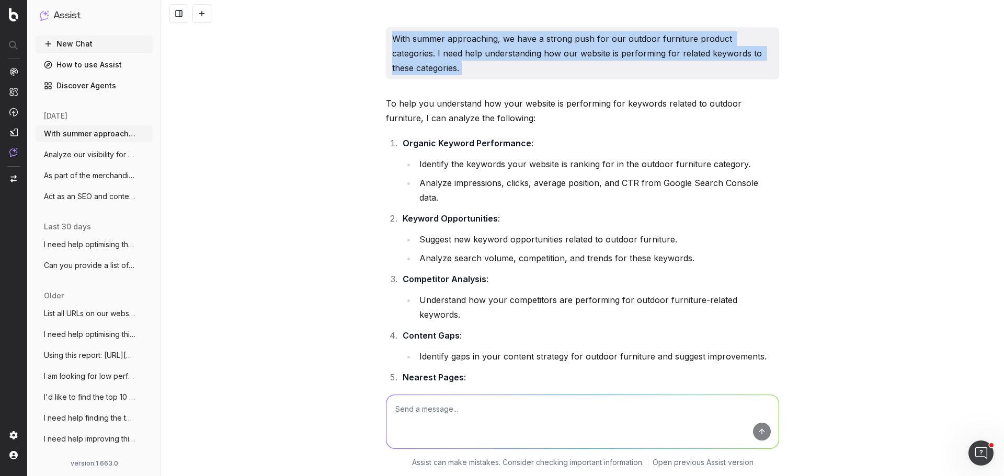
click at [437, 49] on p "With summer approaching, we have a strong push for our outdoor furniture produc…" at bounding box center [582, 53] width 381 height 44
copy p "With summer approaching, we have a strong push for our outdoor furniture produc…"
click at [141, 134] on icon "button" at bounding box center [145, 134] width 8 height 8
click at [167, 130] on span "Delete" at bounding box center [161, 134] width 23 height 10
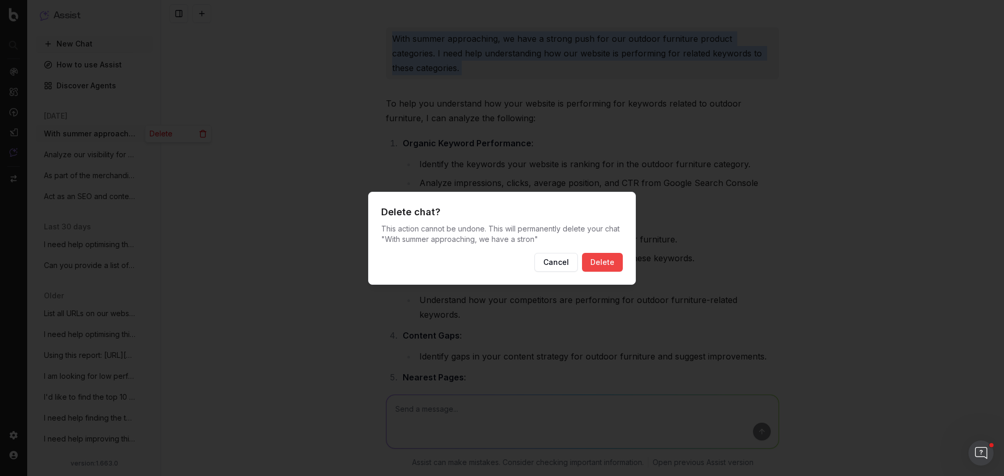
click at [600, 258] on button "Delete" at bounding box center [602, 262] width 41 height 19
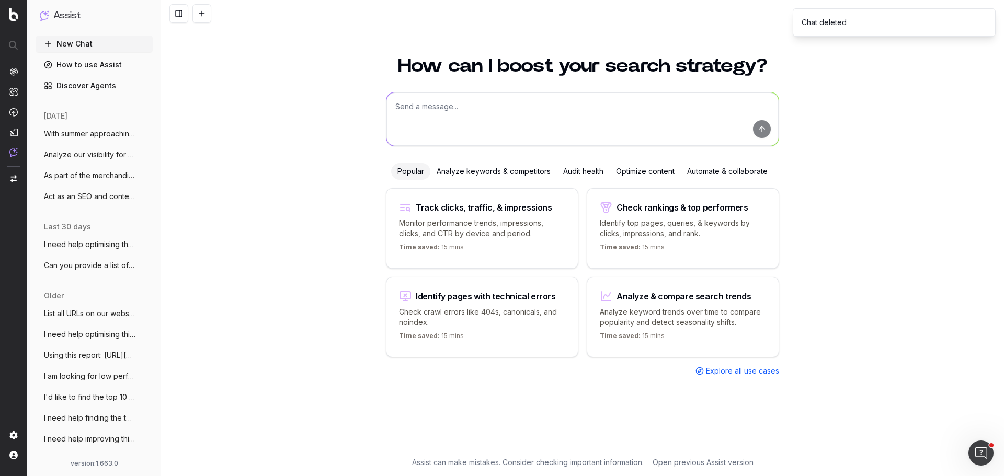
click at [92, 38] on button "New Chat" at bounding box center [94, 44] width 117 height 17
click at [498, 121] on textarea at bounding box center [582, 119] width 392 height 53
paste textarea "With summer approaching, we have a strong push for our outdoor furniture produc…"
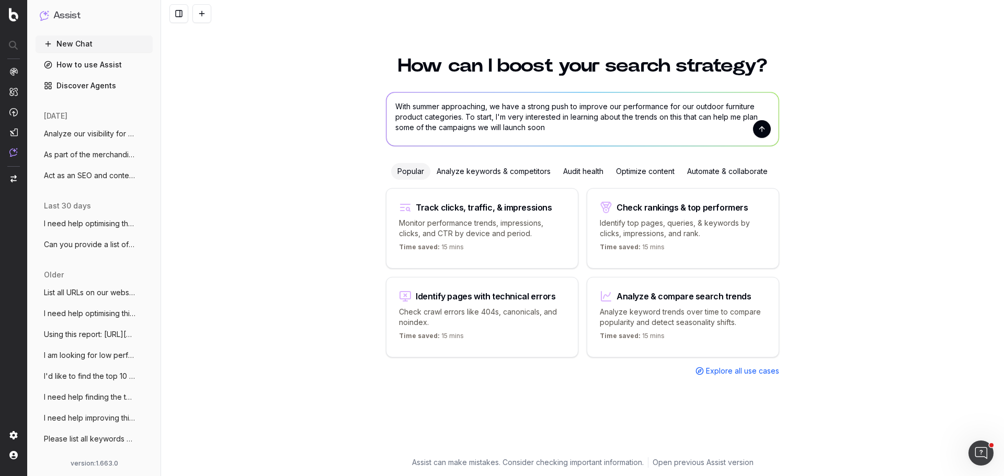
type textarea "With summer approaching, we have a strong push to improve our performance for o…"
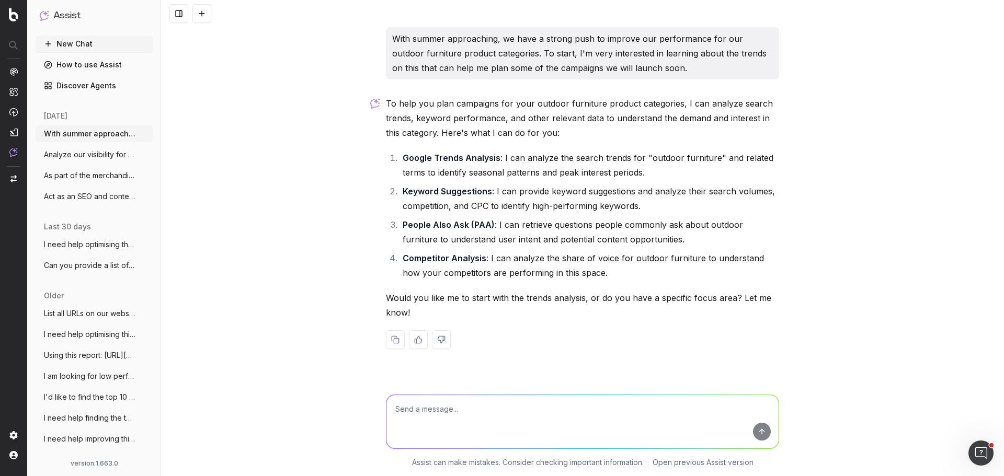
type textarea "e"
type textarea "Let's start with trends analysis."
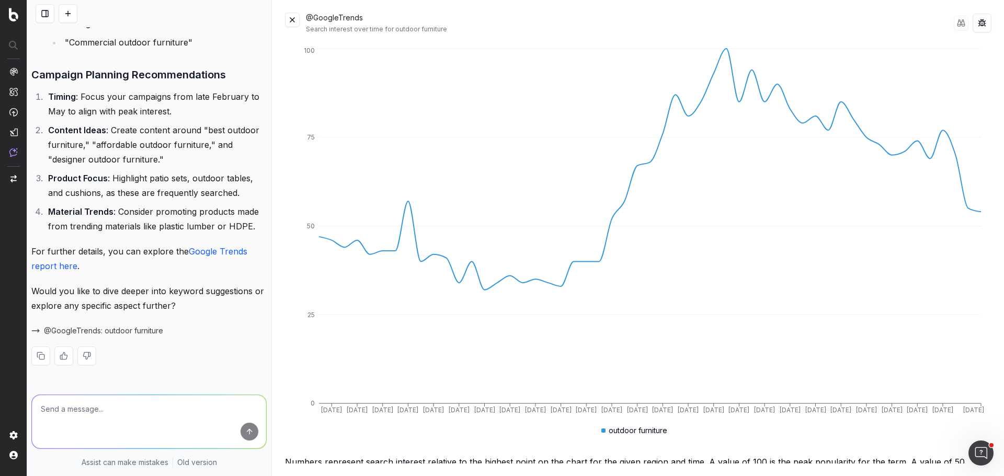
click at [292, 23] on button at bounding box center [292, 20] width 15 height 15
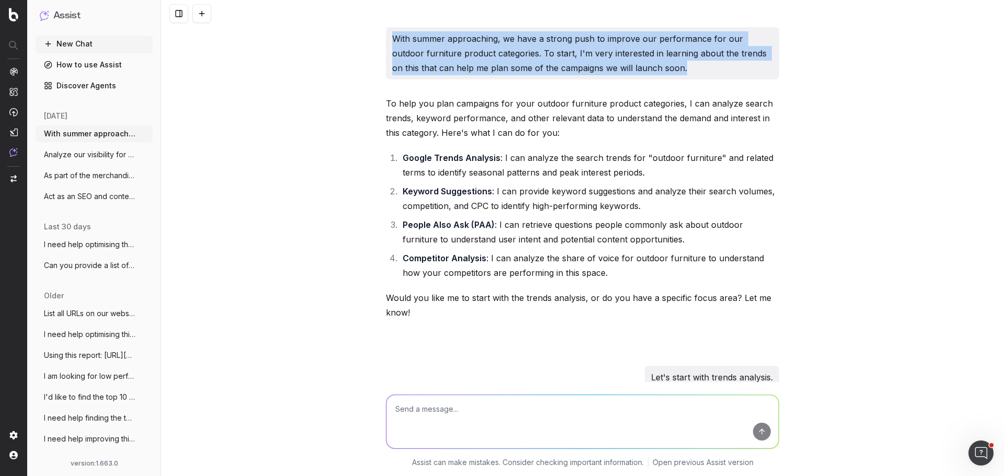
drag, startPoint x: 391, startPoint y: 38, endPoint x: 655, endPoint y: 67, distance: 266.1
click at [655, 67] on p "With summer approaching, we have a strong push to improve our performance for o…" at bounding box center [582, 53] width 381 height 44
copy p "With summer approaching, we have a strong push to improve our performance for o…"
click at [131, 136] on button "With summer approaching, we have a stron" at bounding box center [94, 133] width 117 height 17
click at [141, 134] on icon "button" at bounding box center [145, 134] width 8 height 8
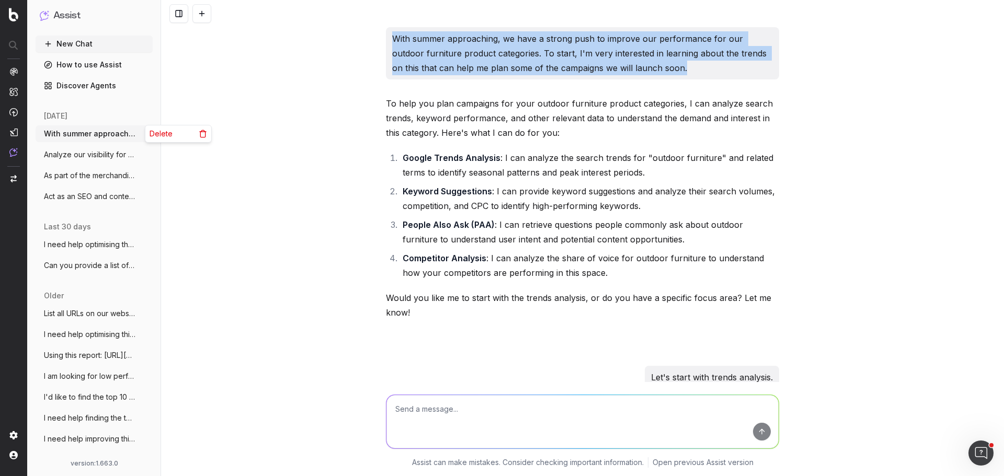
click at [178, 132] on div "Delete" at bounding box center [178, 133] width 66 height 17
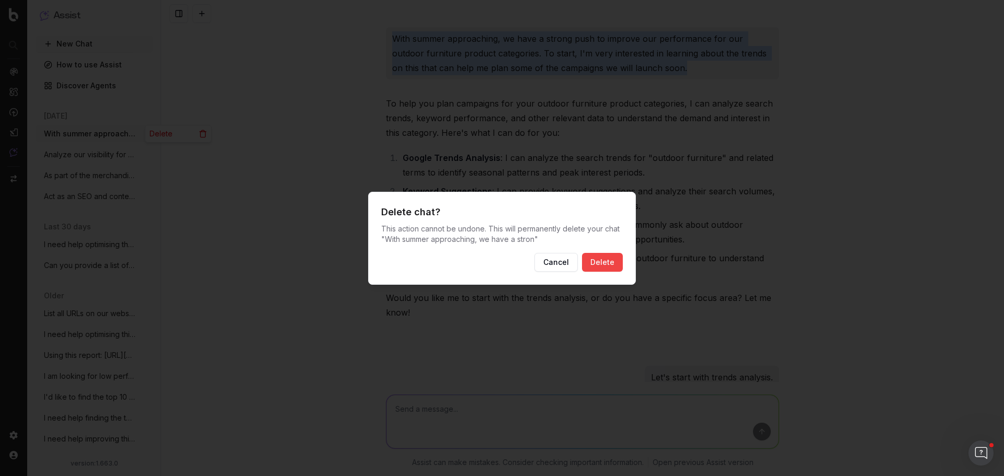
click at [595, 263] on button "Delete" at bounding box center [602, 262] width 41 height 19
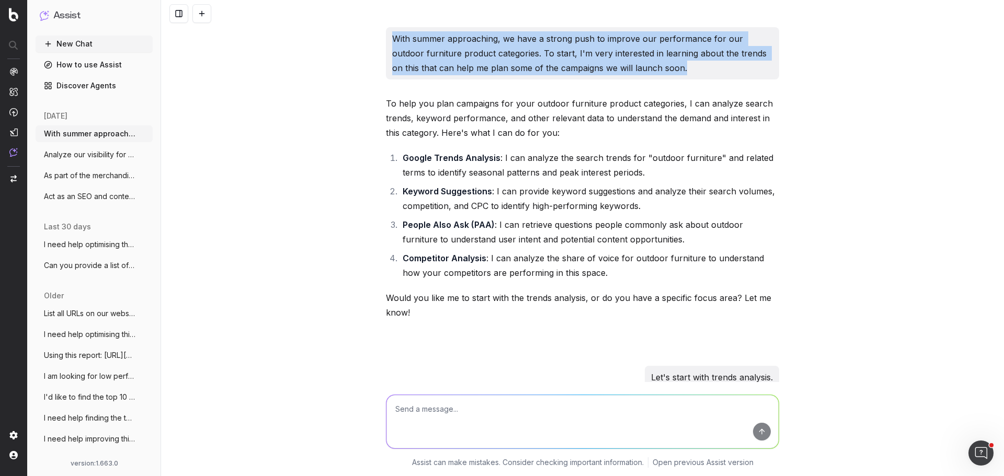
click at [76, 38] on button "New Chat" at bounding box center [94, 44] width 117 height 17
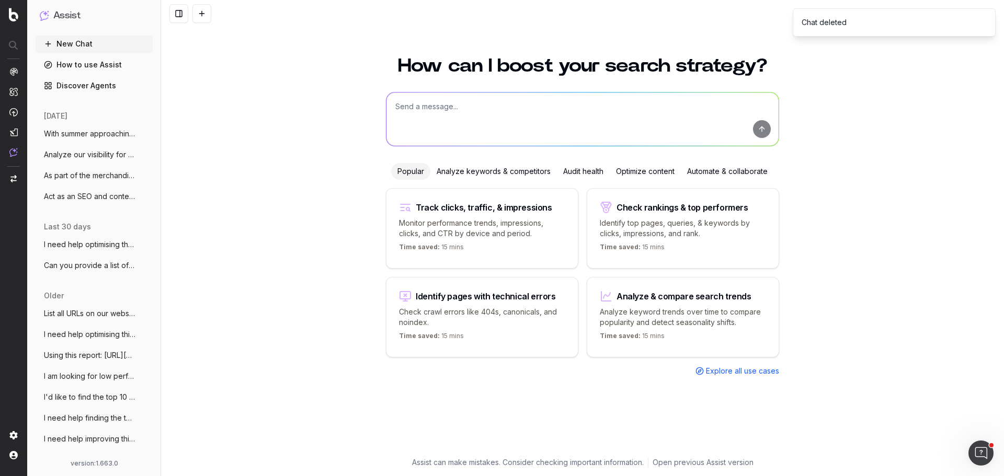
click at [71, 45] on button "New Chat" at bounding box center [94, 44] width 117 height 17
click at [251, 152] on div "How can I boost your search strategy? Popular Analyze keywords & competitors Au…" at bounding box center [582, 260] width 843 height 432
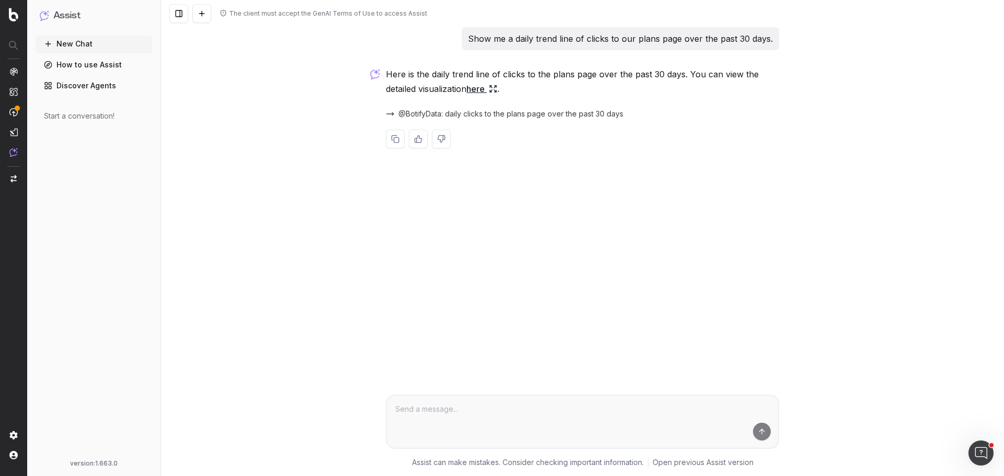
click at [480, 94] on link "here" at bounding box center [481, 89] width 31 height 15
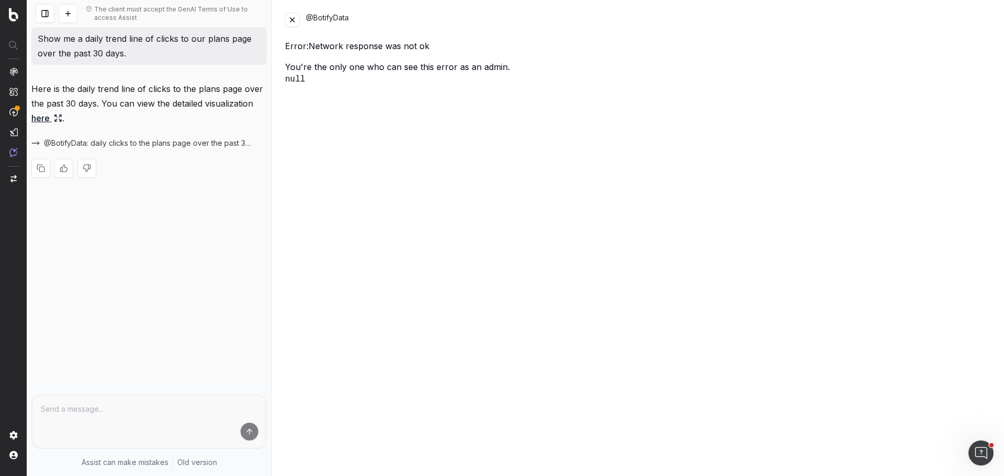
click at [284, 21] on div "@BotifyData Error: Network response was not ok You're the only one who can see …" at bounding box center [638, 238] width 732 height 476
click at [291, 21] on button at bounding box center [292, 20] width 15 height 15
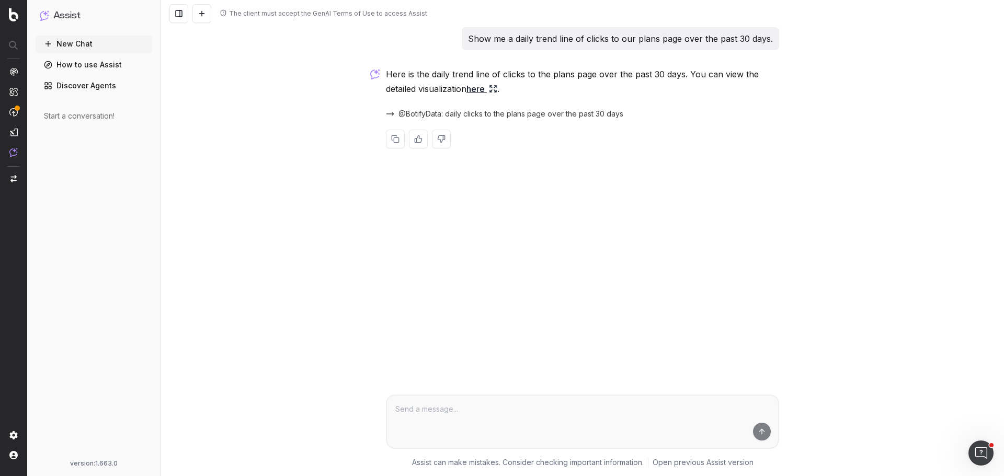
click at [486, 88] on link "here" at bounding box center [481, 89] width 31 height 15
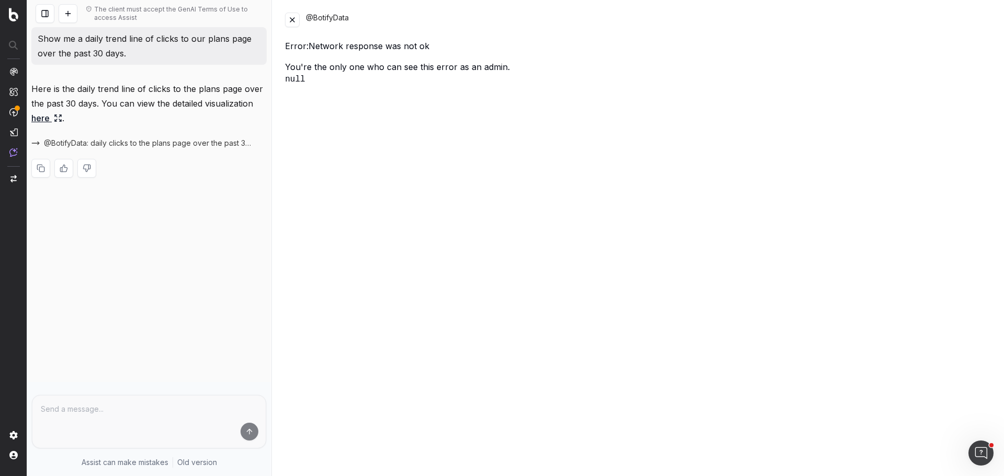
click at [293, 16] on button at bounding box center [292, 20] width 15 height 15
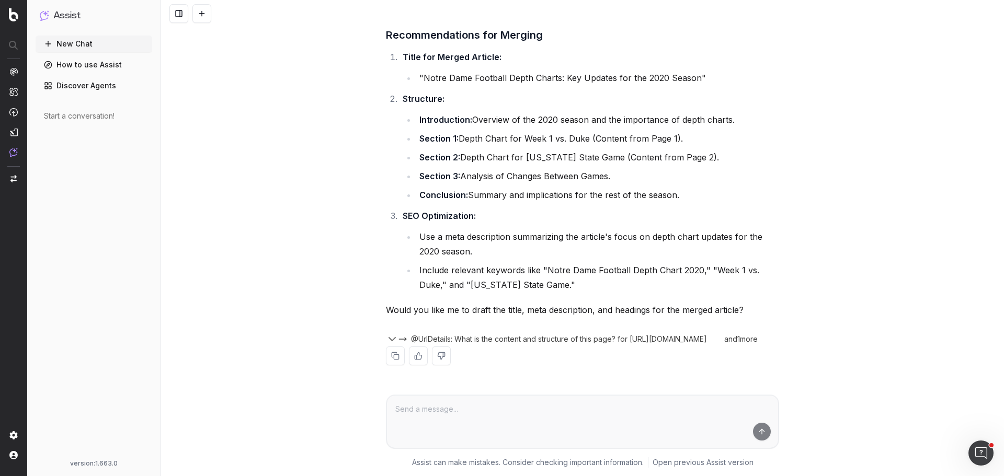
scroll to position [1349, 0]
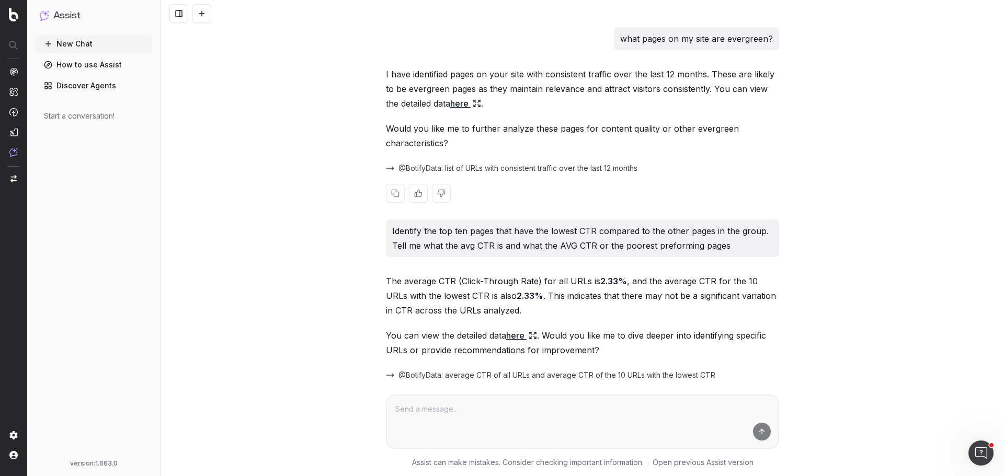
click at [465, 110] on link "here" at bounding box center [465, 103] width 31 height 15
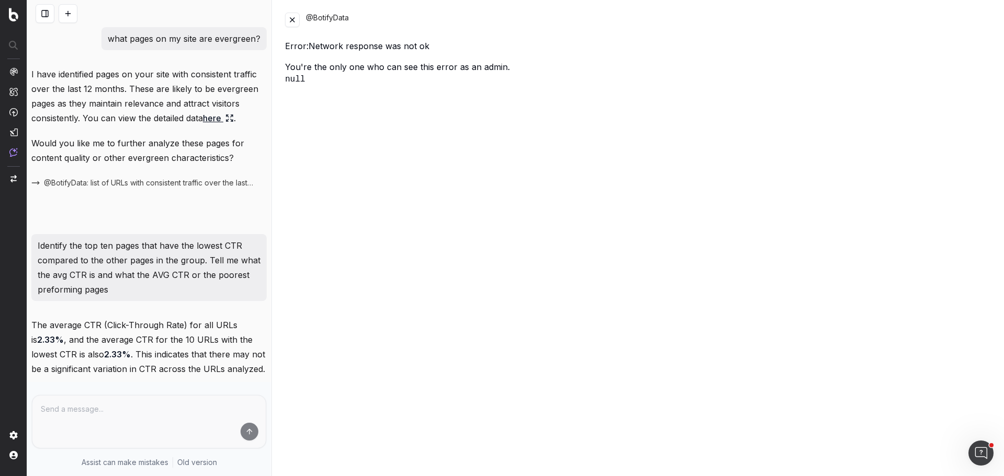
click at [291, 22] on button at bounding box center [292, 20] width 15 height 15
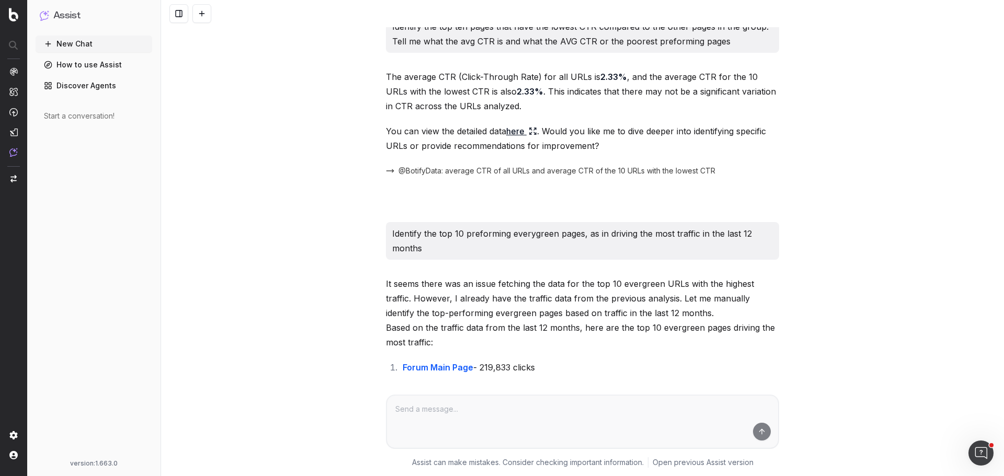
scroll to position [209, 0]
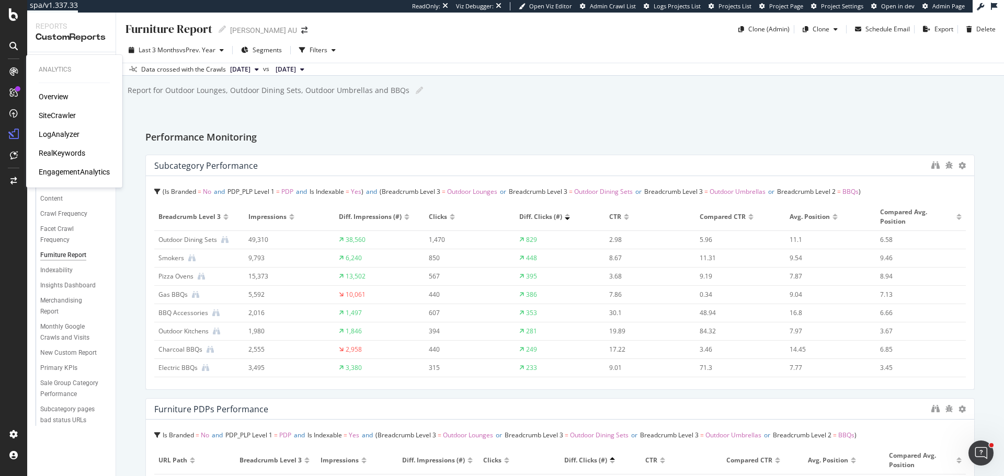
scroll to position [261, 0]
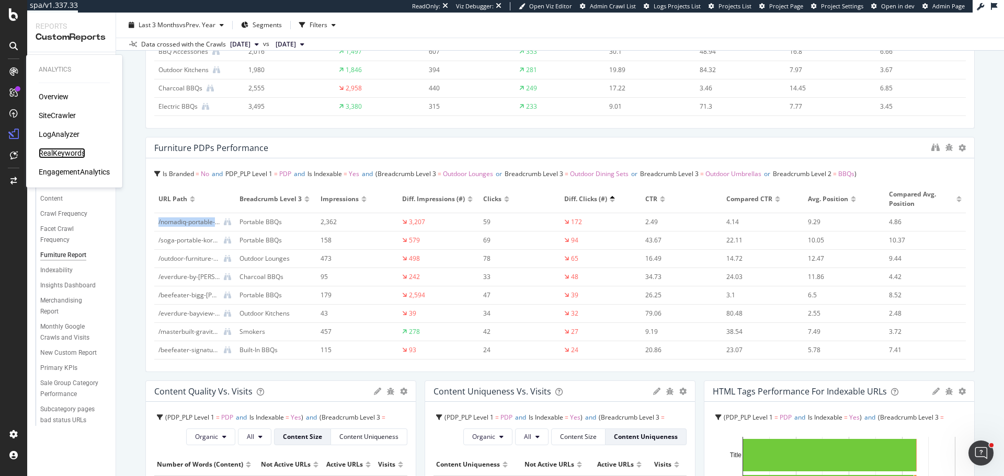
click at [62, 153] on div "RealKeywords" at bounding box center [62, 153] width 47 height 10
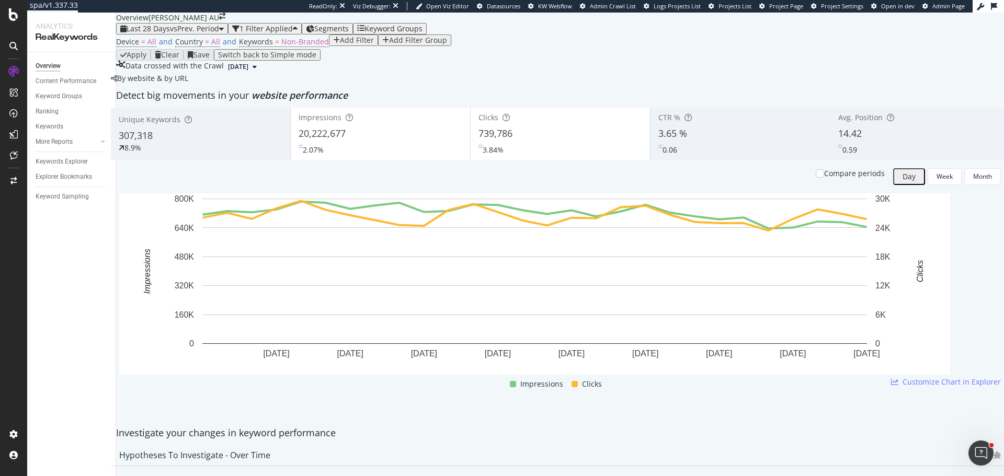
click at [349, 33] on span "Segments" at bounding box center [331, 29] width 35 height 10
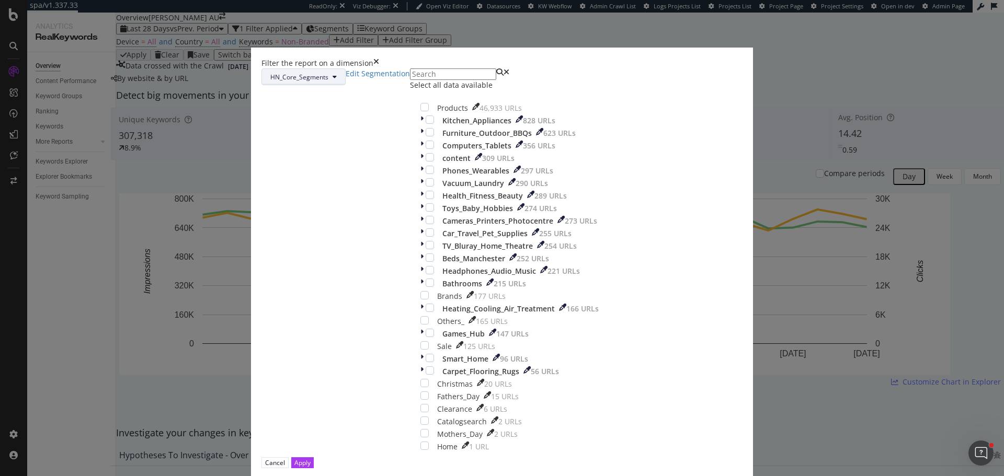
click at [328, 82] on span "HN_Core_Segments" at bounding box center [299, 77] width 58 height 9
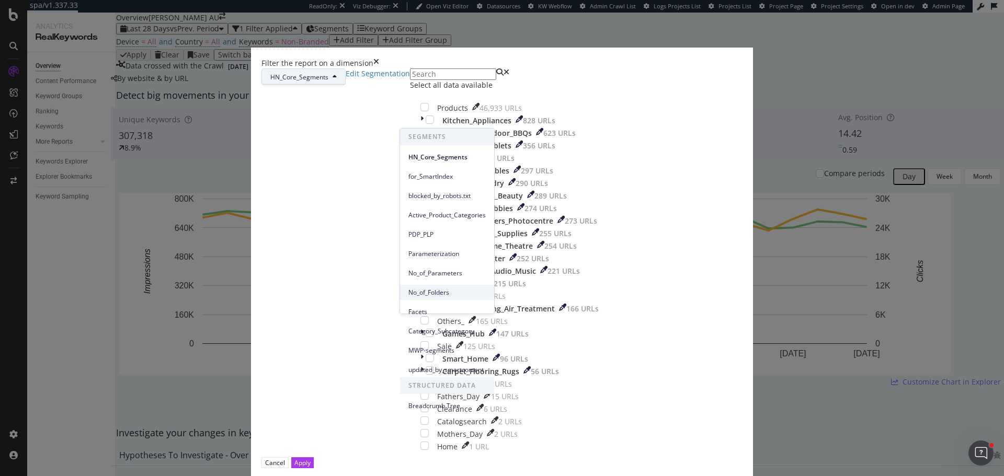
scroll to position [104, 0]
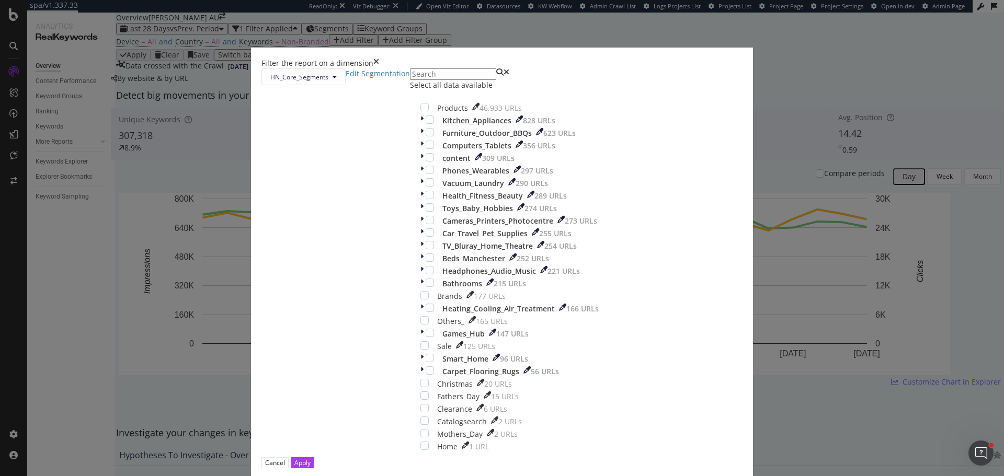
click at [558, 110] on div "HN_Core_Segments Edit Segmentation Select all data available Products 46,933 UR…" at bounding box center [501, 262] width 481 height 389
click at [453, 80] on input "modal" at bounding box center [453, 74] width 86 height 12
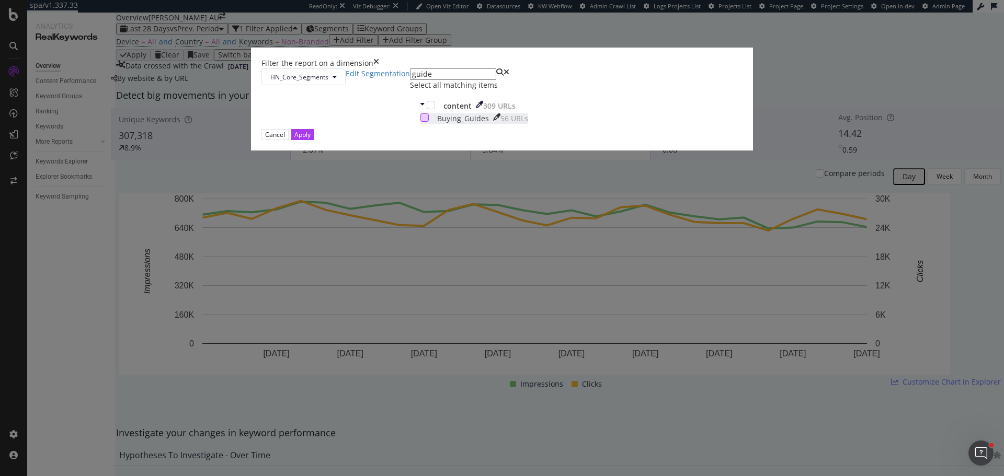
type input "guide"
click at [420, 122] on div "modal" at bounding box center [424, 117] width 8 height 8
click at [311, 139] on div "Apply" at bounding box center [302, 134] width 16 height 9
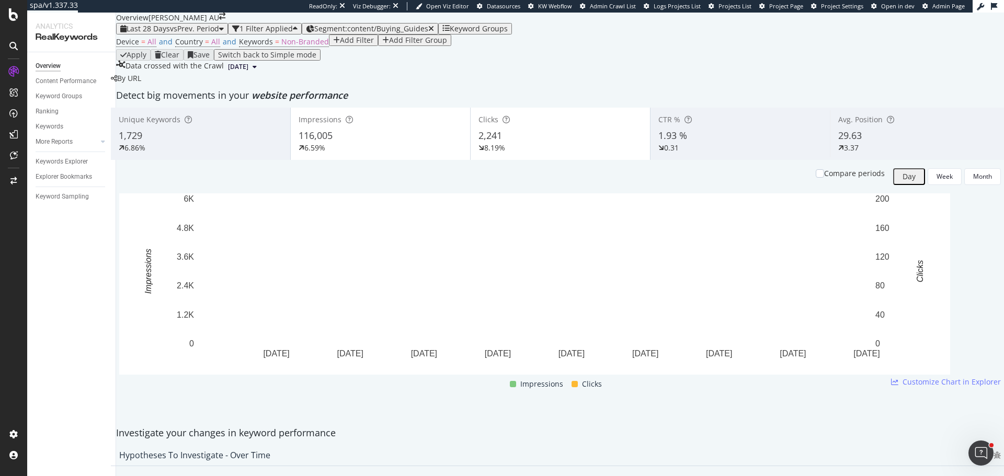
scroll to position [1150, 0]
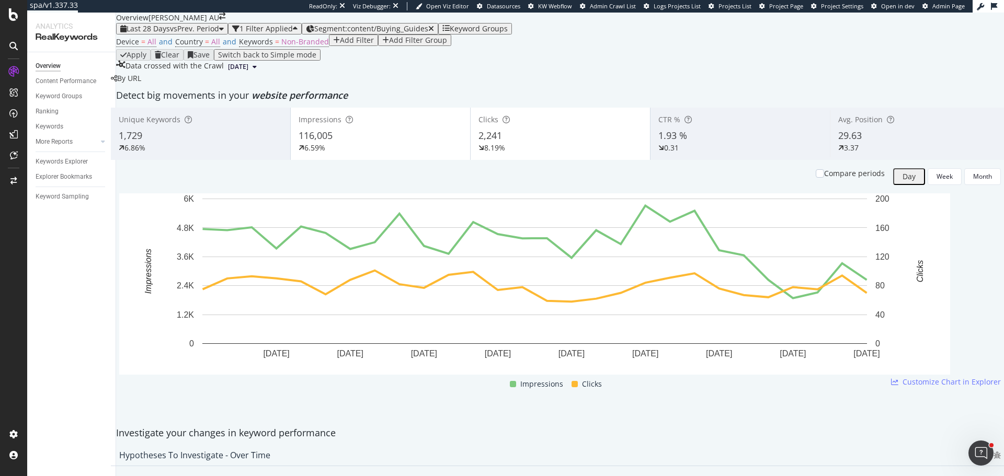
click at [200, 26] on span "vs Prev. Period" at bounding box center [194, 29] width 49 height 10
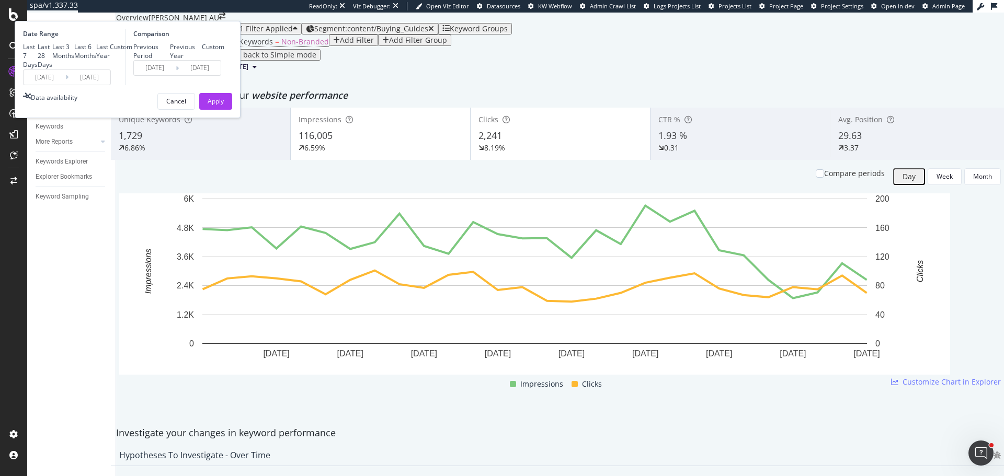
click at [74, 60] on div "Last 3 Months" at bounding box center [63, 51] width 22 height 18
type input "2025/06/16"
type input "2025/03/16"
type input "2025/06/15"
click at [241, 118] on div "Date Range Last 7 Days Last 28 Days Last 3 Months Last 6 Months Last Year Custo…" at bounding box center [128, 69] width 226 height 97
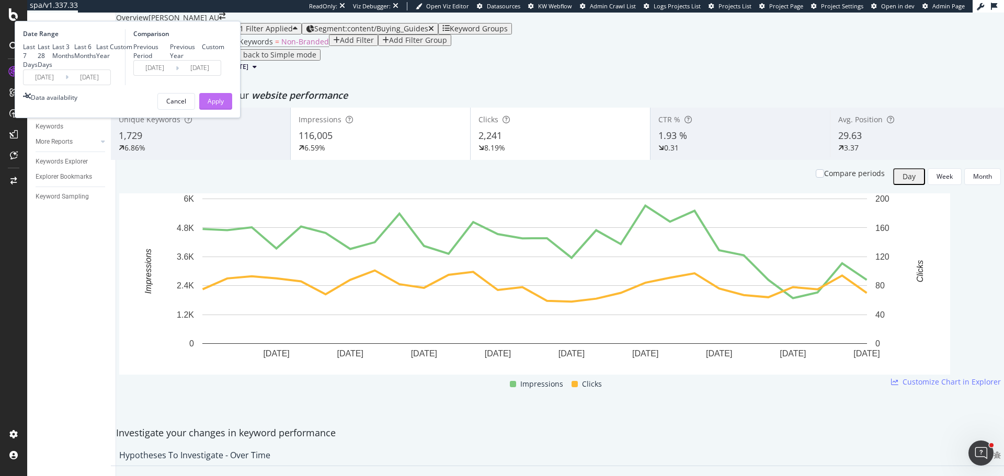
click at [224, 109] on div "Apply" at bounding box center [216, 102] width 16 height 16
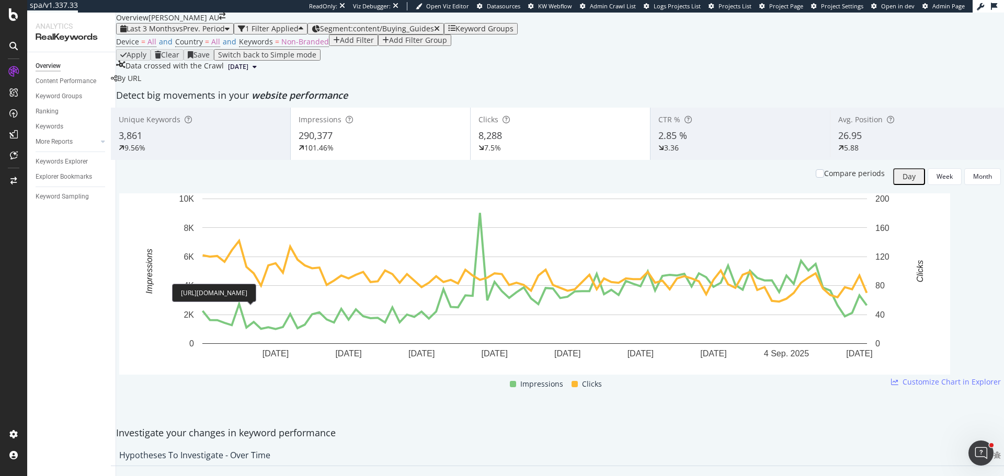
copy div "https://www.harveynorman.com.au/buying-guides/heaters-buying-guide"
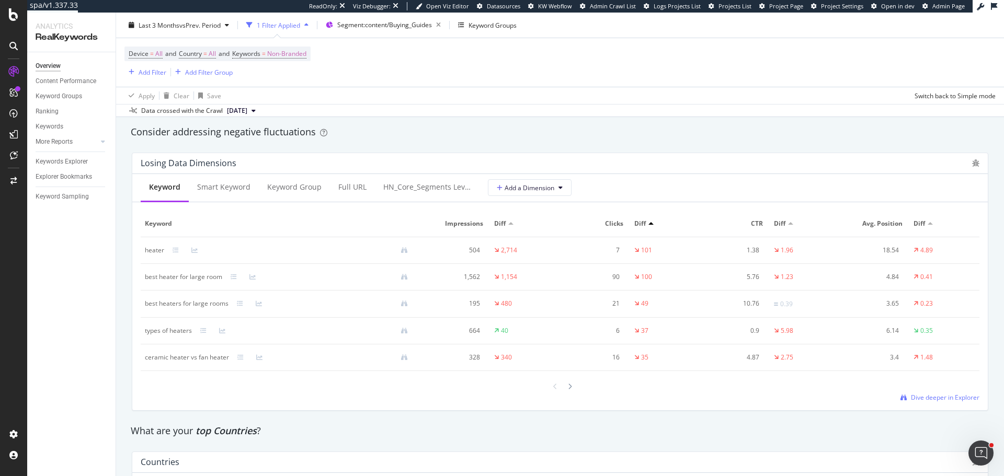
scroll to position [1203, 0]
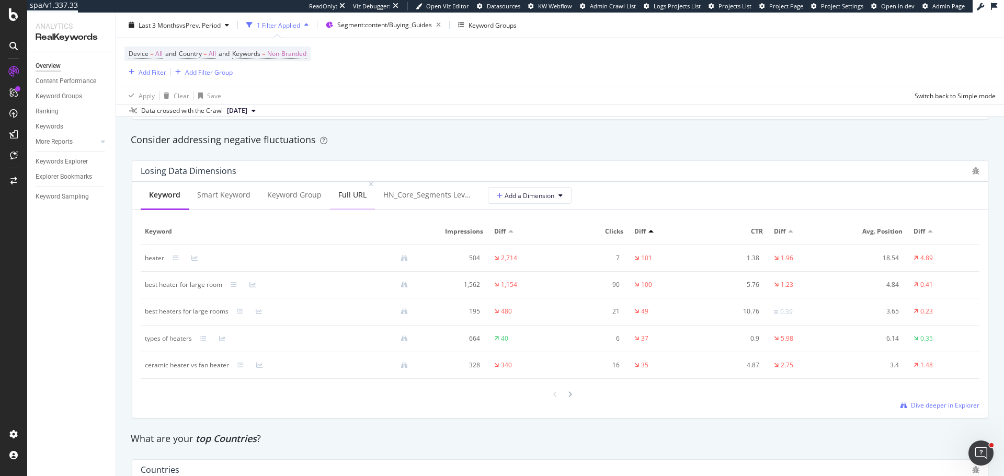
click at [339, 192] on div "Full URL" at bounding box center [352, 195] width 28 height 10
click at [154, 190] on div "Keyword" at bounding box center [164, 195] width 30 height 10
click at [223, 199] on div "Smart Keyword" at bounding box center [223, 195] width 53 height 10
click at [159, 201] on div "Keyword" at bounding box center [164, 195] width 47 height 29
drag, startPoint x: 442, startPoint y: 26, endPoint x: 383, endPoint y: 29, distance: 59.1
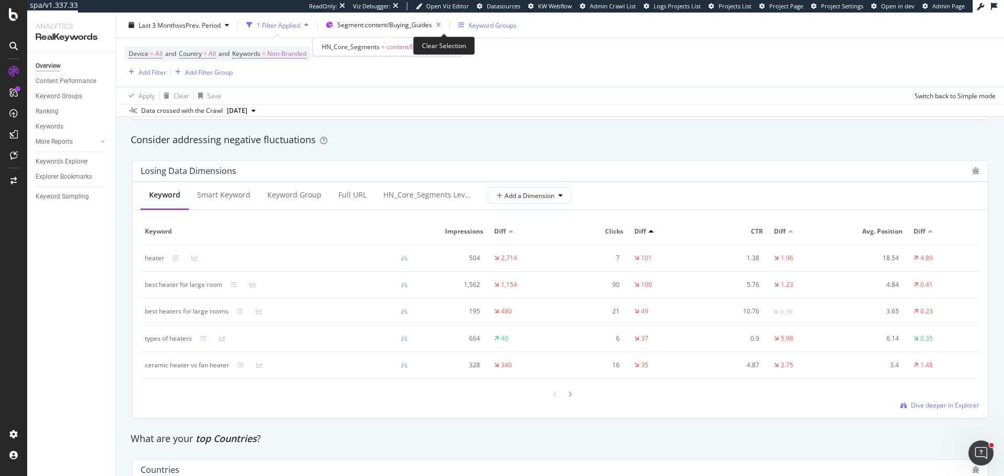
click at [442, 26] on icon "button" at bounding box center [438, 25] width 13 height 15
click at [454, 29] on button "Keyword Groups" at bounding box center [487, 25] width 67 height 17
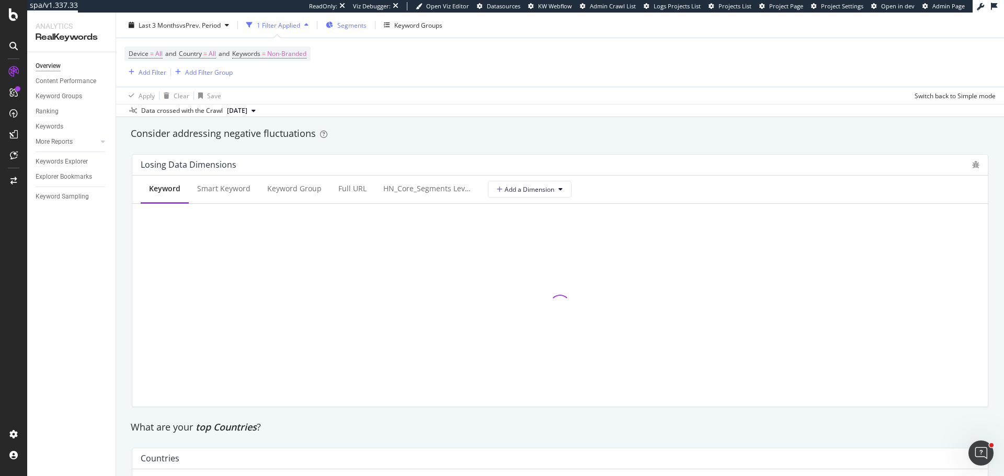
click at [353, 18] on div "Segments" at bounding box center [346, 25] width 41 height 16
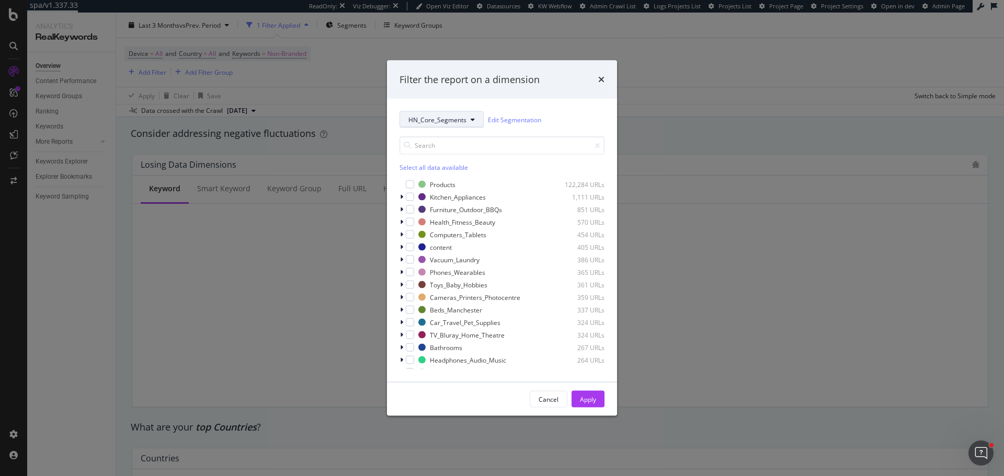
click at [460, 120] on span "HN_Core_Segments" at bounding box center [437, 119] width 58 height 9
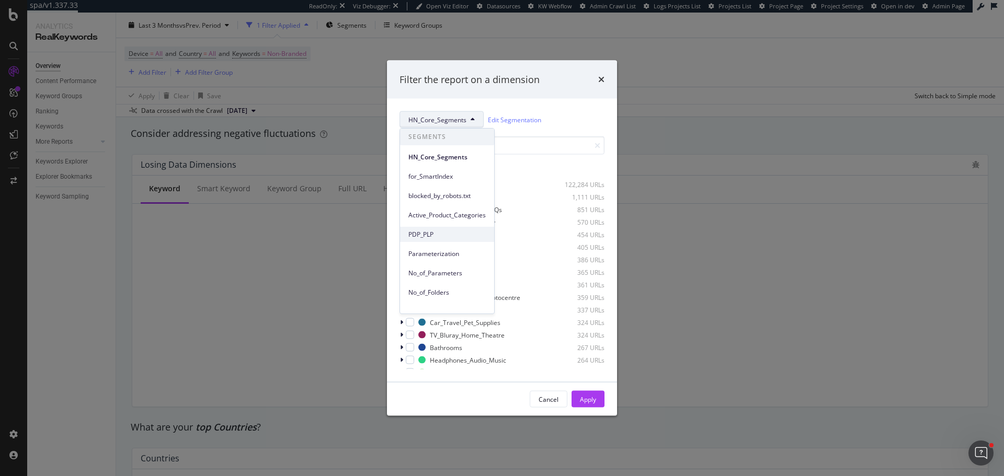
click at [428, 231] on span "PDP_PLP" at bounding box center [446, 234] width 77 height 9
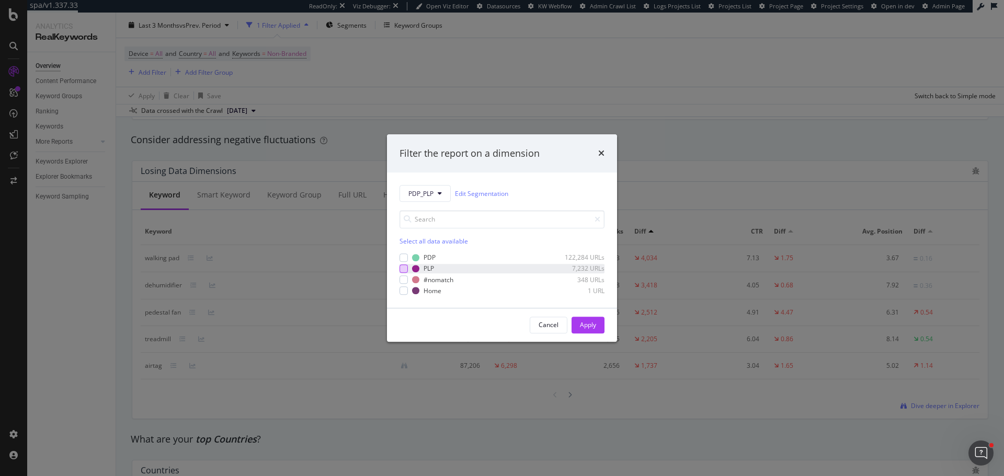
click at [407, 266] on div "modal" at bounding box center [403, 269] width 8 height 8
click at [581, 325] on div "Apply" at bounding box center [588, 325] width 16 height 9
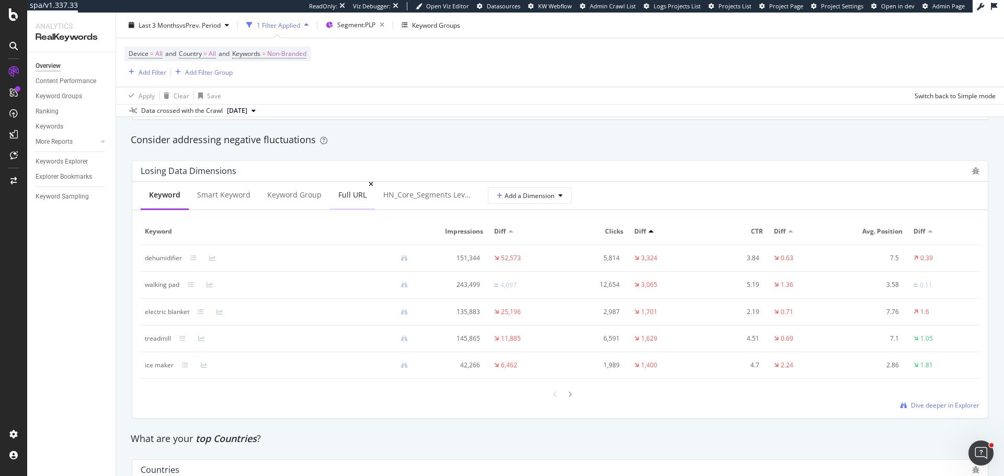
click at [360, 191] on div "Full URL" at bounding box center [352, 195] width 28 height 10
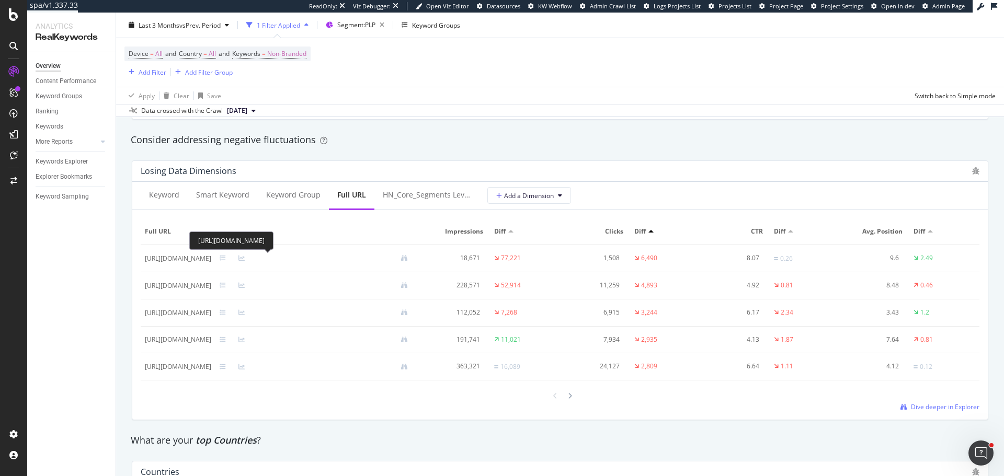
click at [273, 246] on div "https://www.harveynorman.com.au/health-fitness-beauty/beauty-massage/spa-massag…" at bounding box center [231, 241] width 84 height 18
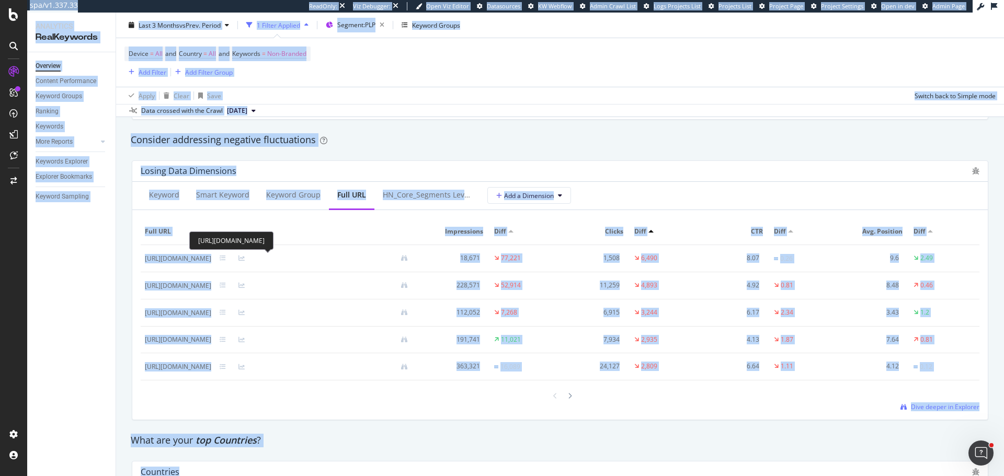
click at [273, 245] on div "https://www.harveynorman.com.au/health-fitness-beauty/beauty-massage/spa-massag…" at bounding box center [231, 241] width 84 height 18
copy div "/"
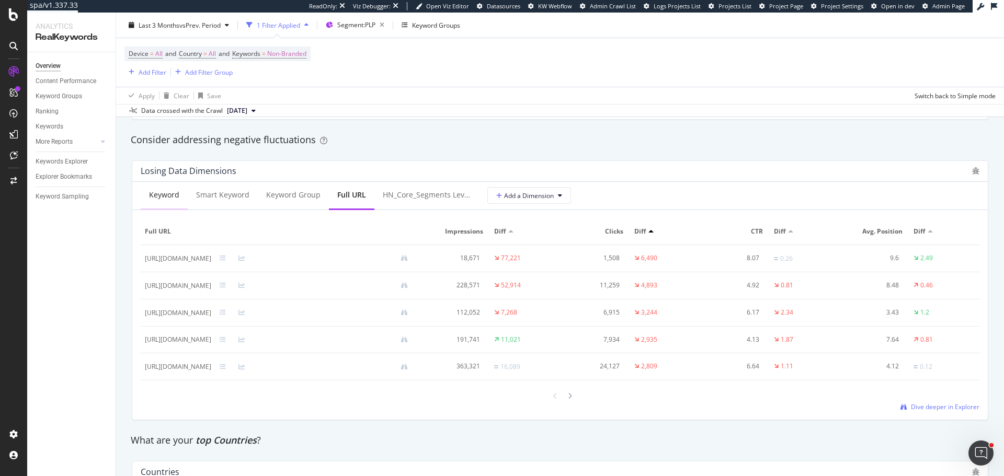
click at [158, 200] on div "Keyword" at bounding box center [164, 195] width 30 height 10
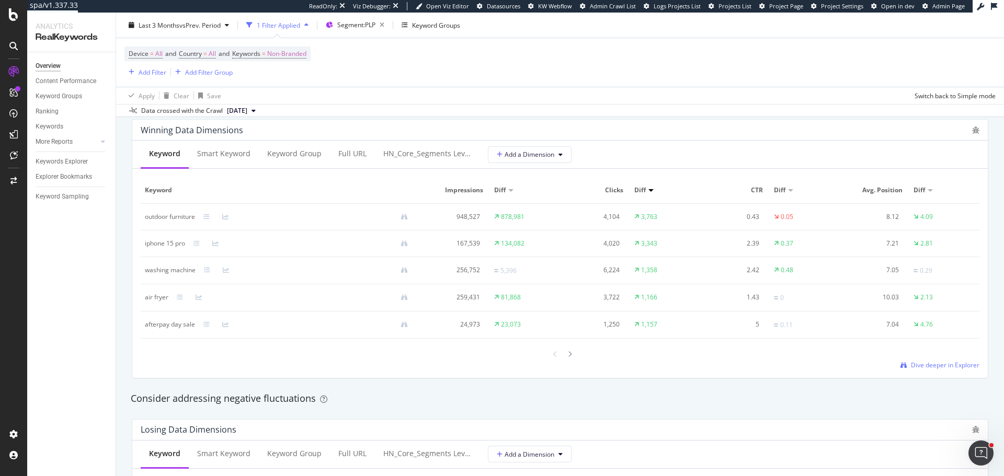
scroll to position [941, 0]
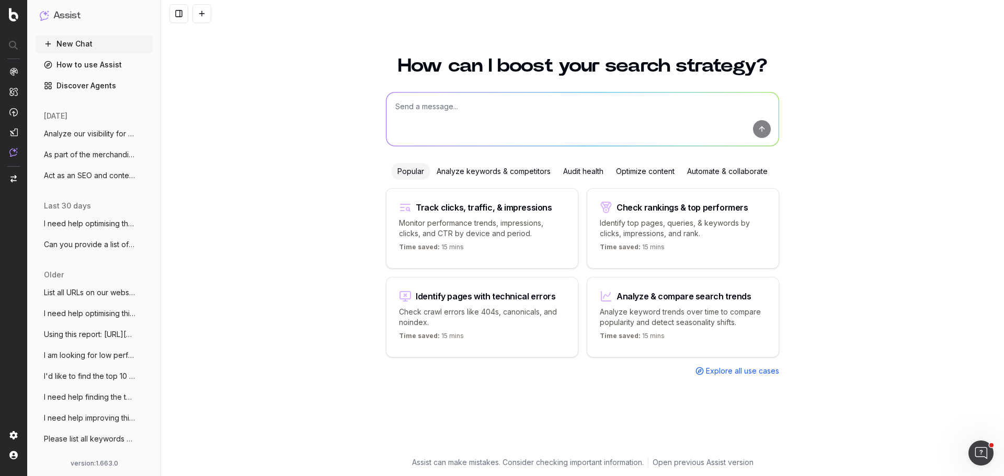
click at [78, 47] on button "New Chat" at bounding box center [94, 44] width 117 height 17
click at [544, 133] on textarea at bounding box center [582, 119] width 392 height 53
paste textarea "With summer approaching, we have a strong push to improve our performance for o…"
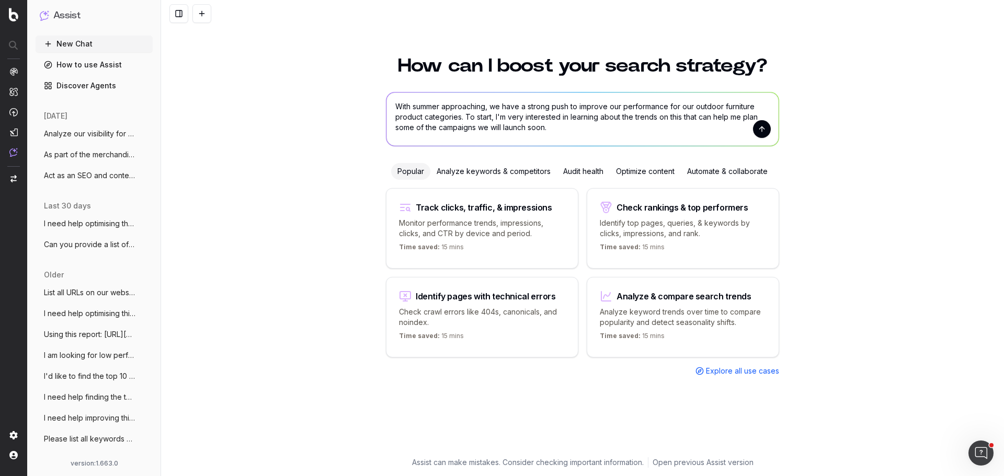
click at [654, 116] on textarea "With summer approaching, we have a strong push to improve our performance for o…" at bounding box center [582, 119] width 392 height 53
type textarea "With summer approaching, we have a strong push to improve our performance for o…"
click at [760, 125] on button "submit" at bounding box center [762, 129] width 18 height 18
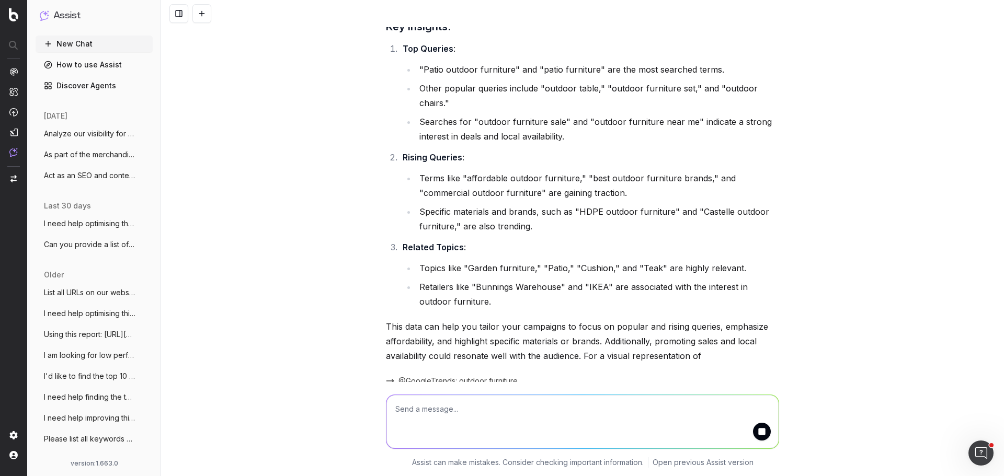
scroll to position [182, 0]
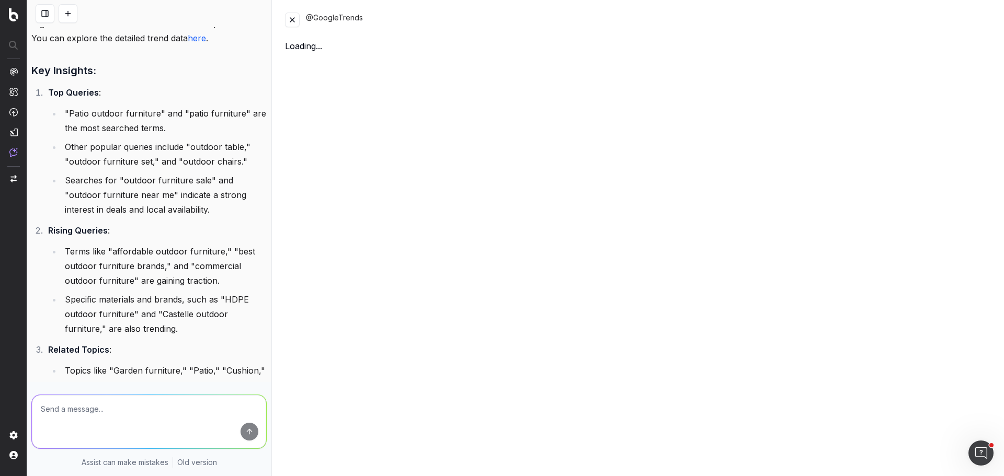
scroll to position [408, 0]
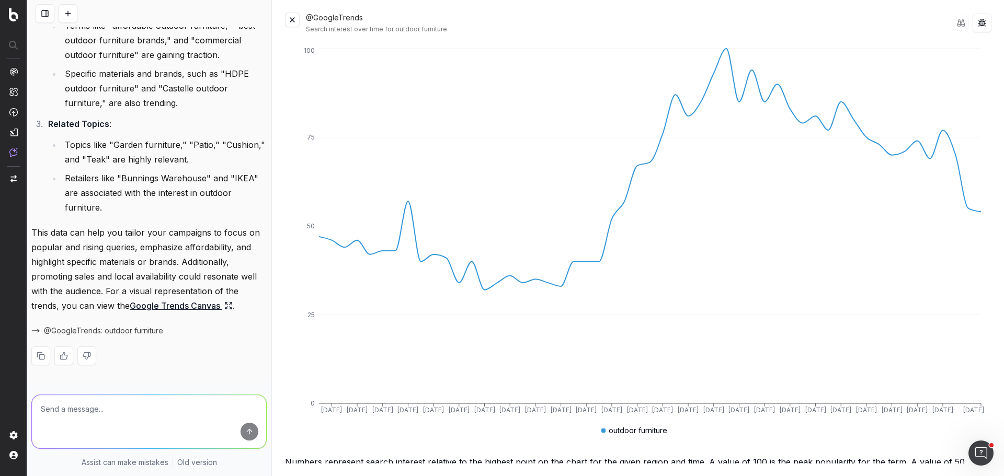
click at [292, 19] on button at bounding box center [292, 20] width 15 height 15
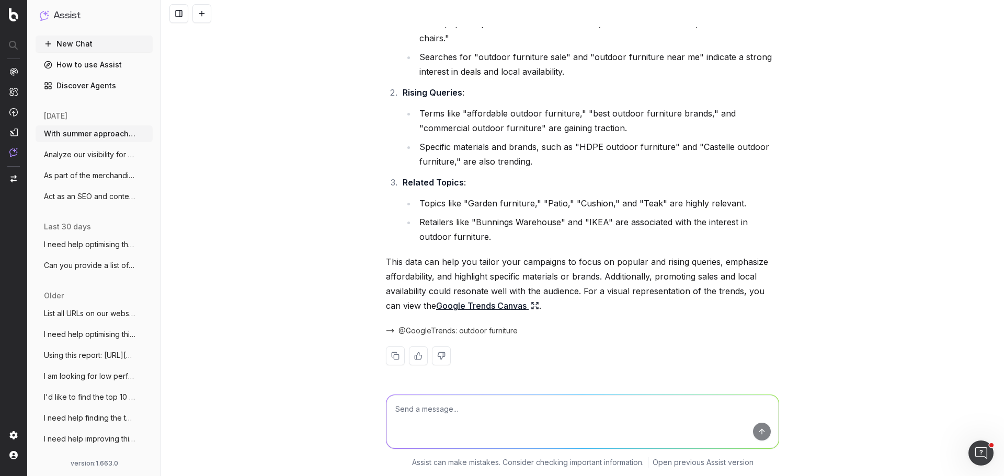
scroll to position [218, 0]
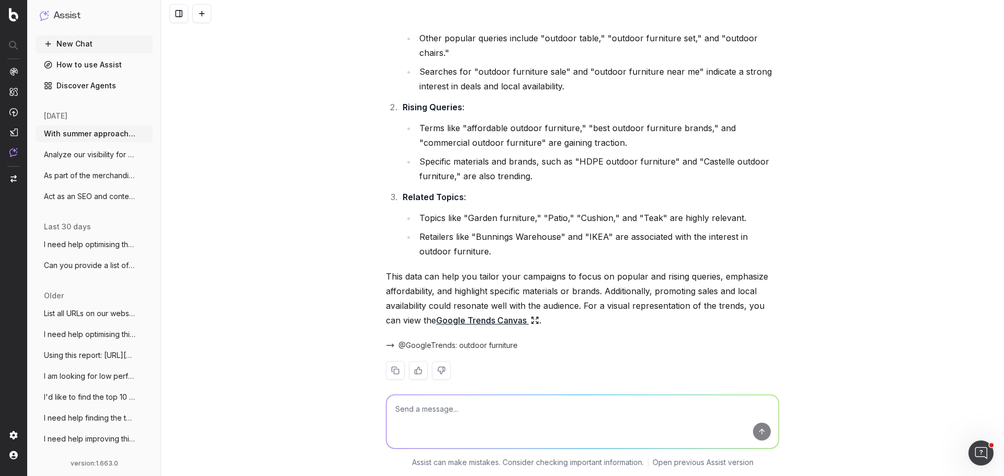
click at [465, 426] on textarea at bounding box center [582, 421] width 392 height 53
click at [472, 427] on textarea at bounding box center [582, 421] width 392 height 53
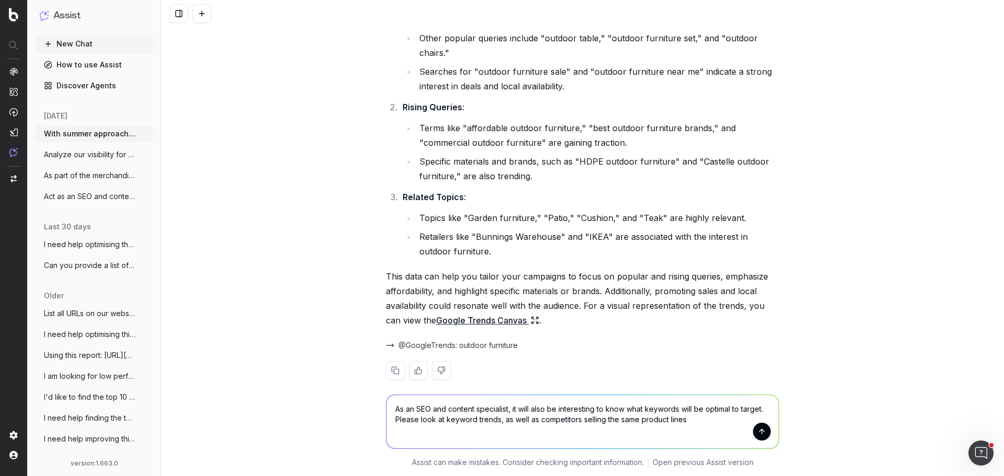
type textarea "As an SEO and content specialist, it will also be interesting to know what keyw…"
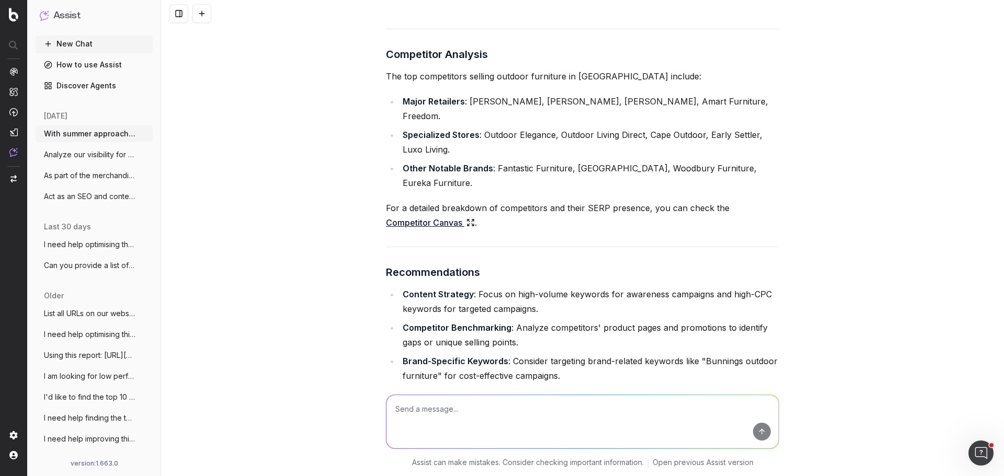
scroll to position [1061, 0]
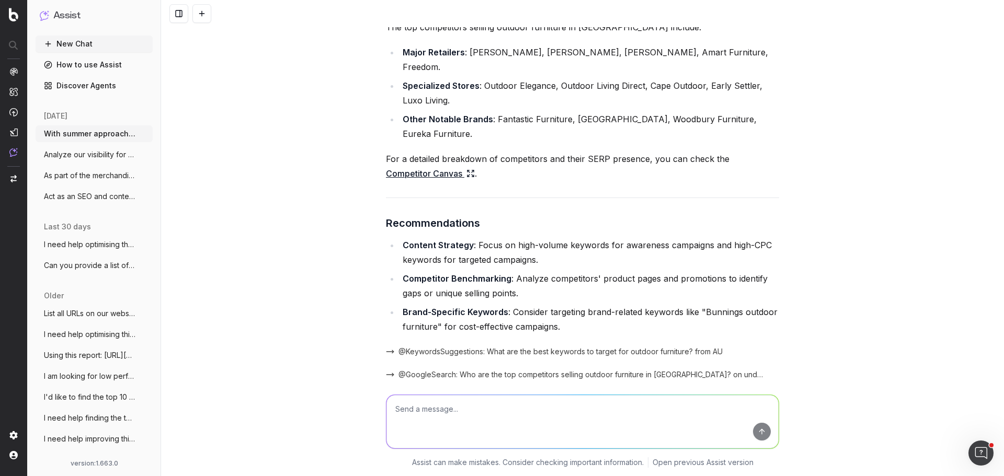
click at [489, 415] on textarea at bounding box center [582, 421] width 392 height 53
type textarea "Knowing all these data, it will also be very helpful to understand how we're al…"
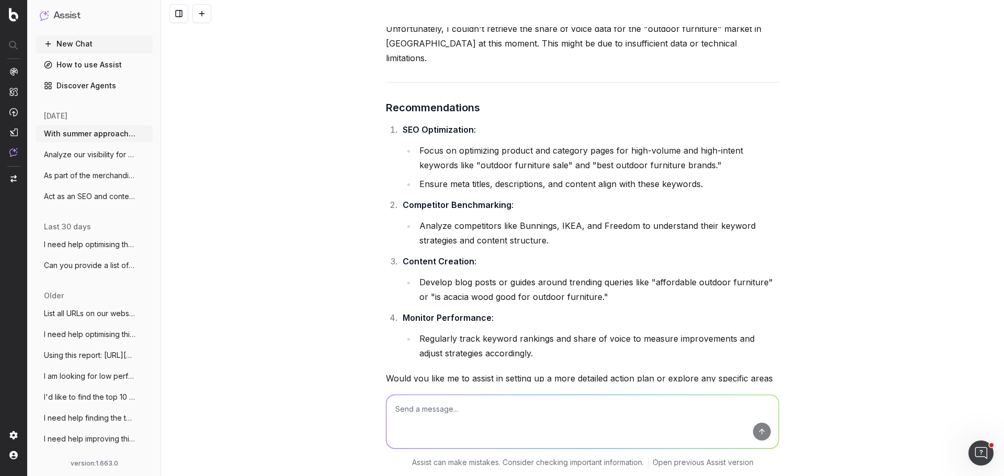
scroll to position [1761, 0]
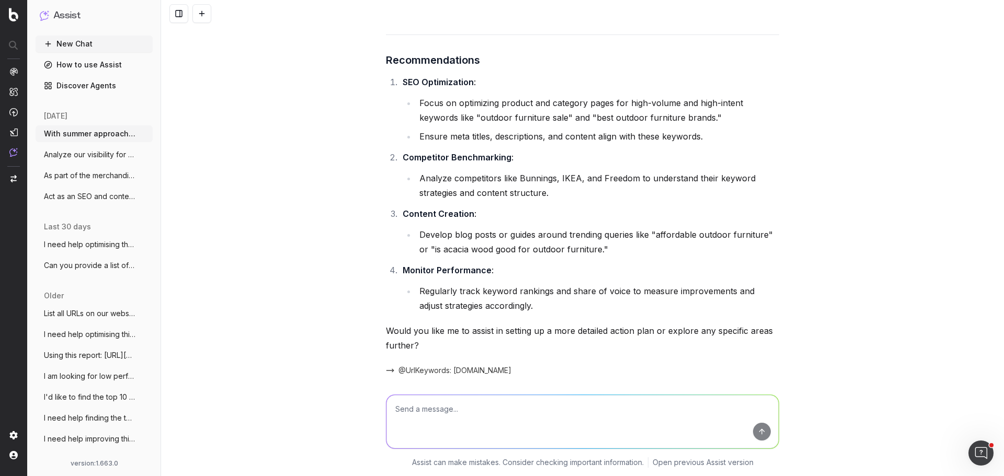
click at [420, 422] on textarea at bounding box center [582, 421] width 392 height 53
paste textarea "https://www.harveynorman.com.au/furniture-outdoor-bbqs/outdoor-living"
type textarea "Maybe focus on our main page for this category https://www.harveynorman.com.au/…"
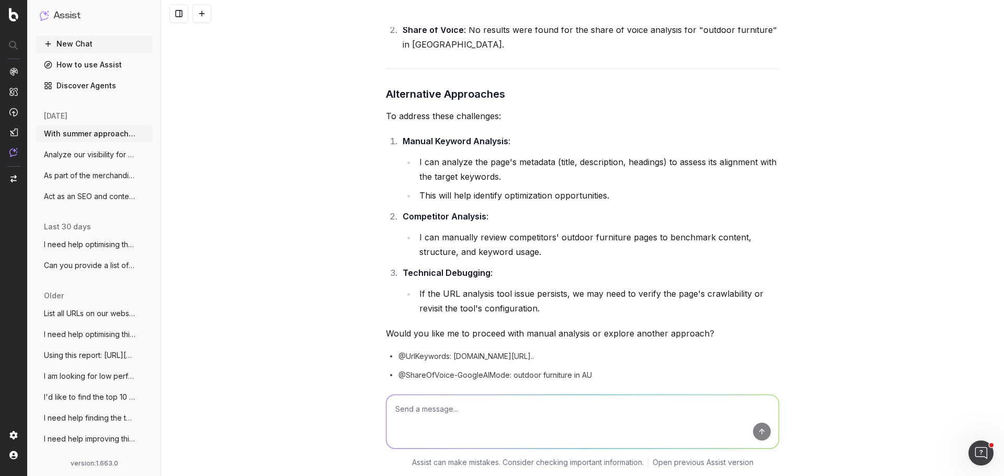
scroll to position [2305, 0]
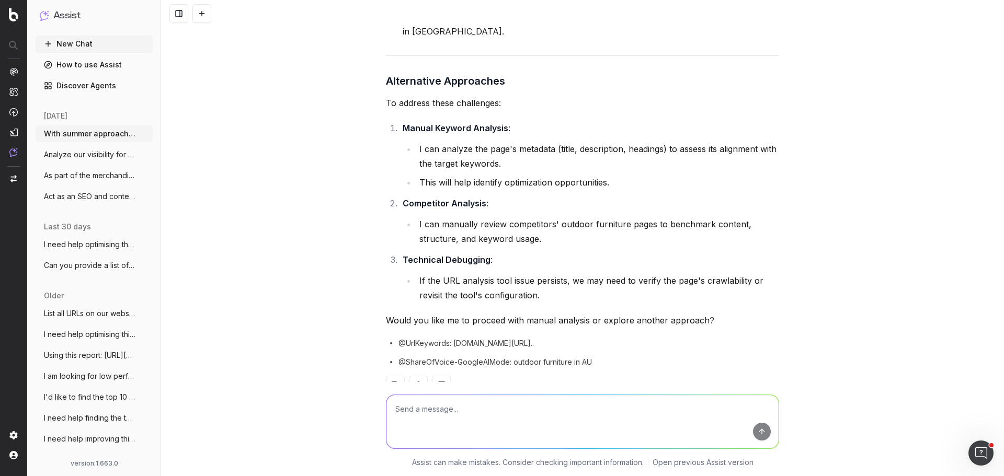
click at [432, 405] on textarea at bounding box center [582, 421] width 392 height 53
click at [466, 415] on textarea at bounding box center [582, 421] width 392 height 53
type textarea "Let's do a manual analysis."
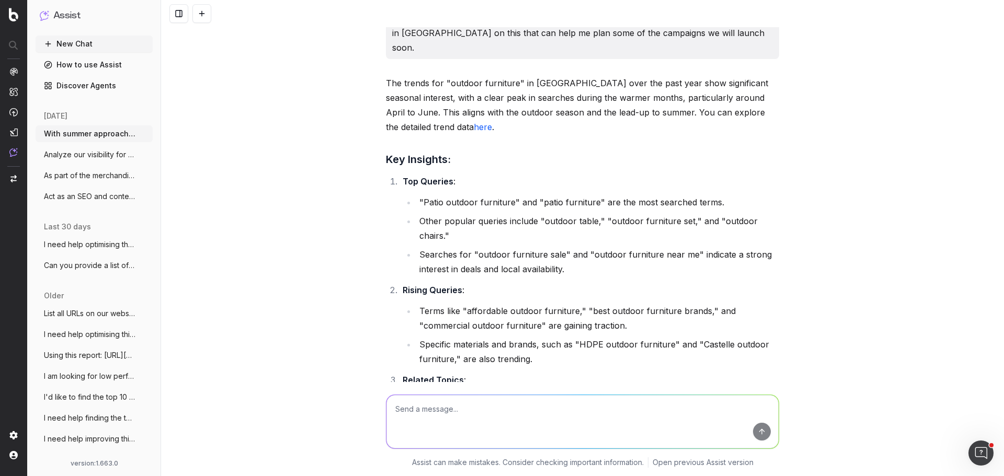
scroll to position [0, 0]
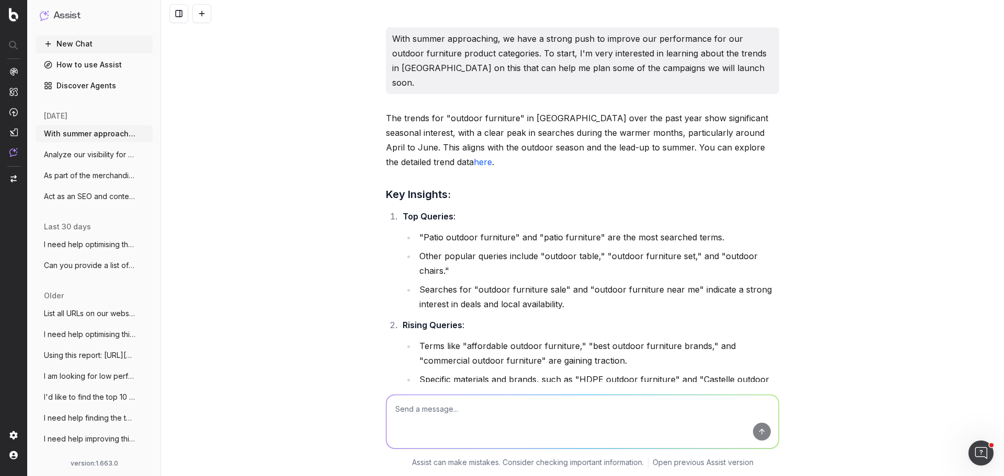
click at [552, 40] on p "With summer approaching, we have a strong push to improve our performance for o…" at bounding box center [582, 60] width 381 height 59
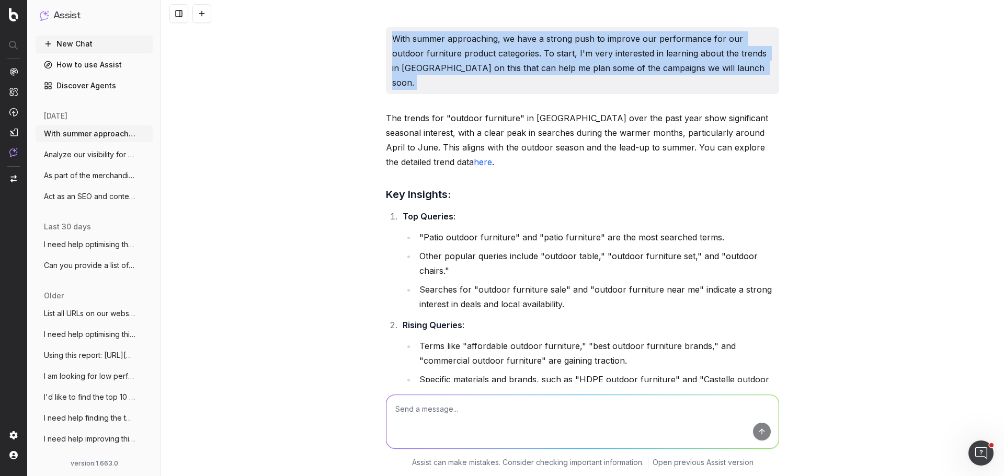
click at [552, 40] on p "With summer approaching, we have a strong push to improve our performance for o…" at bounding box center [582, 60] width 381 height 59
copy p "With summer approaching, we have a strong push to improve our performance for o…"
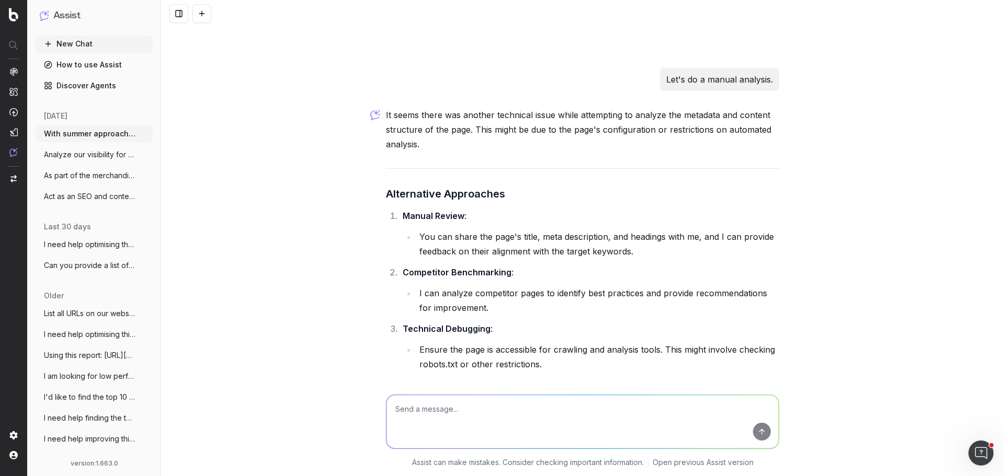
scroll to position [2699, 0]
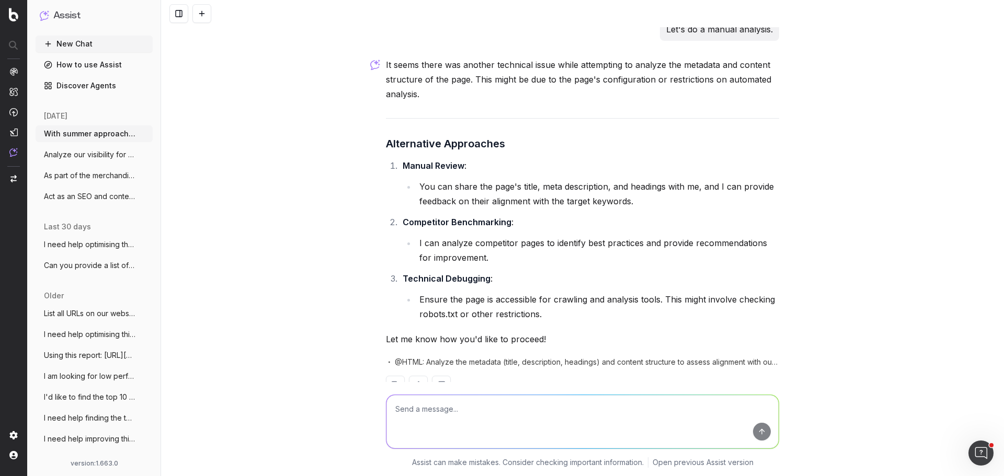
click at [287, 299] on div "With summer approaching, we have a strong push to improve our performance for o…" at bounding box center [582, 238] width 843 height 476
click at [296, 276] on div "With summer approaching, we have a strong push to improve our performance for o…" at bounding box center [582, 238] width 843 height 476
click at [448, 415] on textarea at bounding box center [582, 421] width 392 height 53
paste textarea "With summer approaching, we have a strong push to improve our performance for o…"
paste textarea "https://www.harveynorman.com.au/furniture-outdoor-bbqs/outdoor-living"
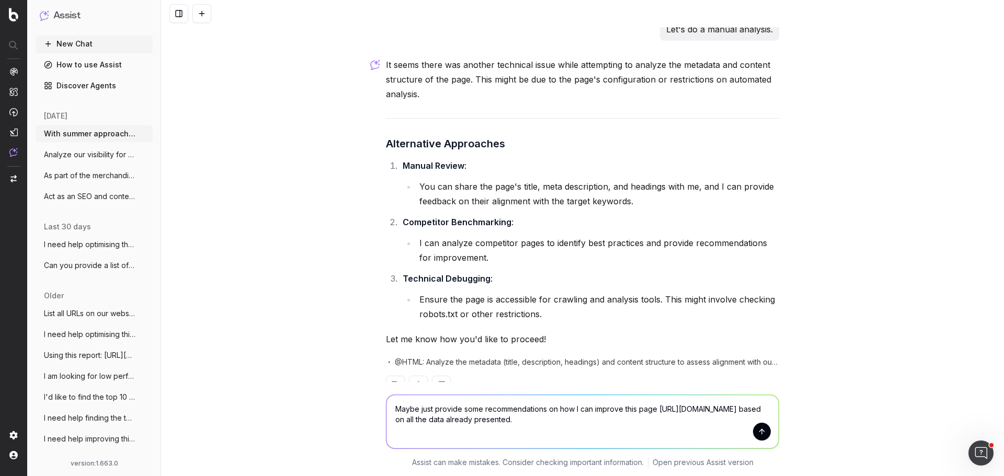
type textarea "Maybe just provide some recommendations on how I can improve this page https://…"
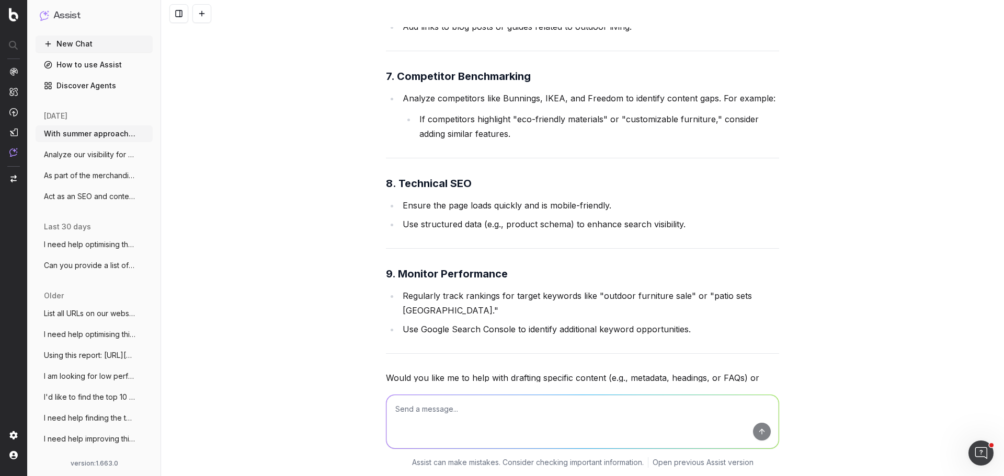
scroll to position [4208, 0]
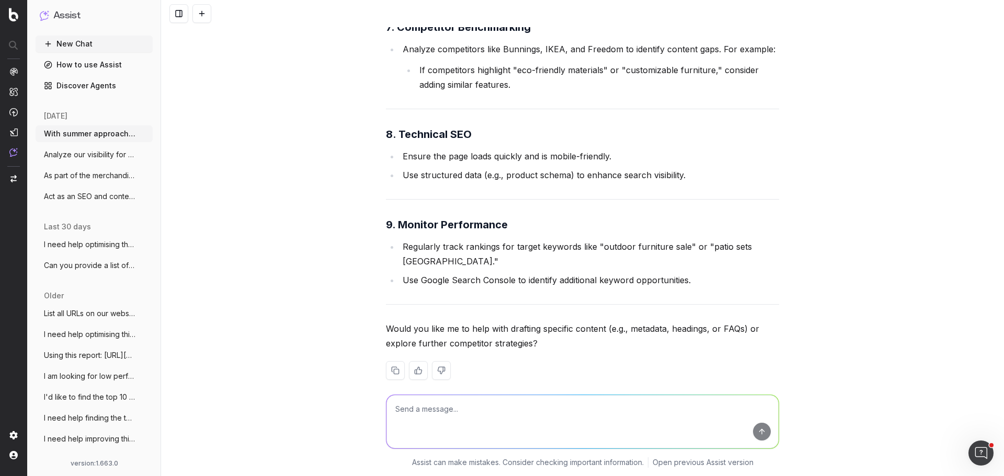
click at [85, 203] on button "Act as an SEO and content expert. This P" at bounding box center [94, 196] width 117 height 17
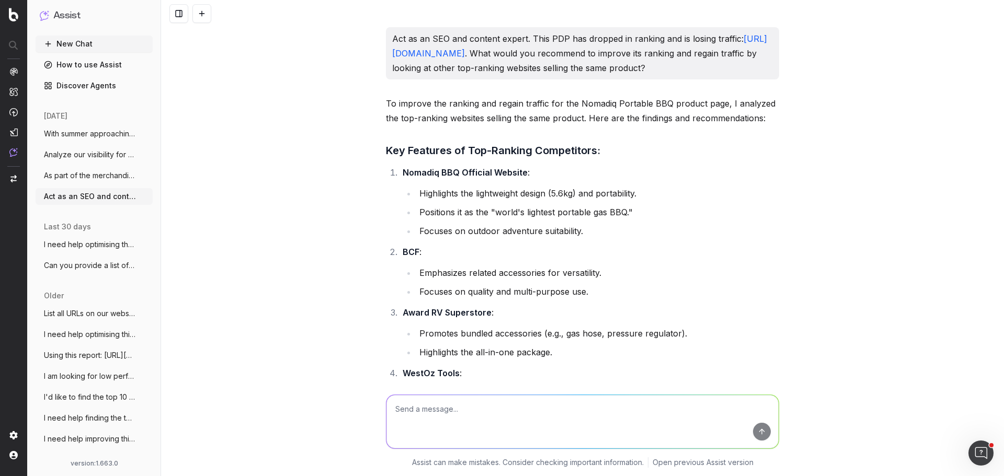
click at [89, 174] on span "As part of the merchandising team, I wou" at bounding box center [90, 175] width 92 height 10
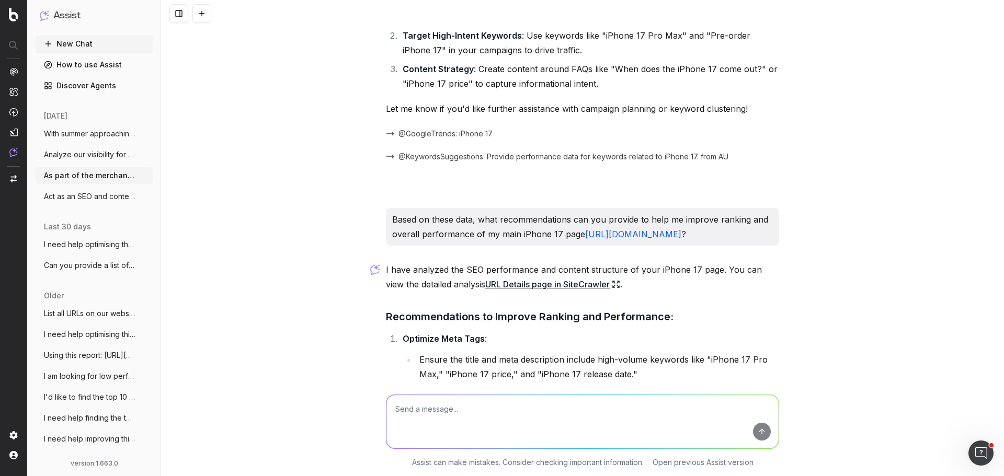
scroll to position [461, 0]
click at [80, 197] on span "Act as an SEO and content expert. This P" at bounding box center [90, 196] width 92 height 10
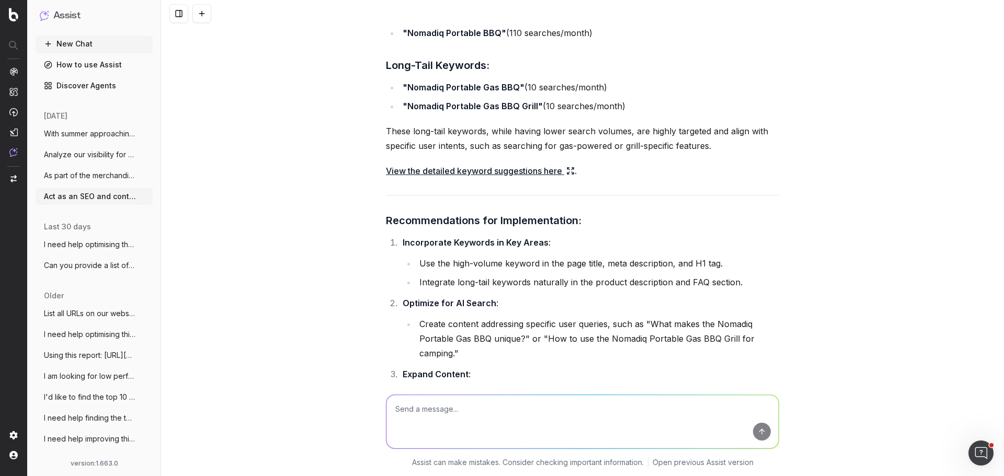
scroll to position [1455, 0]
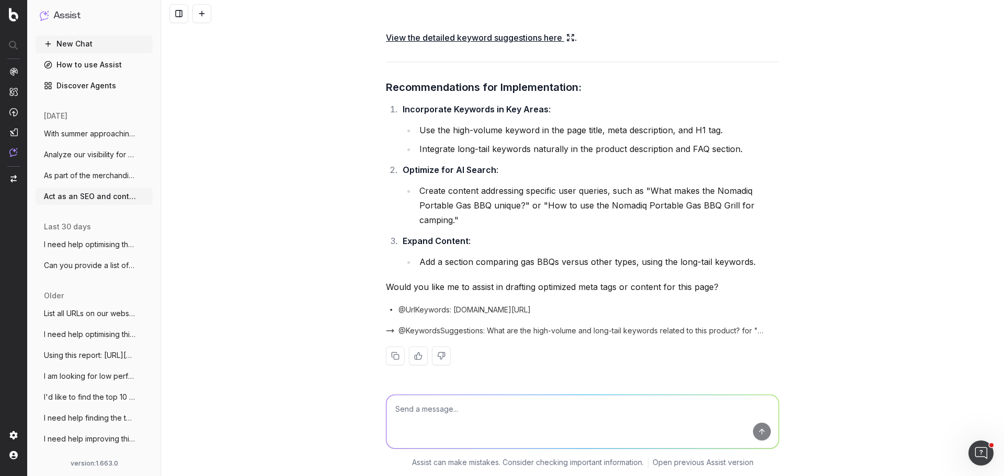
click at [83, 173] on span "As part of the merchandising team, I wou" at bounding box center [90, 175] width 92 height 10
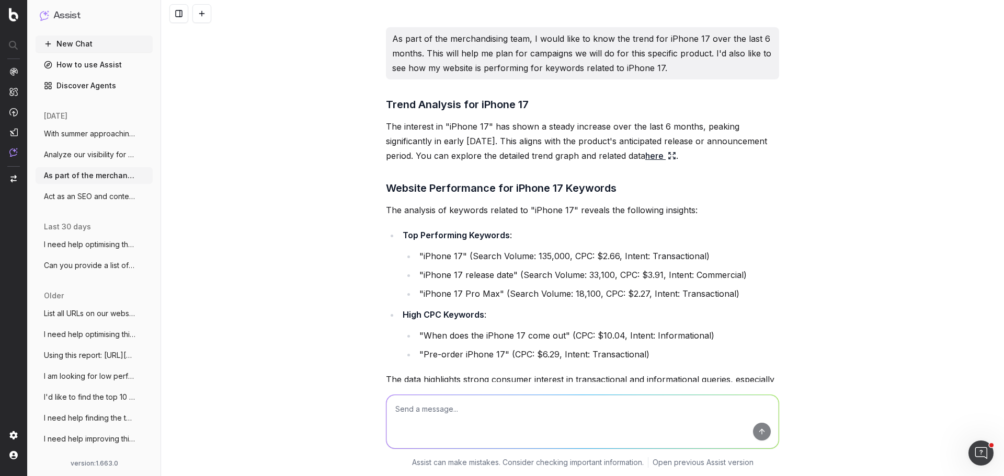
click at [94, 156] on span "Analyze our visibility for "iPhone 17" i" at bounding box center [90, 155] width 92 height 10
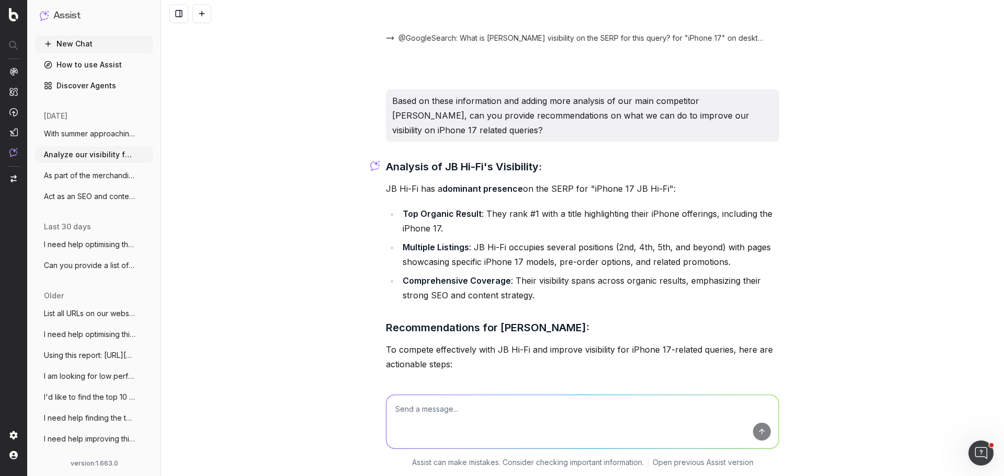
scroll to position [1015, 0]
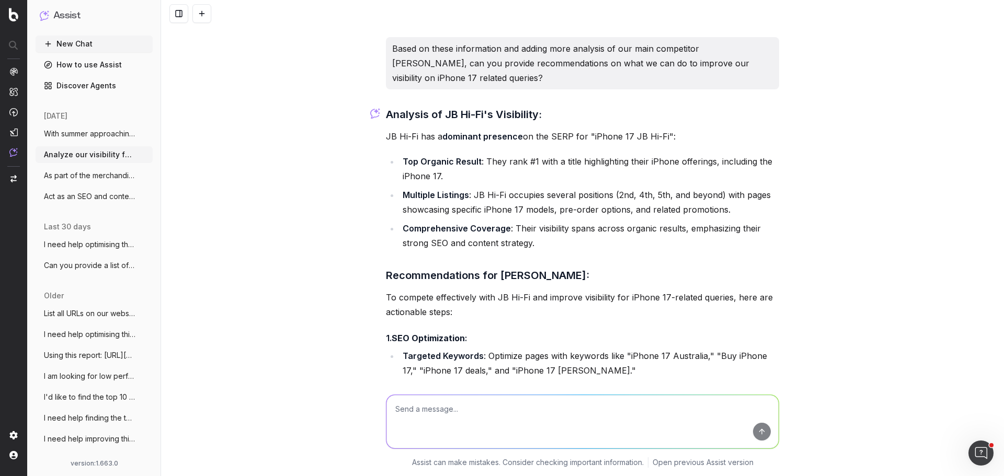
click at [99, 158] on span "Analyze our visibility for "iPhone 17" i" at bounding box center [90, 155] width 92 height 10
click at [95, 136] on span "With summer approaching, we have a stron" at bounding box center [90, 134] width 92 height 10
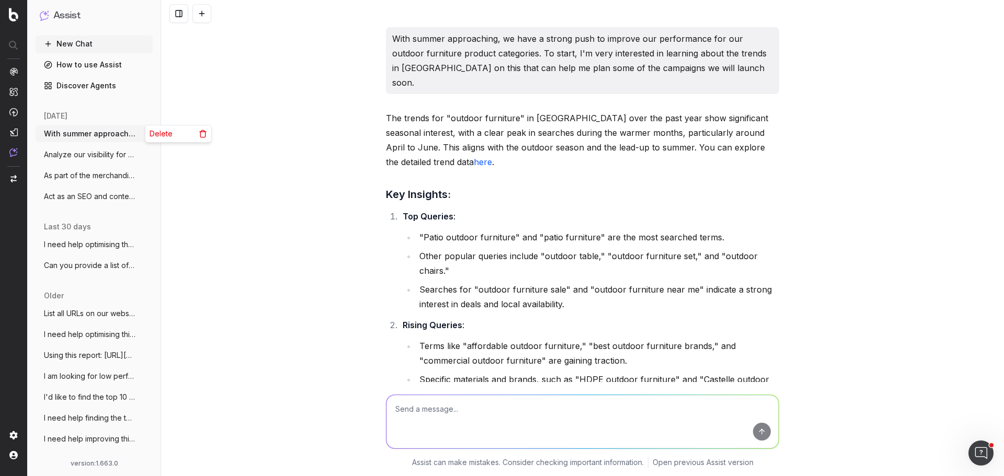
click at [141, 135] on icon "button" at bounding box center [145, 134] width 8 height 8
click at [294, 85] on div "With summer approaching, we have a strong push to improve our performance for o…" at bounding box center [582, 238] width 843 height 476
click at [102, 192] on span "Act as an SEO and content expert. This P" at bounding box center [90, 196] width 92 height 10
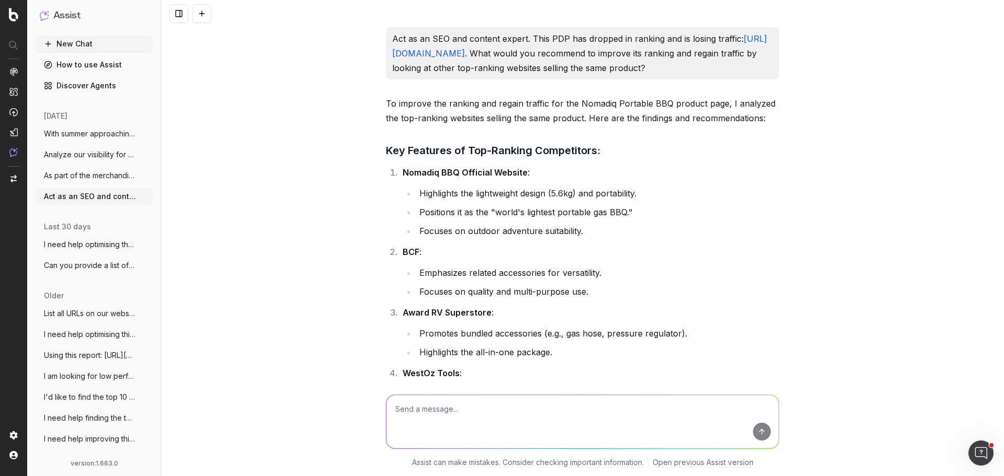
click at [73, 179] on span "As part of the merchandising team, I wou" at bounding box center [90, 175] width 92 height 10
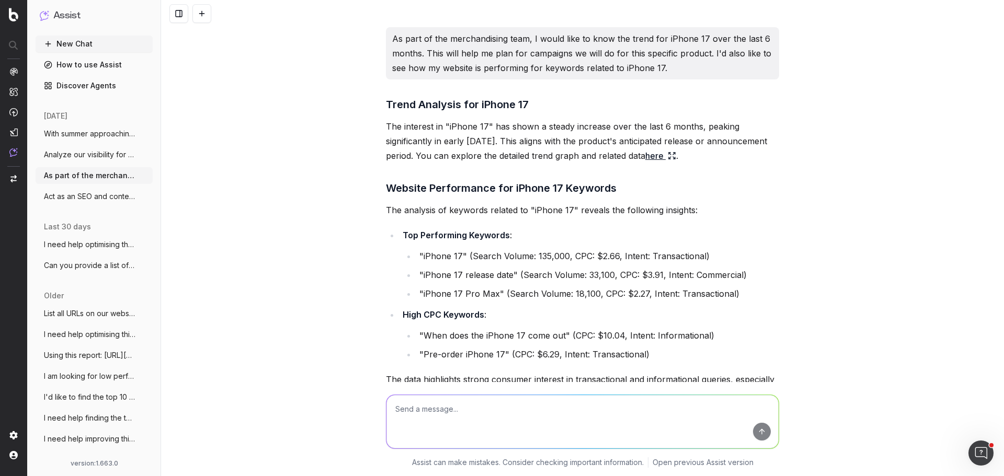
click at [84, 157] on span "Analyze our visibility for "iPhone 17" i" at bounding box center [90, 155] width 92 height 10
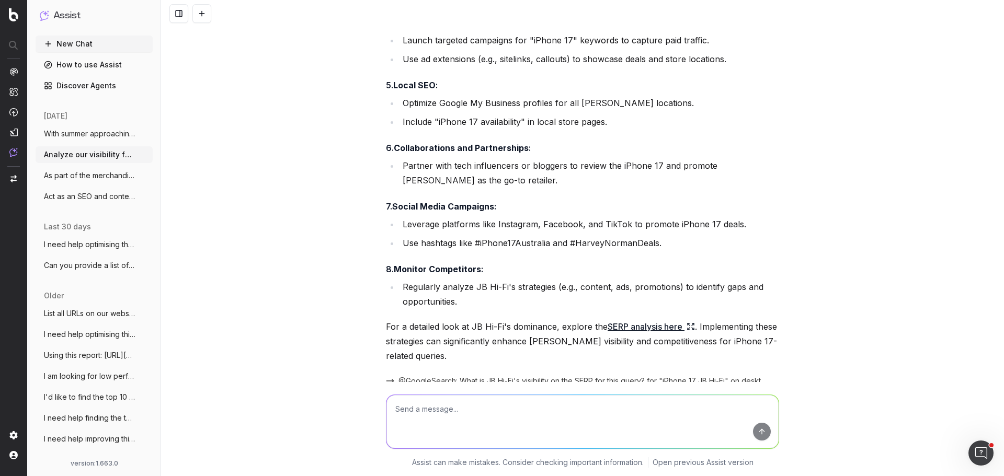
scroll to position [1695, 0]
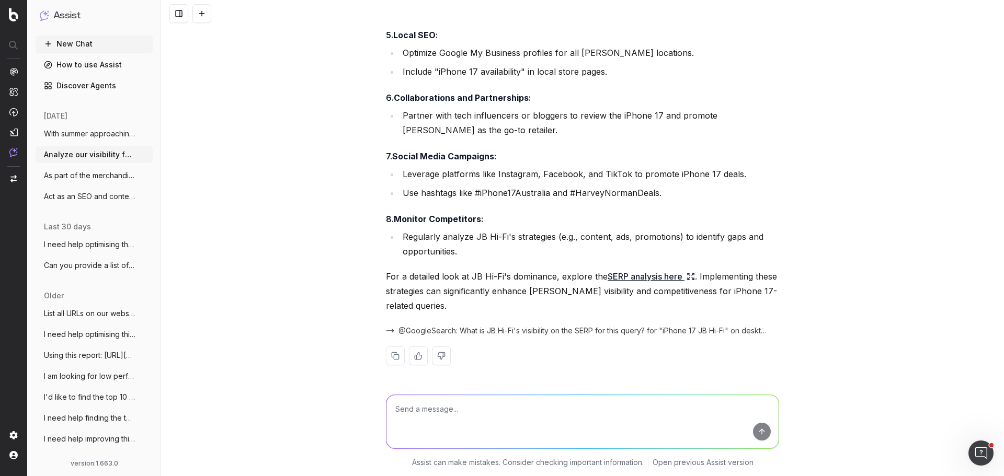
click at [82, 137] on span "With summer approaching, we have a stron" at bounding box center [90, 134] width 92 height 10
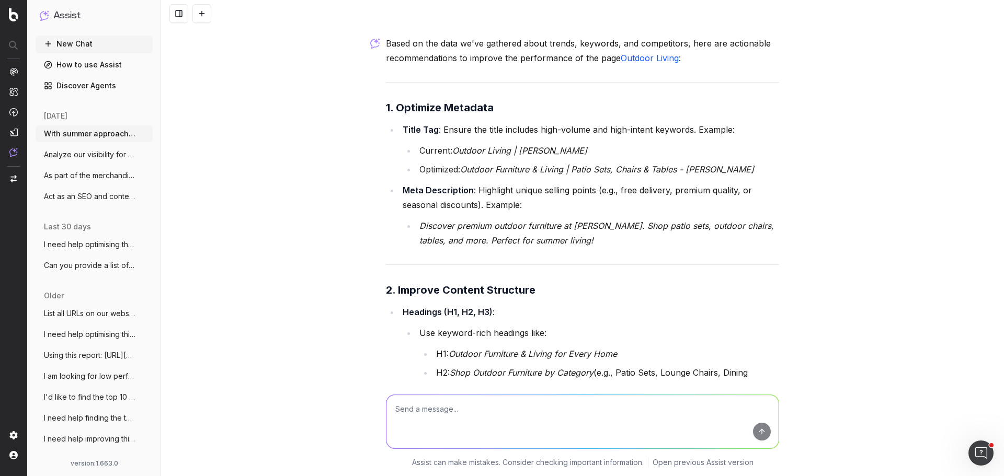
scroll to position [3006, 0]
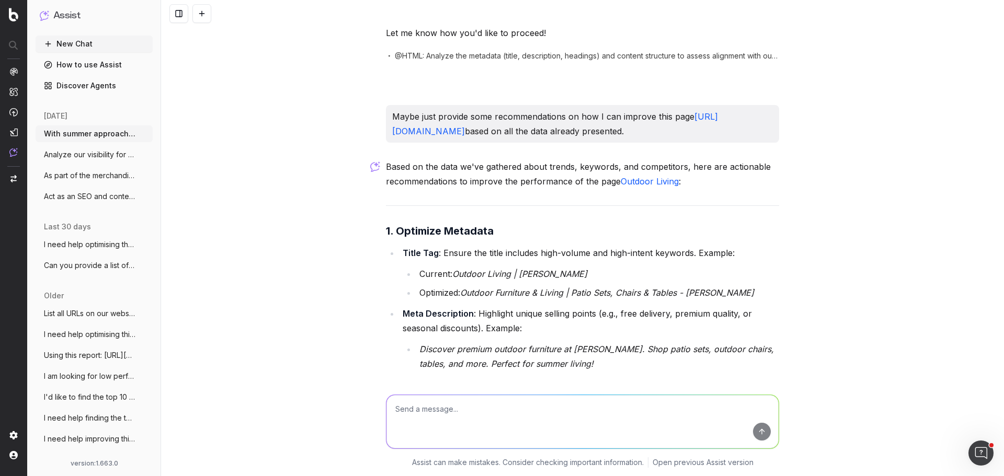
click at [231, 239] on div "With summer approaching, we have a strong push to improve our performance for o…" at bounding box center [582, 238] width 843 height 476
